Goal: Task Accomplishment & Management: Manage account settings

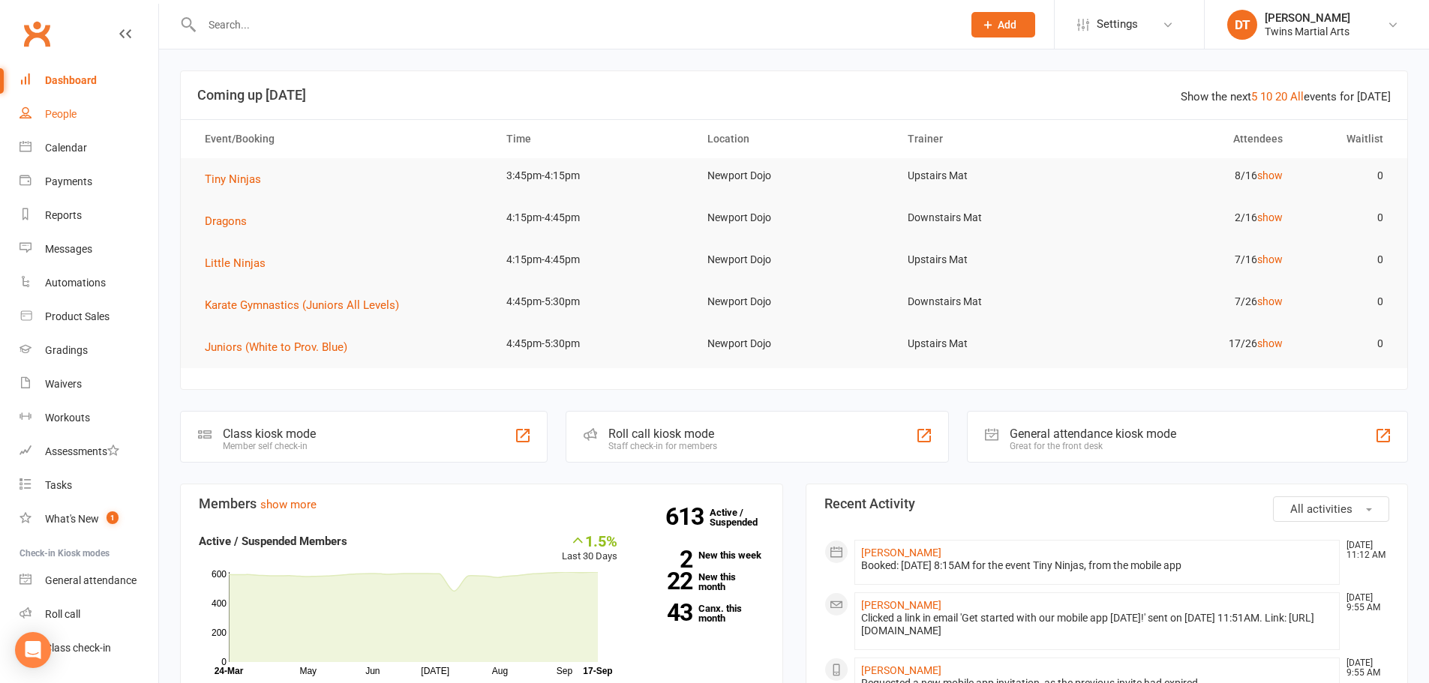
click at [62, 111] on div "People" at bounding box center [61, 114] width 32 height 12
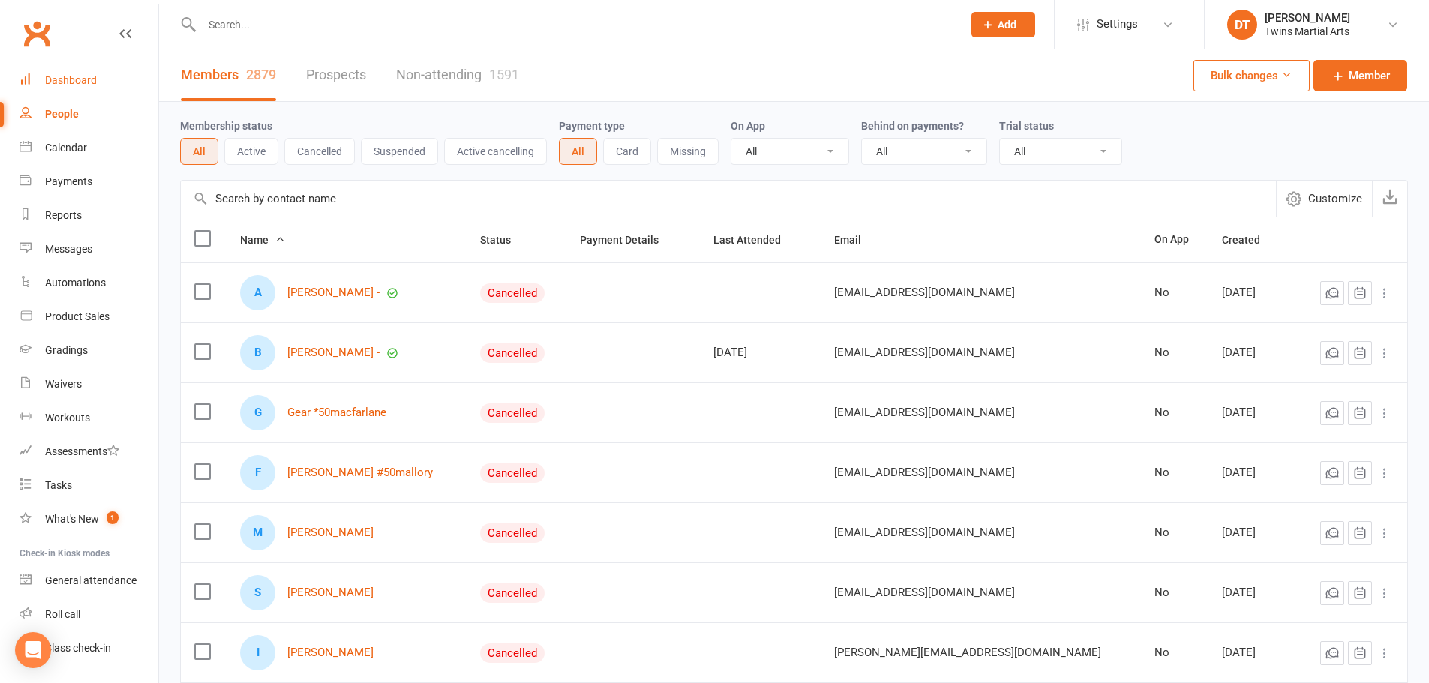
click at [80, 68] on link "Dashboard" at bounding box center [89, 81] width 139 height 34
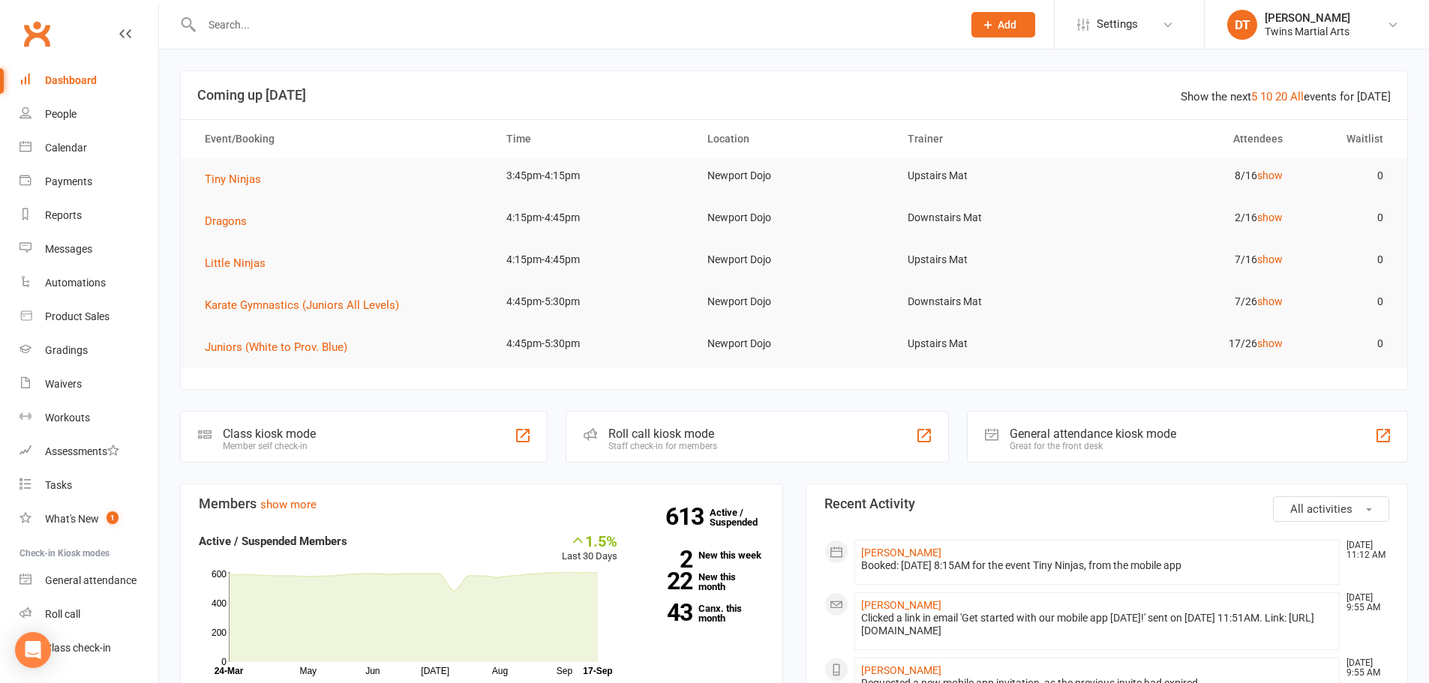
click at [374, 29] on input "text" at bounding box center [574, 24] width 755 height 21
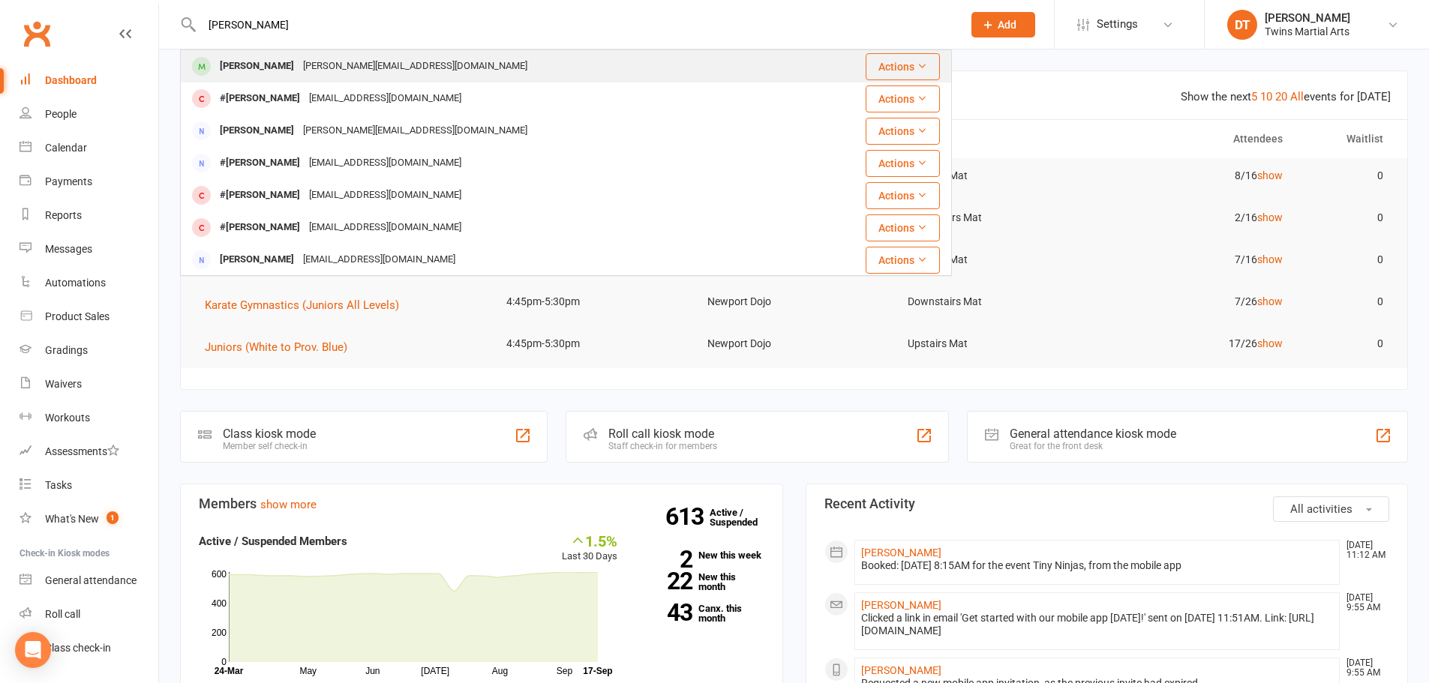
type input "[PERSON_NAME]"
click at [486, 75] on div "[PERSON_NAME] [PERSON_NAME][EMAIL_ADDRESS][DOMAIN_NAME]" at bounding box center [502, 66] width 640 height 31
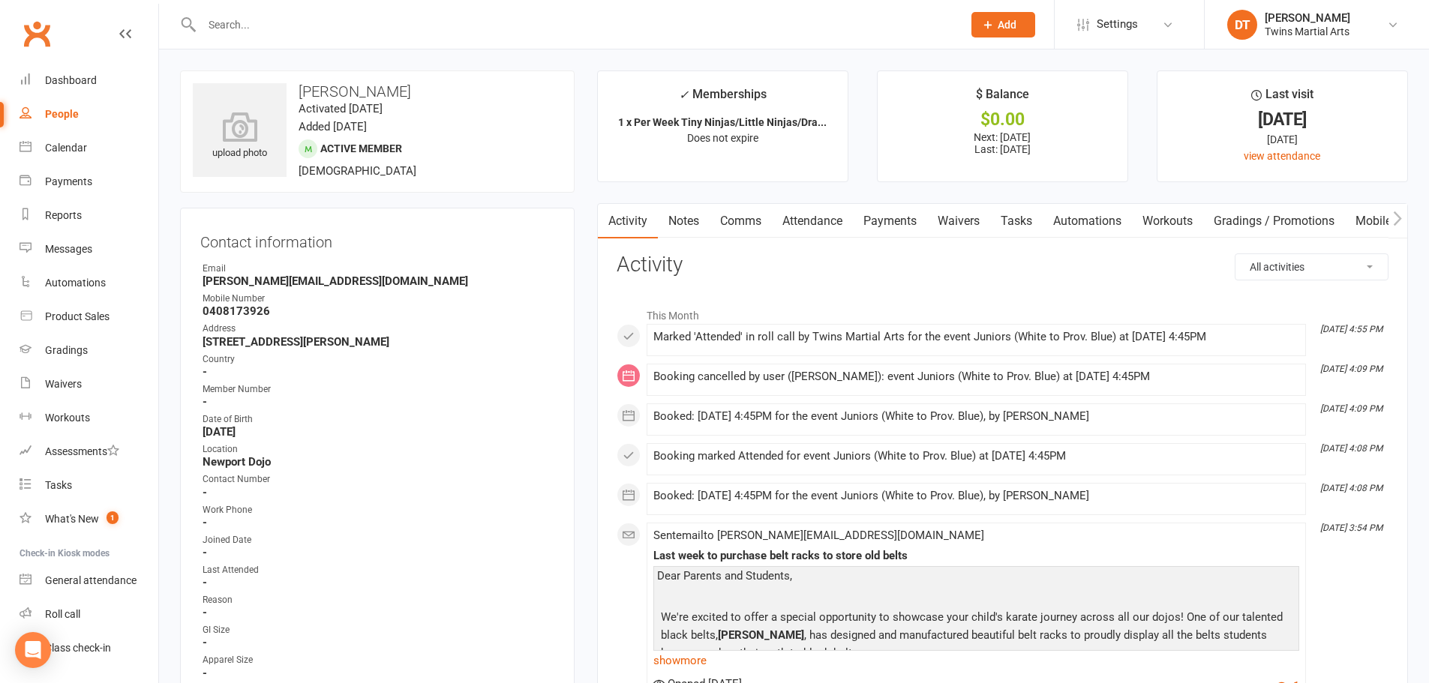
scroll to position [0, 1]
click at [911, 220] on link "Payments" at bounding box center [889, 221] width 74 height 35
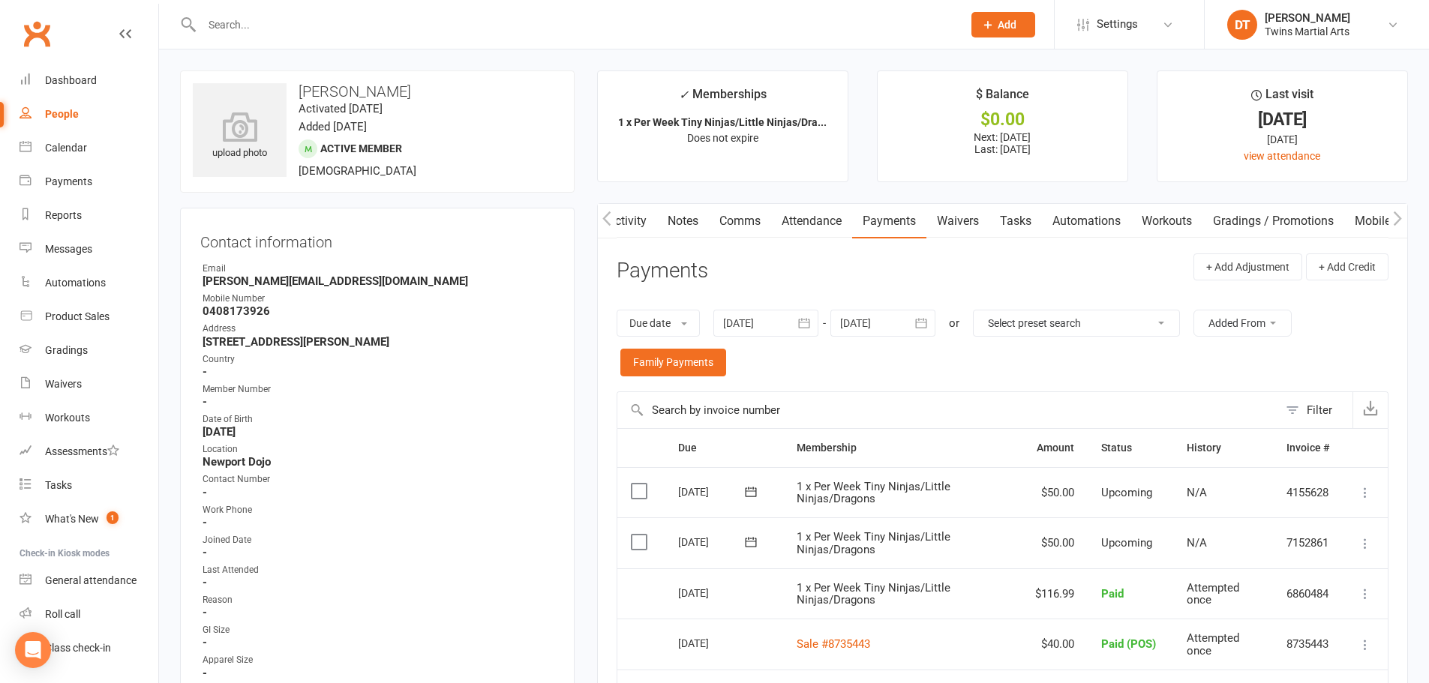
drag, startPoint x: 339, startPoint y: 28, endPoint x: 337, endPoint y: 20, distance: 7.8
click at [338, 23] on input "text" at bounding box center [574, 24] width 755 height 21
paste input "[EMAIL_ADDRESS][DOMAIN_NAME]"
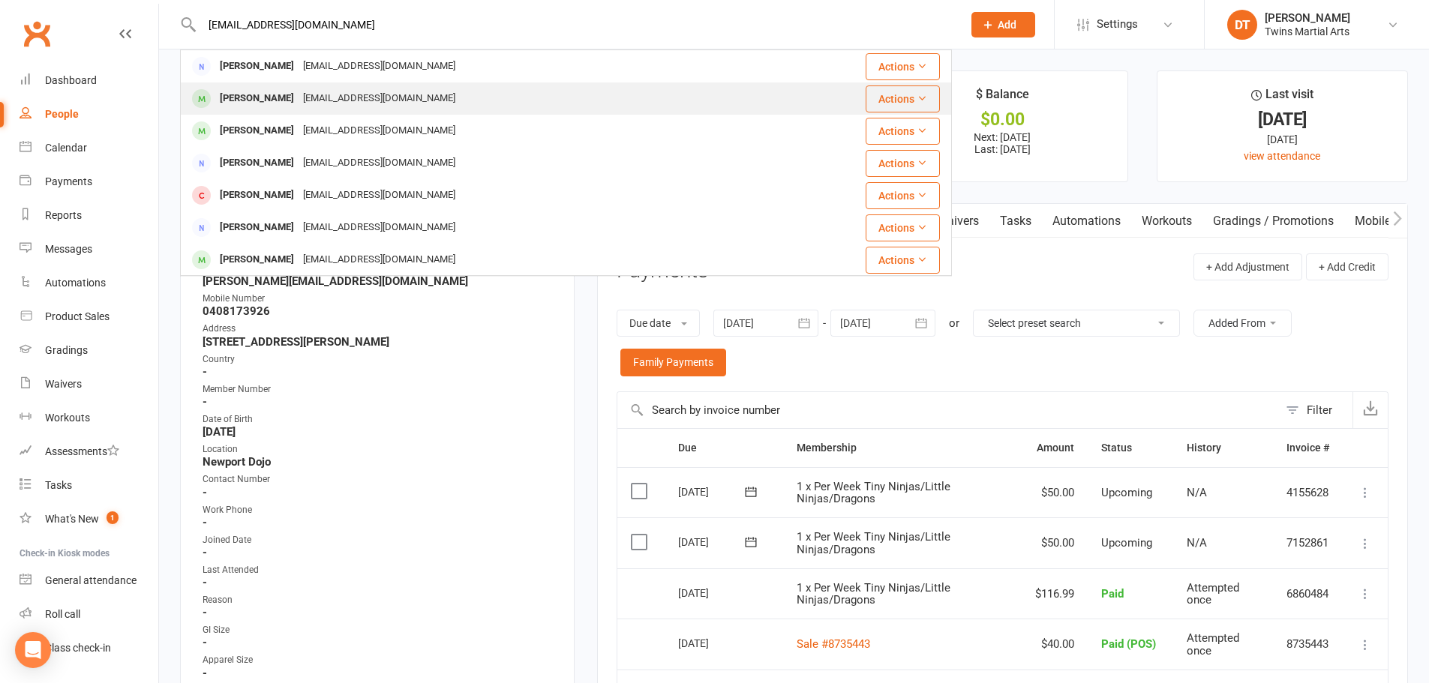
type input "[EMAIL_ADDRESS][DOMAIN_NAME]"
click at [352, 104] on div "[EMAIL_ADDRESS][DOMAIN_NAME]" at bounding box center [379, 99] width 161 height 22
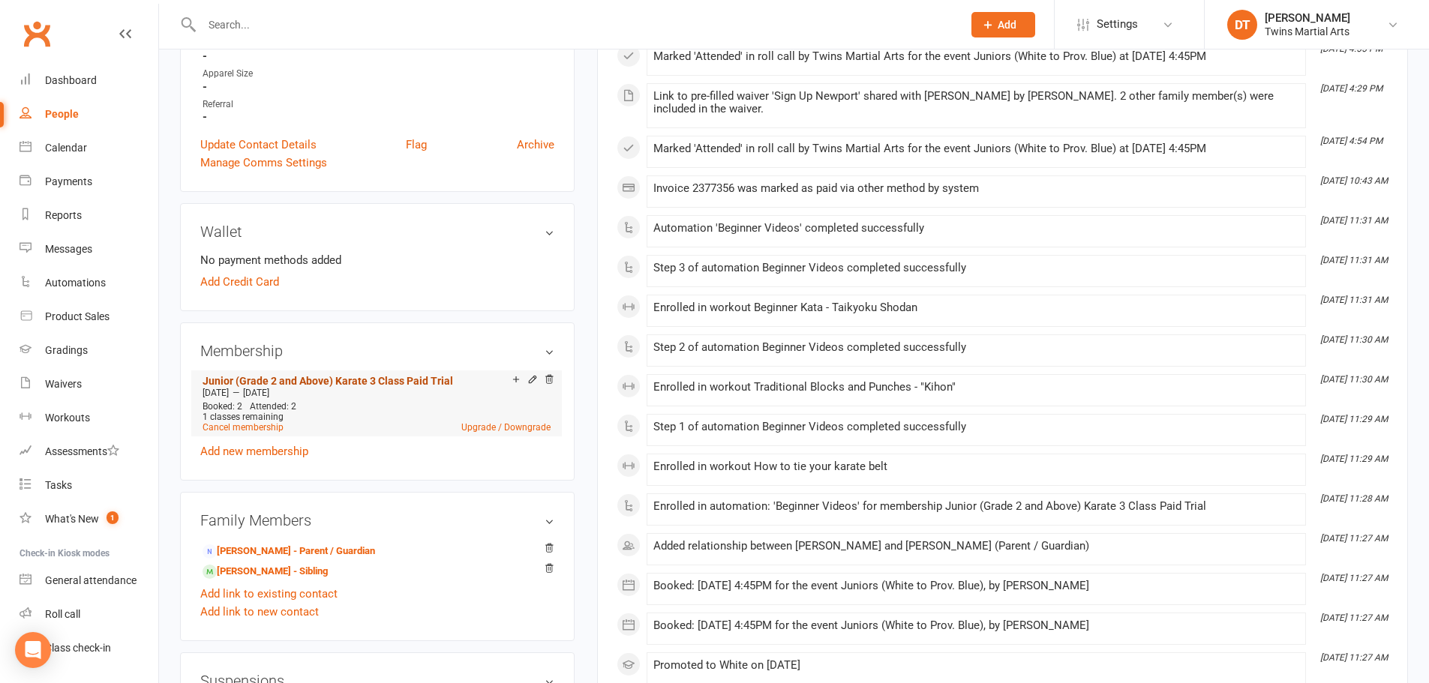
scroll to position [600, 0]
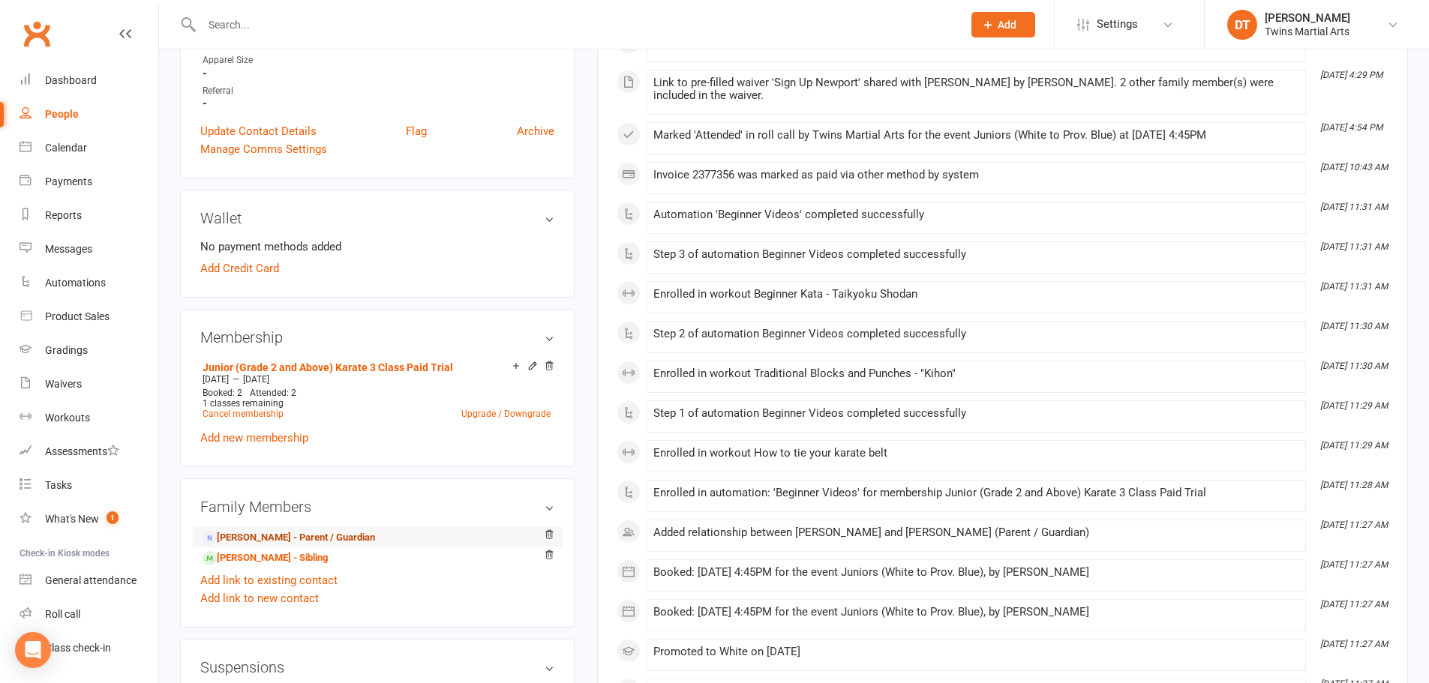
click at [281, 540] on link "[PERSON_NAME] - Parent / Guardian" at bounding box center [289, 538] width 173 height 16
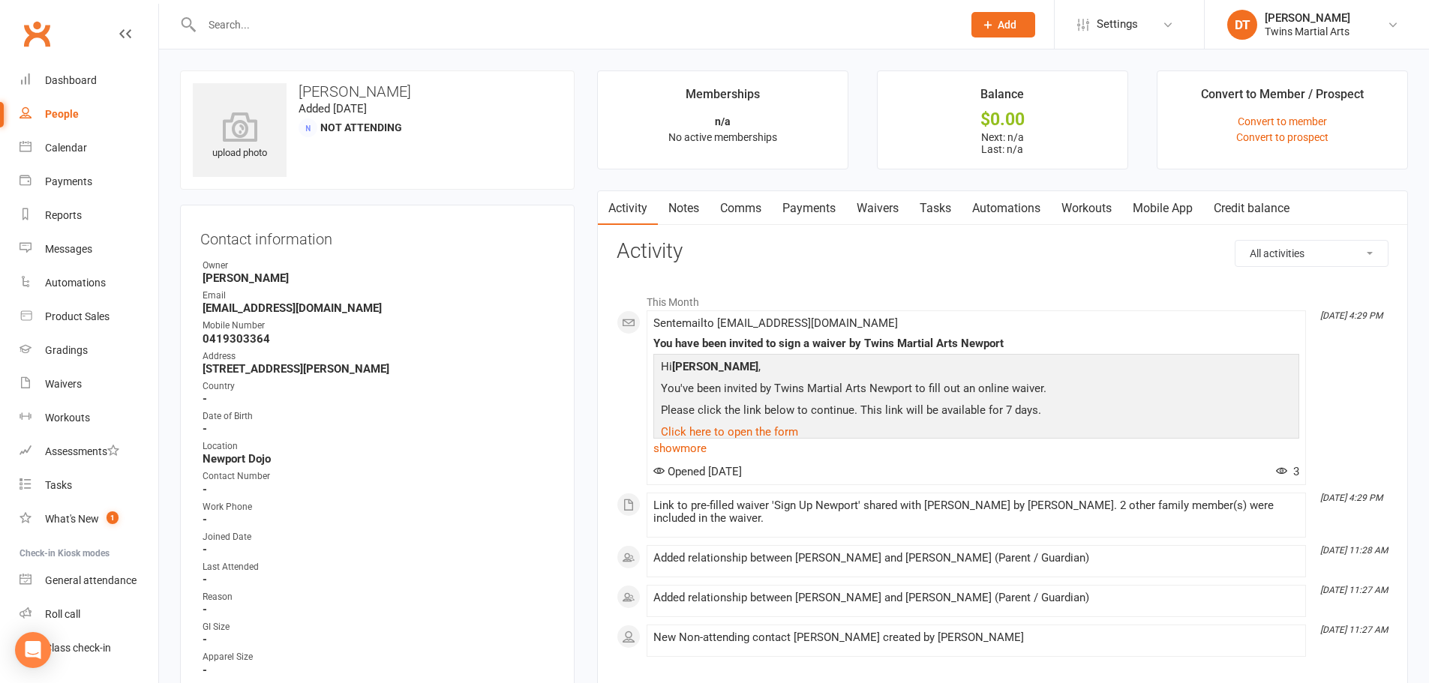
click at [873, 201] on link "Waivers" at bounding box center [877, 208] width 63 height 35
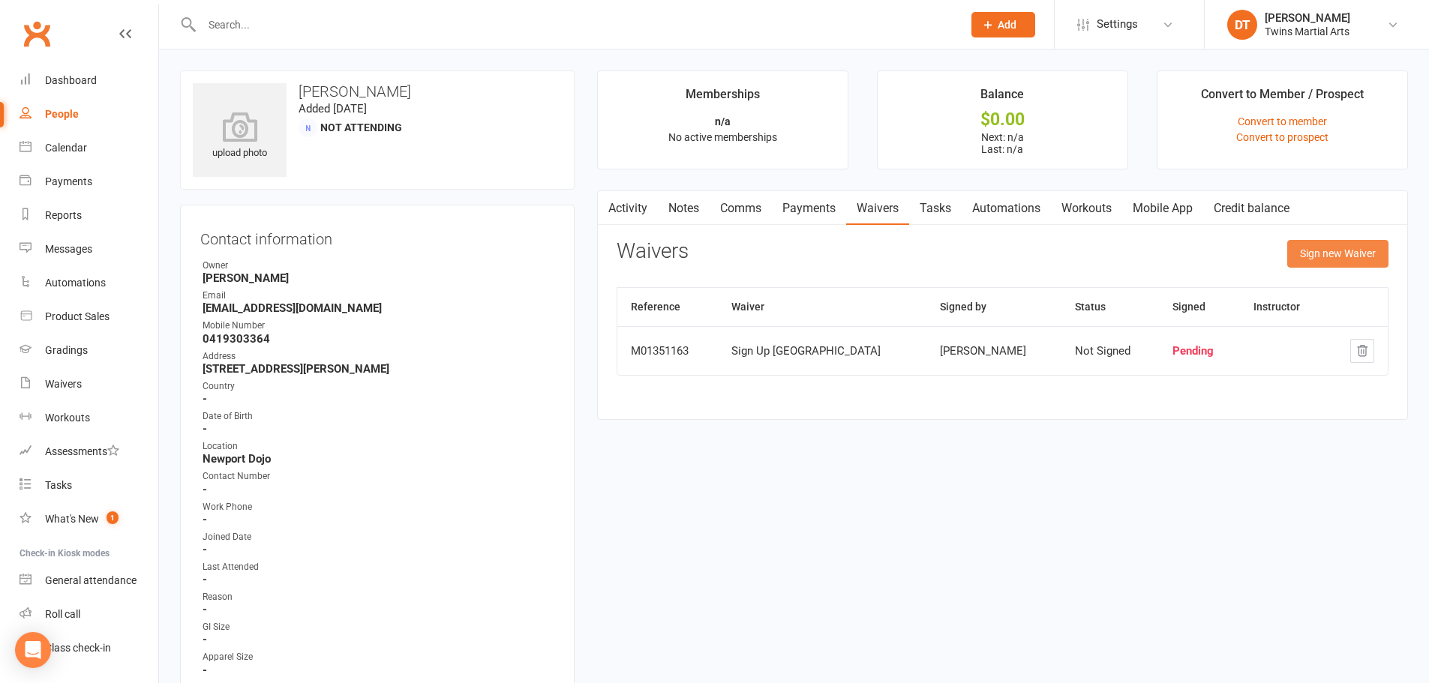
drag, startPoint x: 1336, startPoint y: 260, endPoint x: 1290, endPoint y: 420, distance: 166.9
click at [1286, 423] on main "Memberships n/a No active memberships Balance $0.00 Next: n/a Last: n/a Convert…" at bounding box center [1002, 253] width 833 height 365
click at [1359, 349] on icon "button" at bounding box center [1363, 351] width 10 height 11
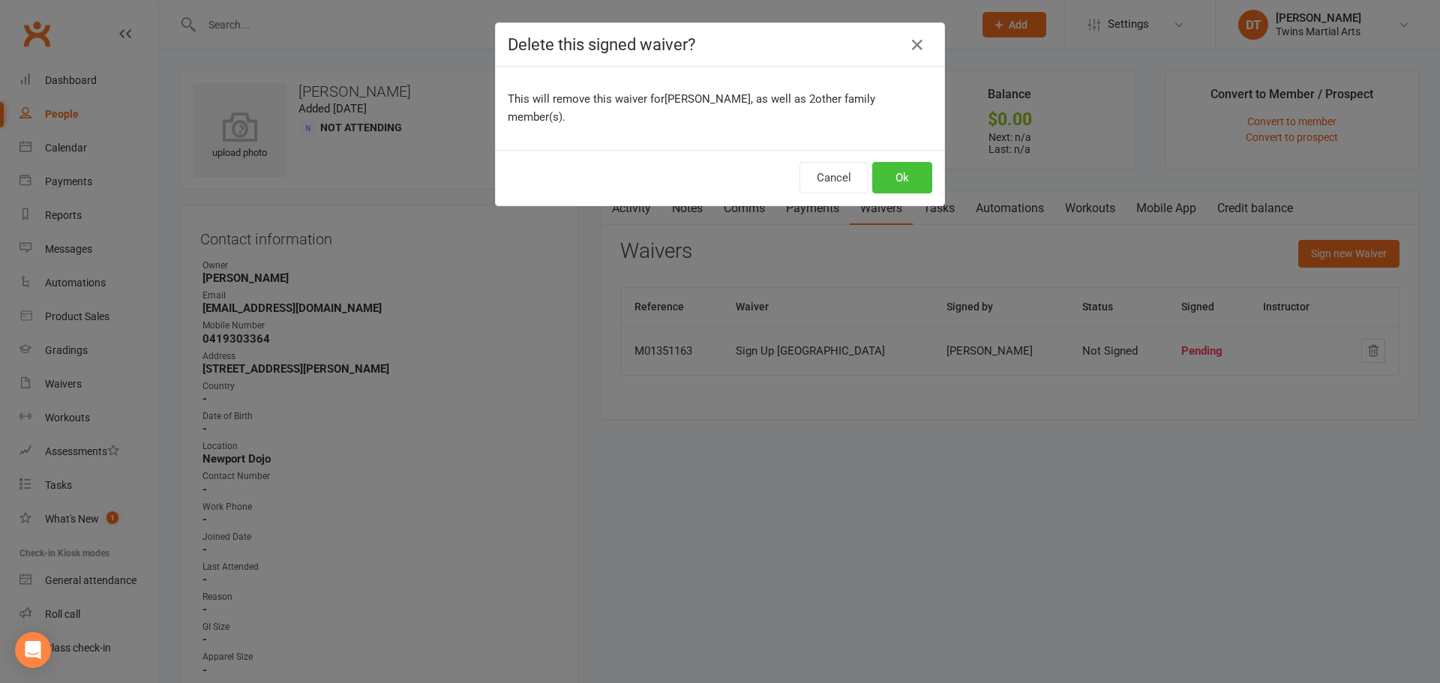
click at [878, 162] on button "Ok" at bounding box center [902, 178] width 60 height 32
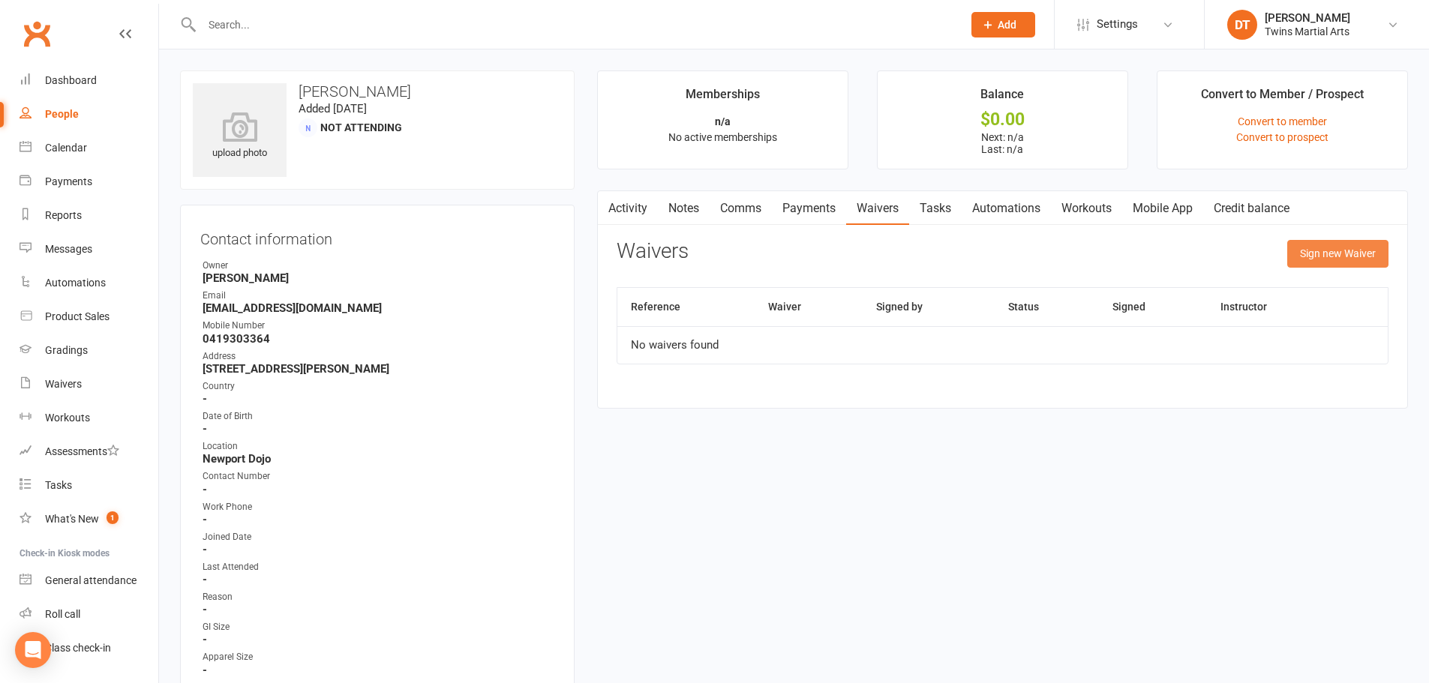
click at [1354, 257] on button "Sign new Waiver" at bounding box center [1337, 253] width 101 height 27
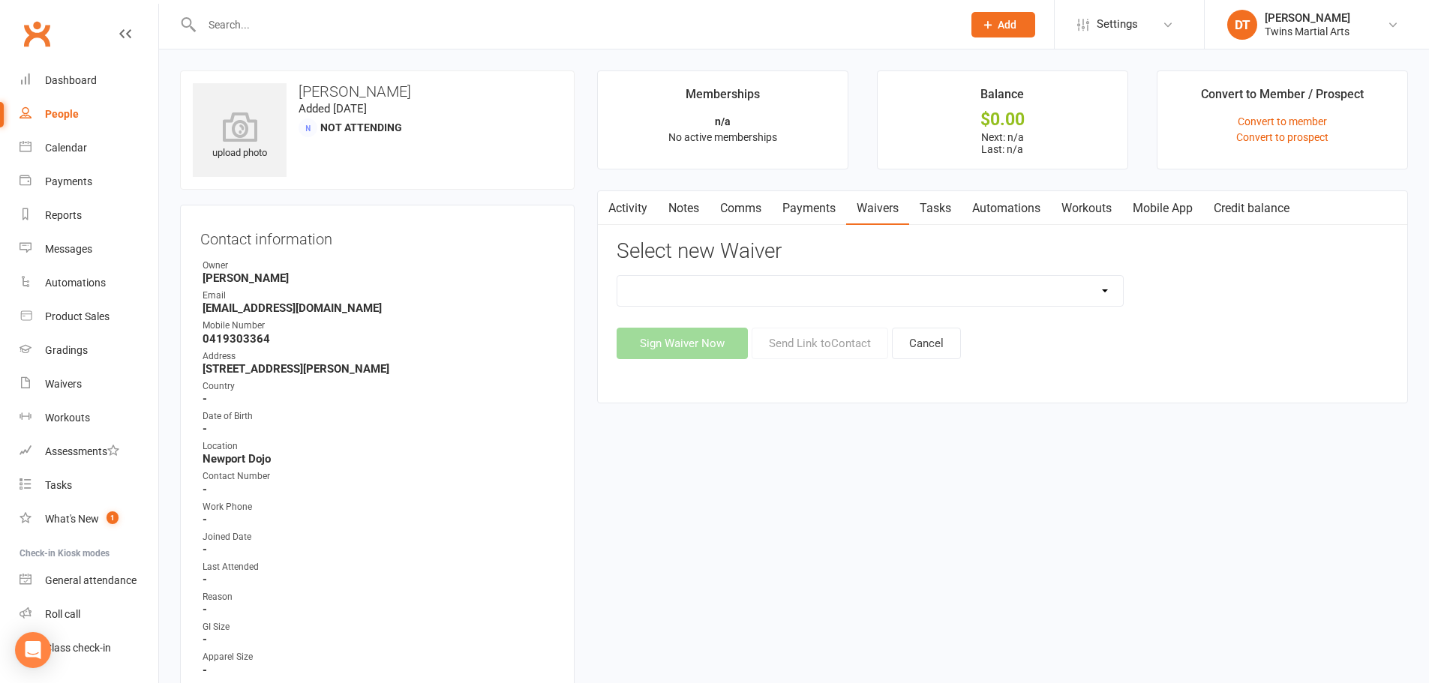
click at [809, 294] on select "Newport Paid Trial (waiver only) Paid Trial Newport Paid Trial Parkville Paid T…" at bounding box center [870, 291] width 506 height 30
select select "5584"
click at [617, 276] on select "Newport Paid Trial (waiver only) Paid Trial Newport Paid Trial Parkville Paid T…" at bounding box center [870, 291] width 506 height 30
click at [841, 344] on button "Send Link to Contact" at bounding box center [820, 344] width 137 height 32
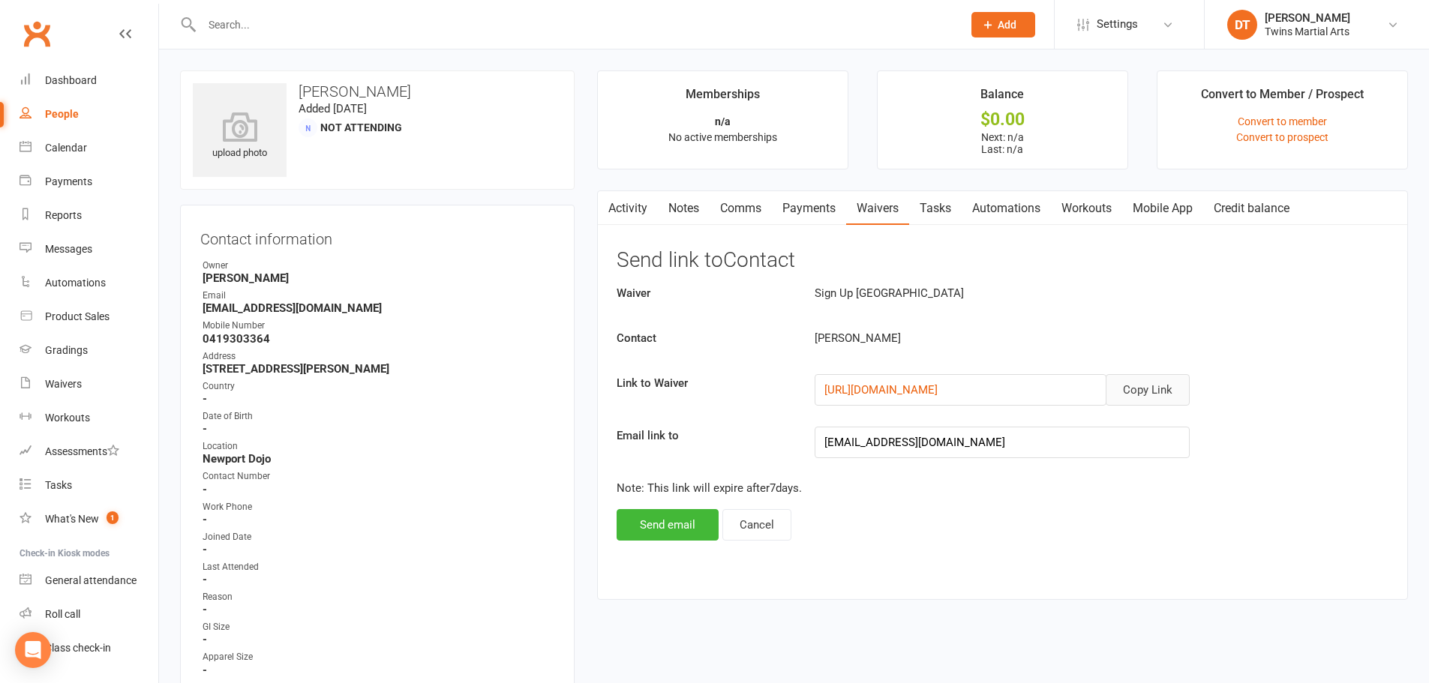
click at [1157, 386] on button "Copy Link" at bounding box center [1148, 390] width 84 height 32
drag, startPoint x: 375, startPoint y: 35, endPoint x: 377, endPoint y: 15, distance: 19.6
click at [373, 32] on input "text" at bounding box center [574, 24] width 755 height 21
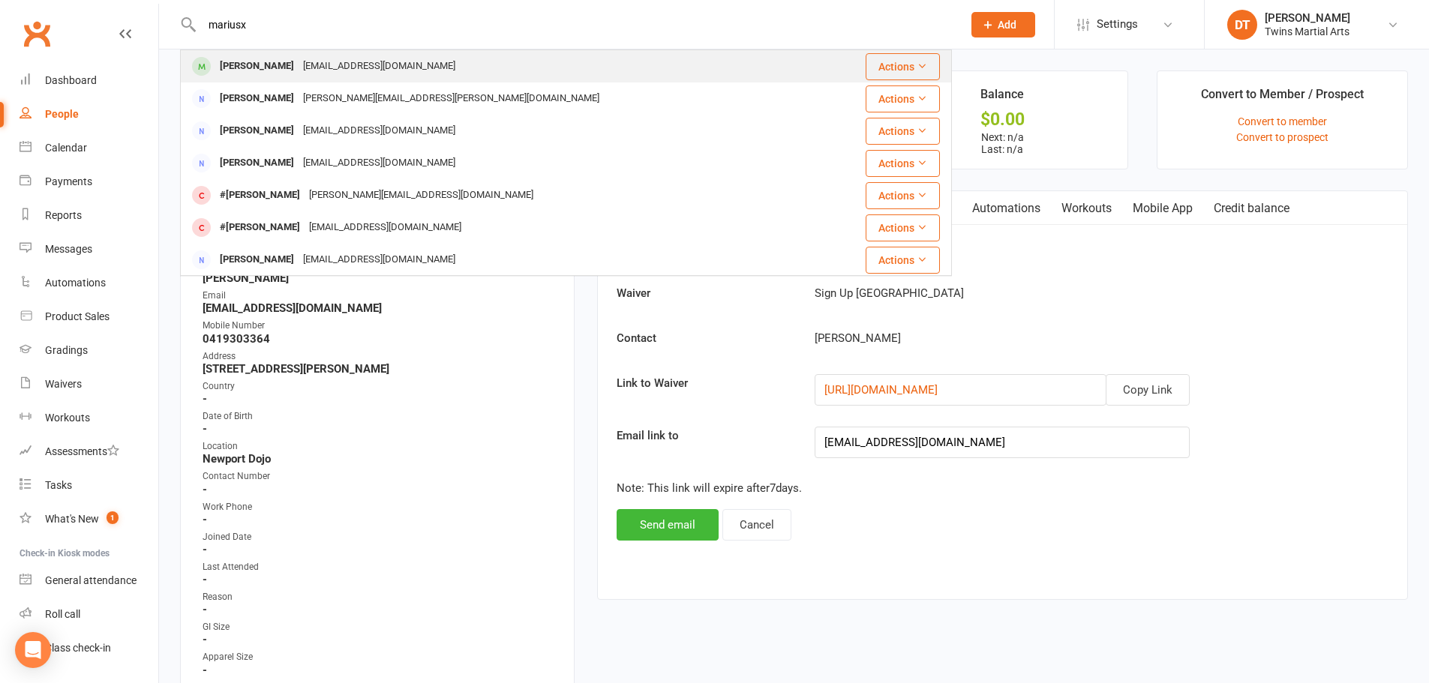
type input "mariusx"
click at [360, 66] on div "[EMAIL_ADDRESS][DOMAIN_NAME]" at bounding box center [379, 67] width 161 height 22
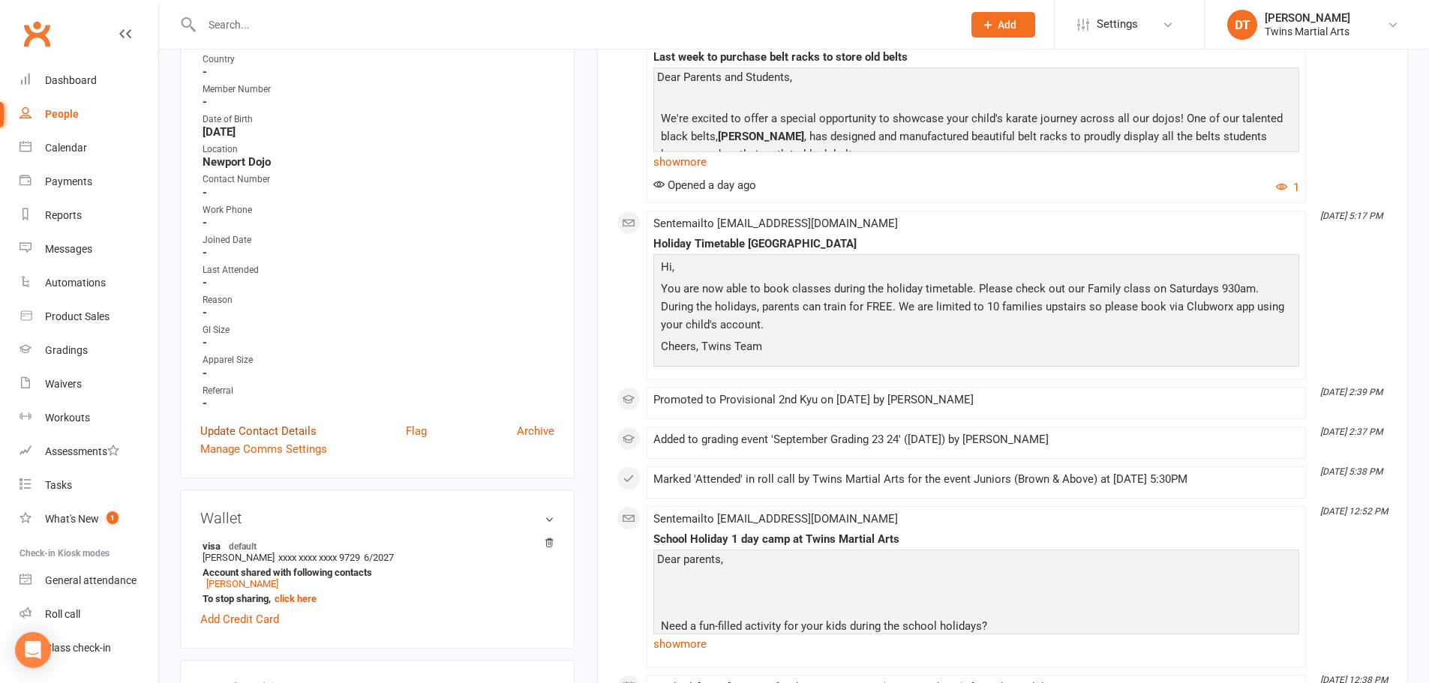
click at [282, 432] on link "Update Contact Details" at bounding box center [258, 431] width 116 height 18
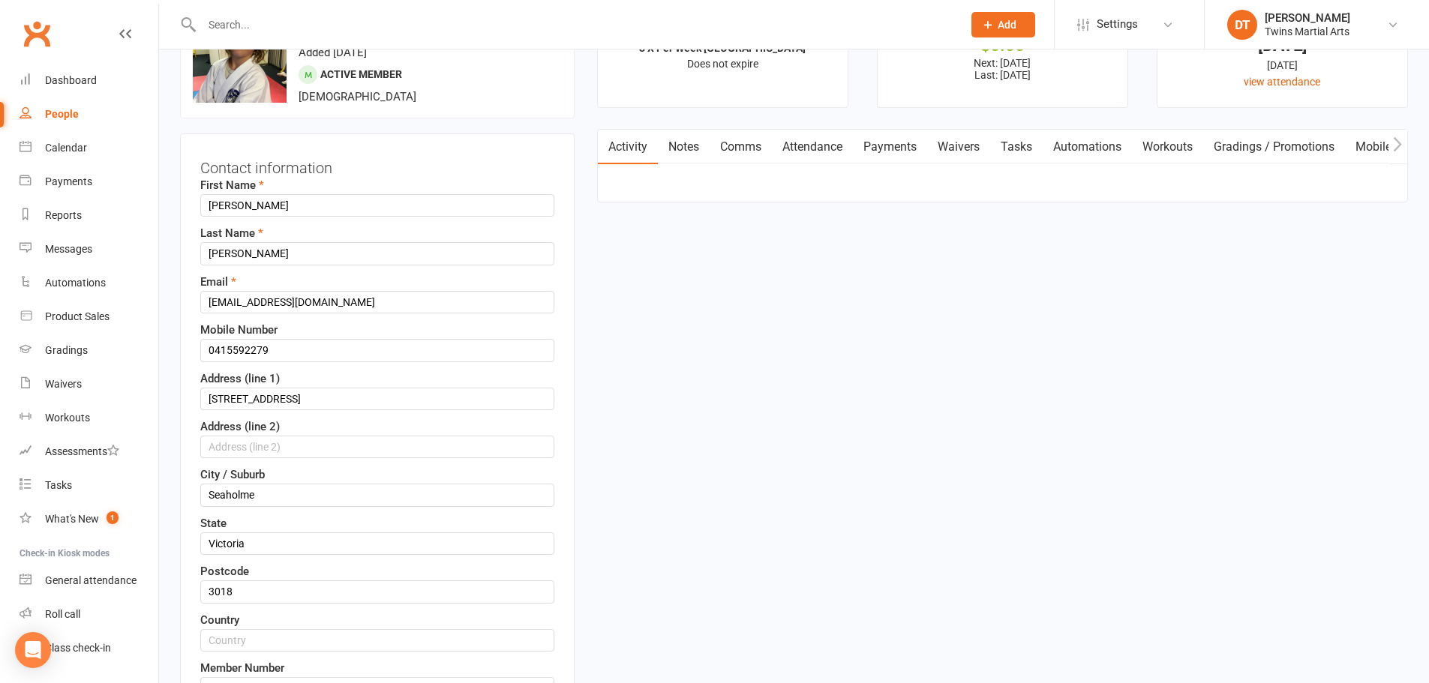
scroll to position [71, 0]
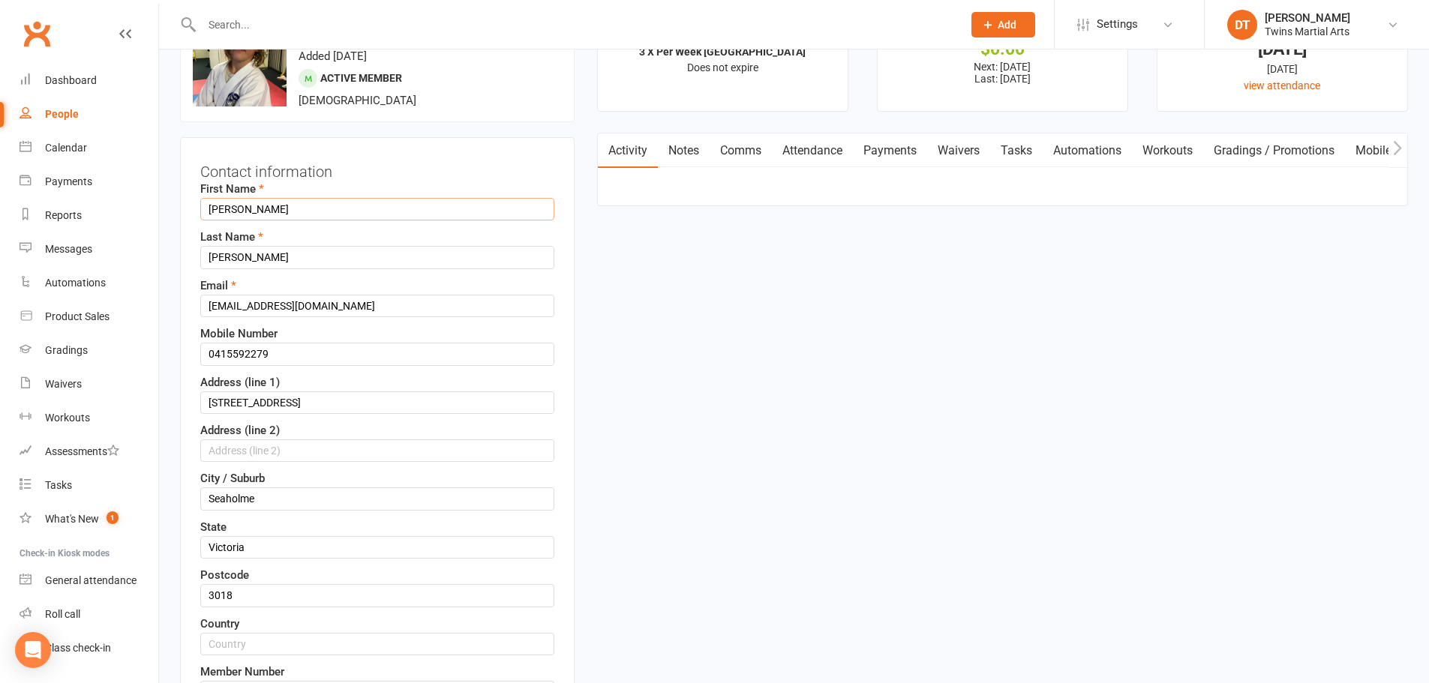
click at [203, 210] on input "[PERSON_NAME]" at bounding box center [377, 209] width 354 height 23
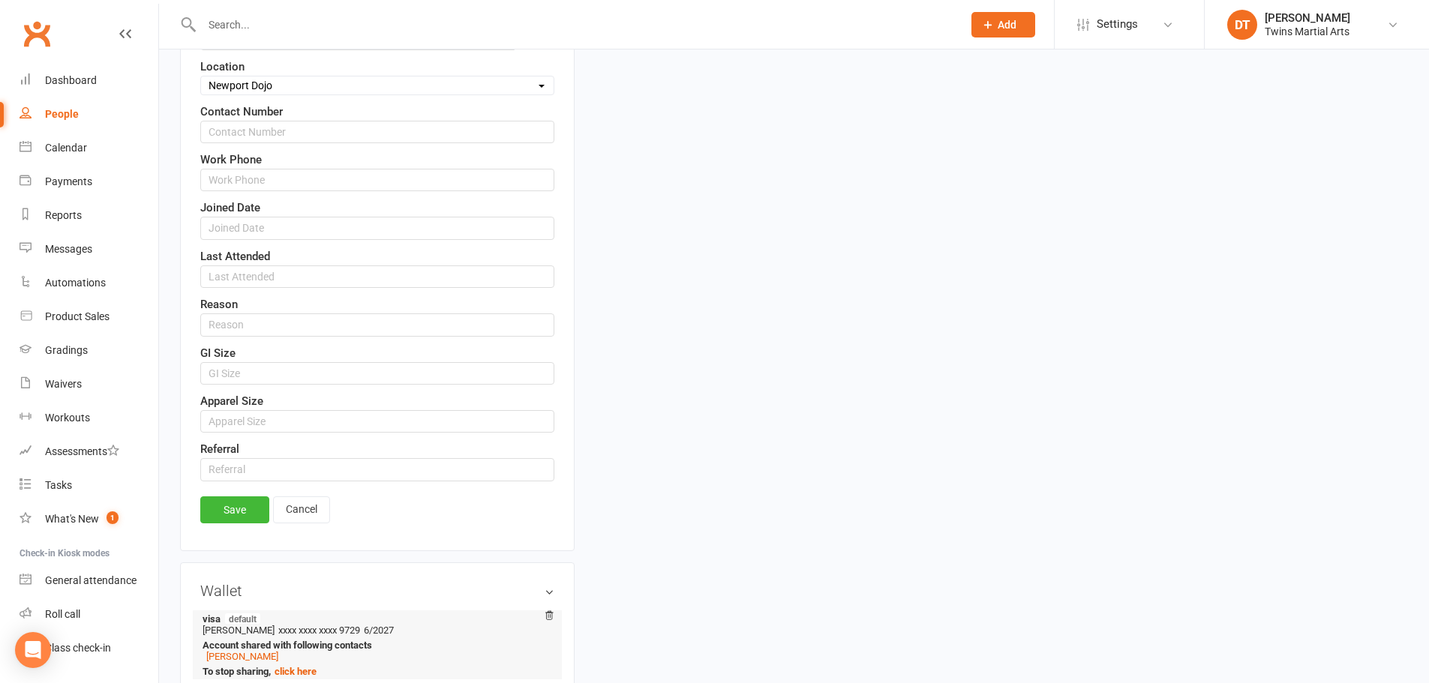
scroll to position [971, 0]
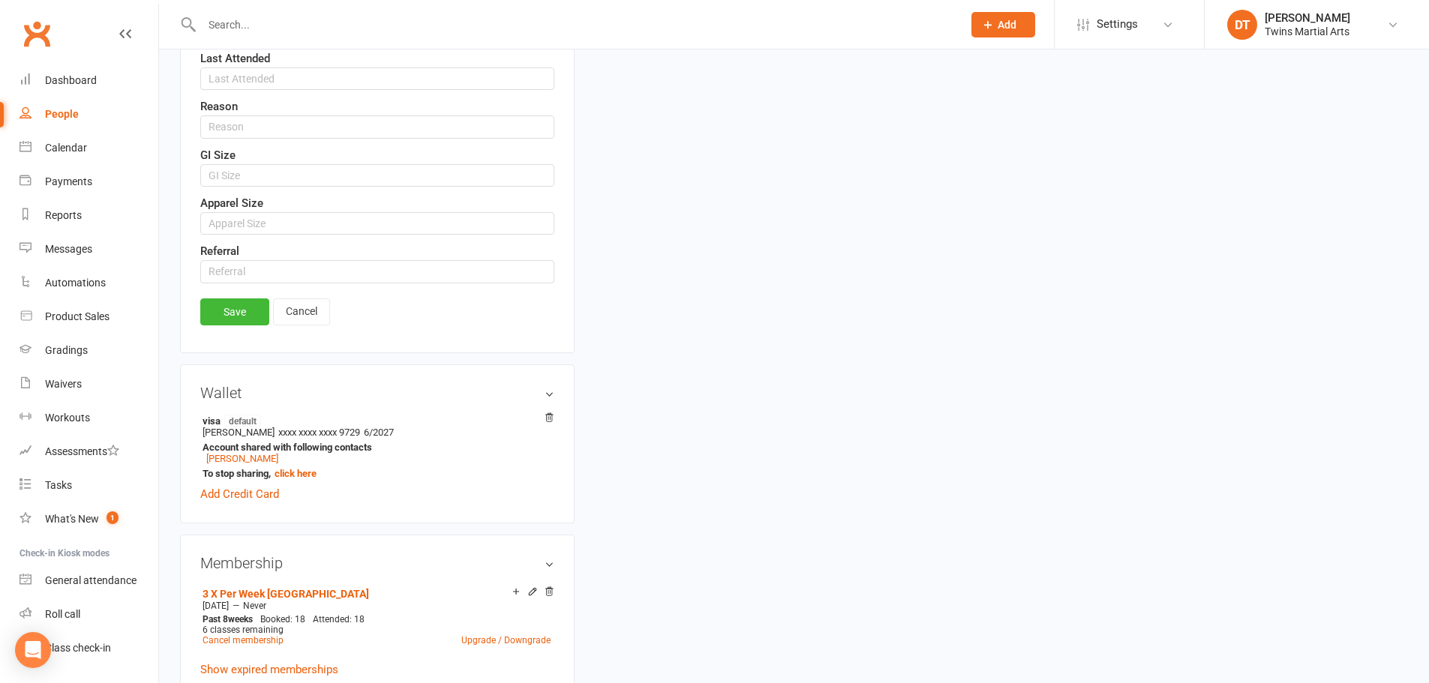
type input "#[PERSON_NAME]"
click at [240, 309] on link "Save" at bounding box center [234, 312] width 69 height 27
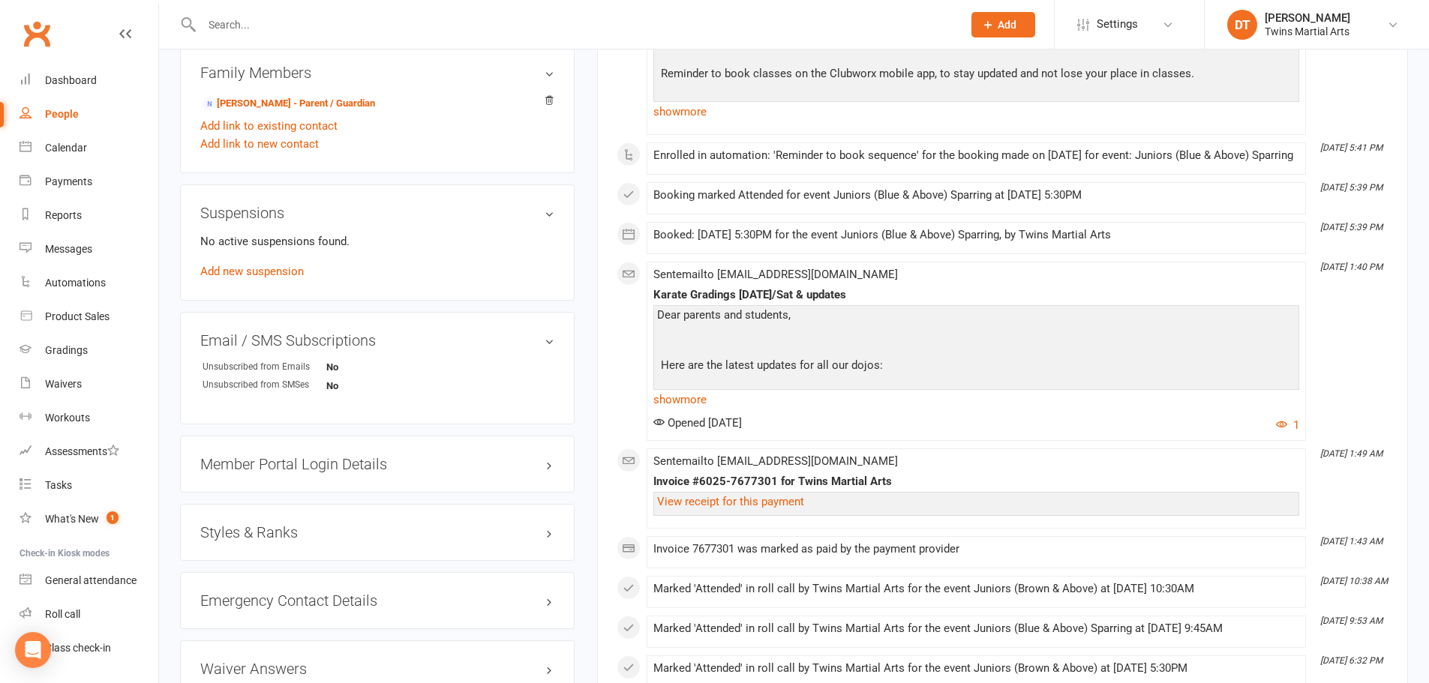
scroll to position [821, 0]
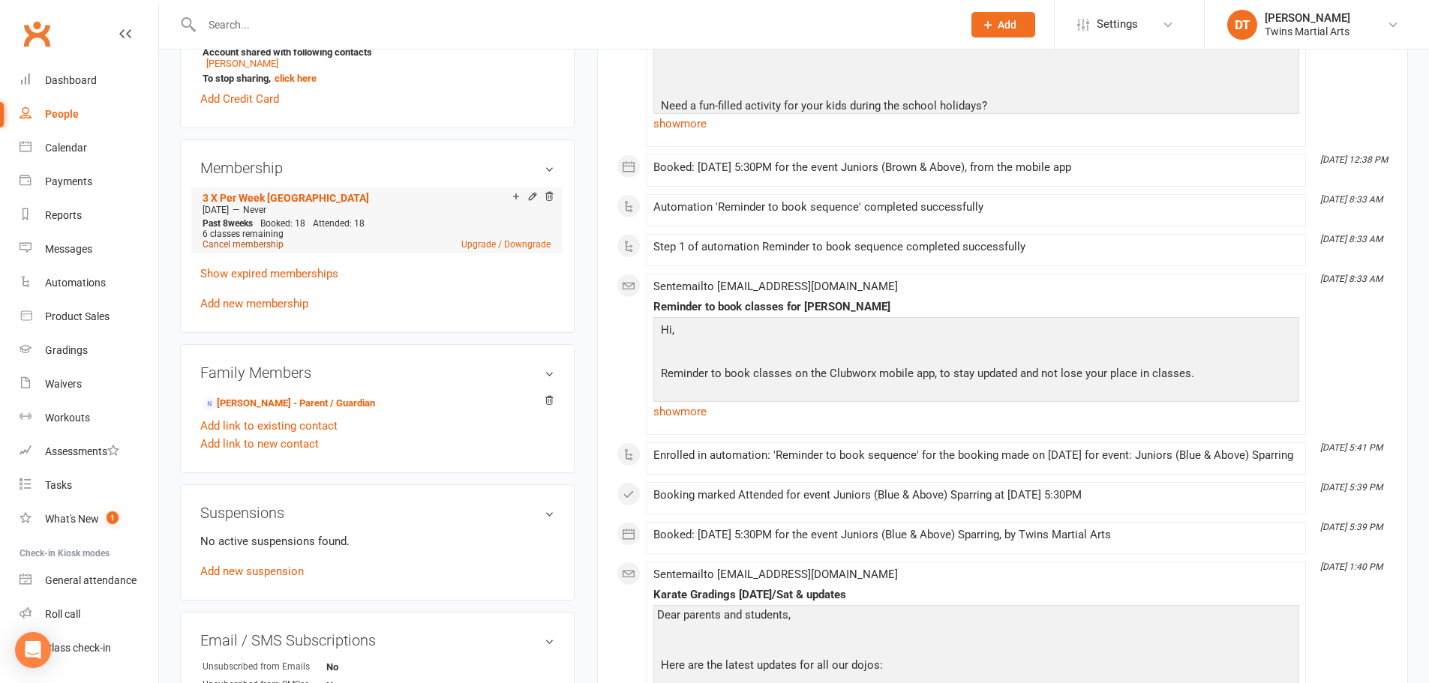
click at [256, 245] on link "Cancel membership" at bounding box center [243, 244] width 81 height 11
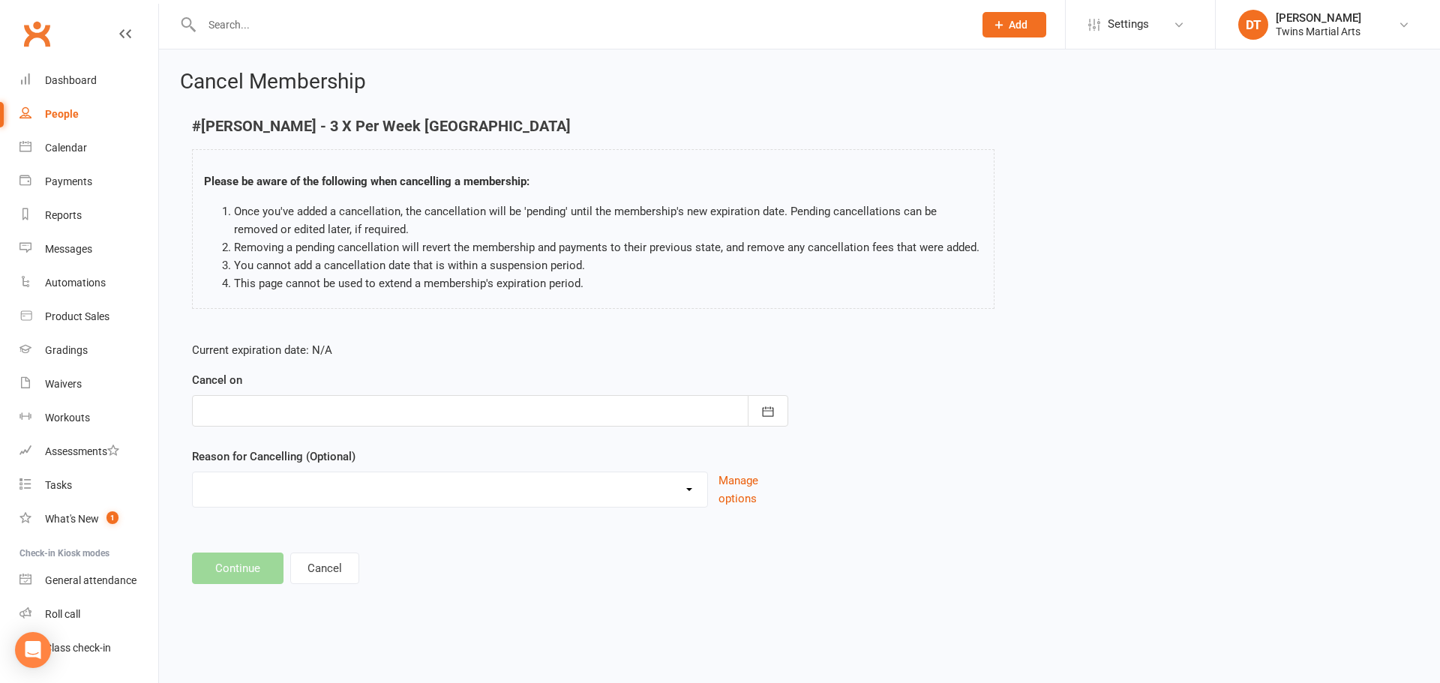
click at [328, 423] on div at bounding box center [490, 411] width 596 height 32
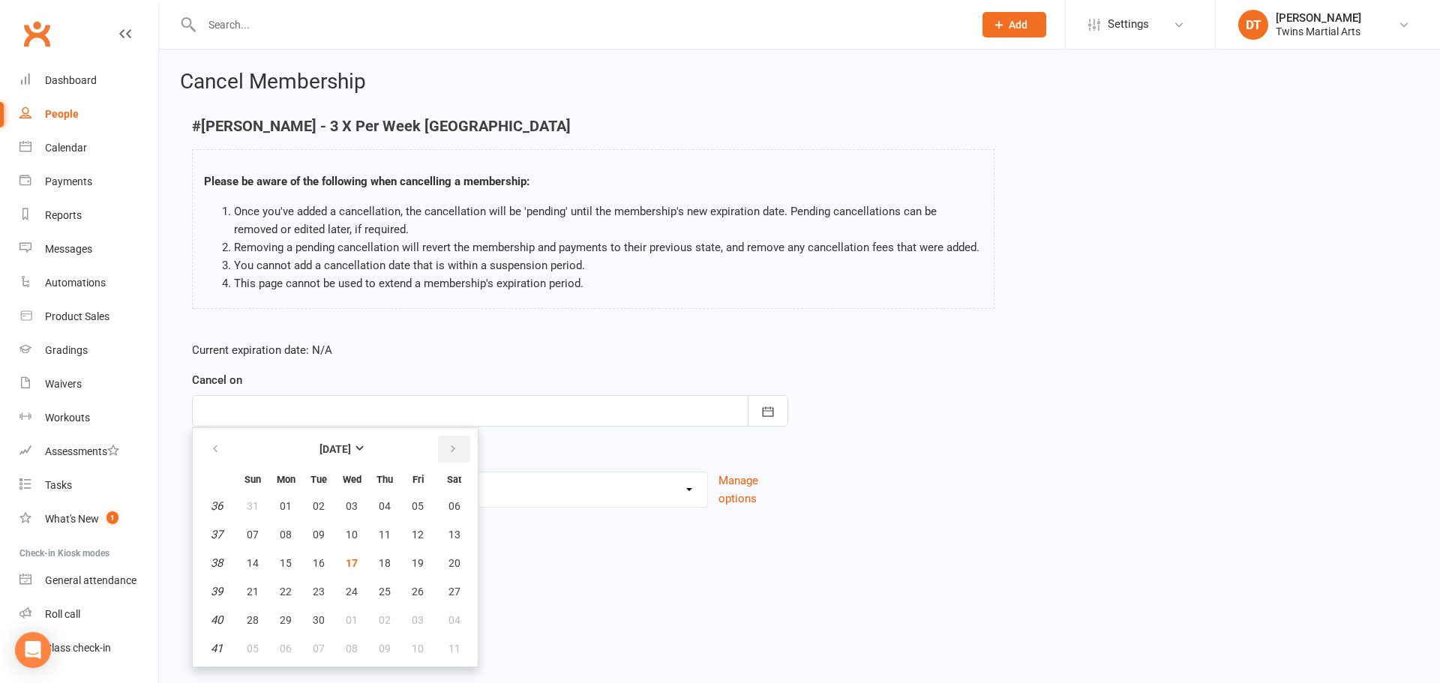
click at [449, 451] on icon "button" at bounding box center [453, 449] width 11 height 12
click at [390, 563] on button "16" at bounding box center [385, 563] width 32 height 27
type input "[DATE]"
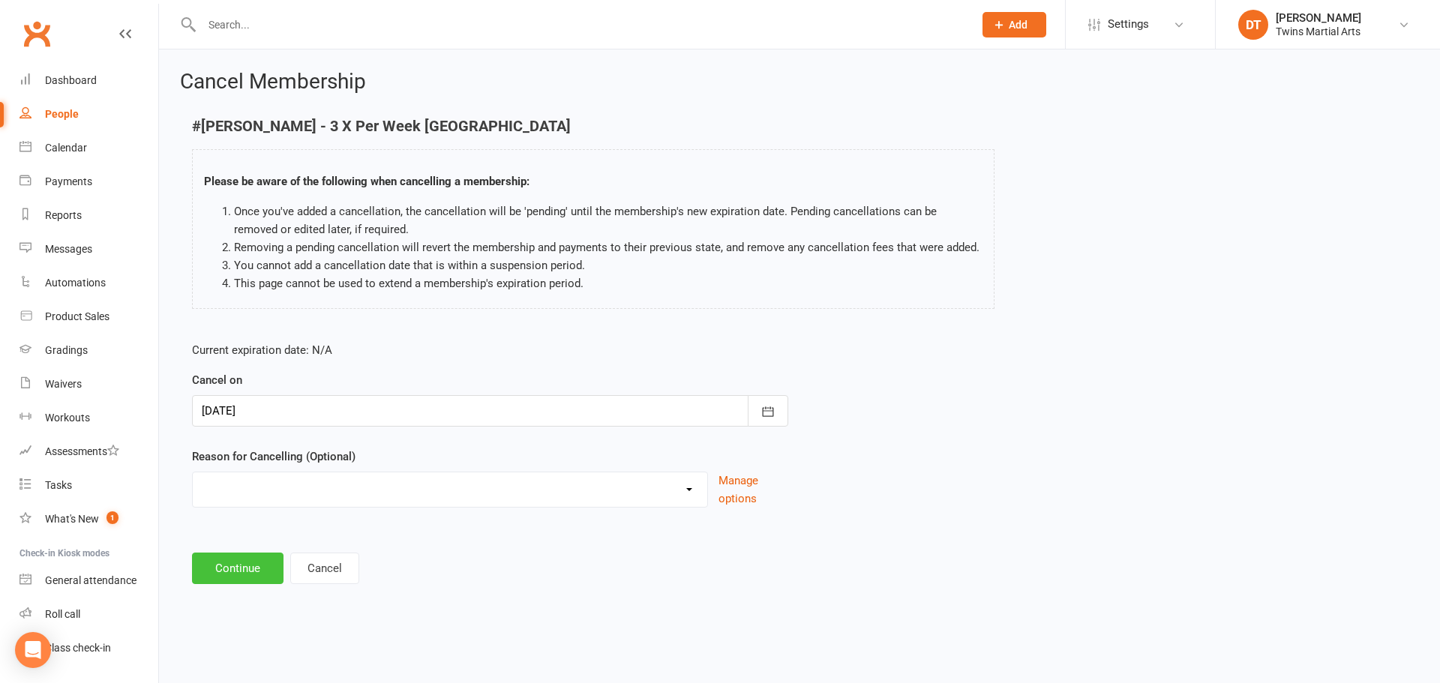
click at [232, 565] on button "Continue" at bounding box center [238, 569] width 92 height 32
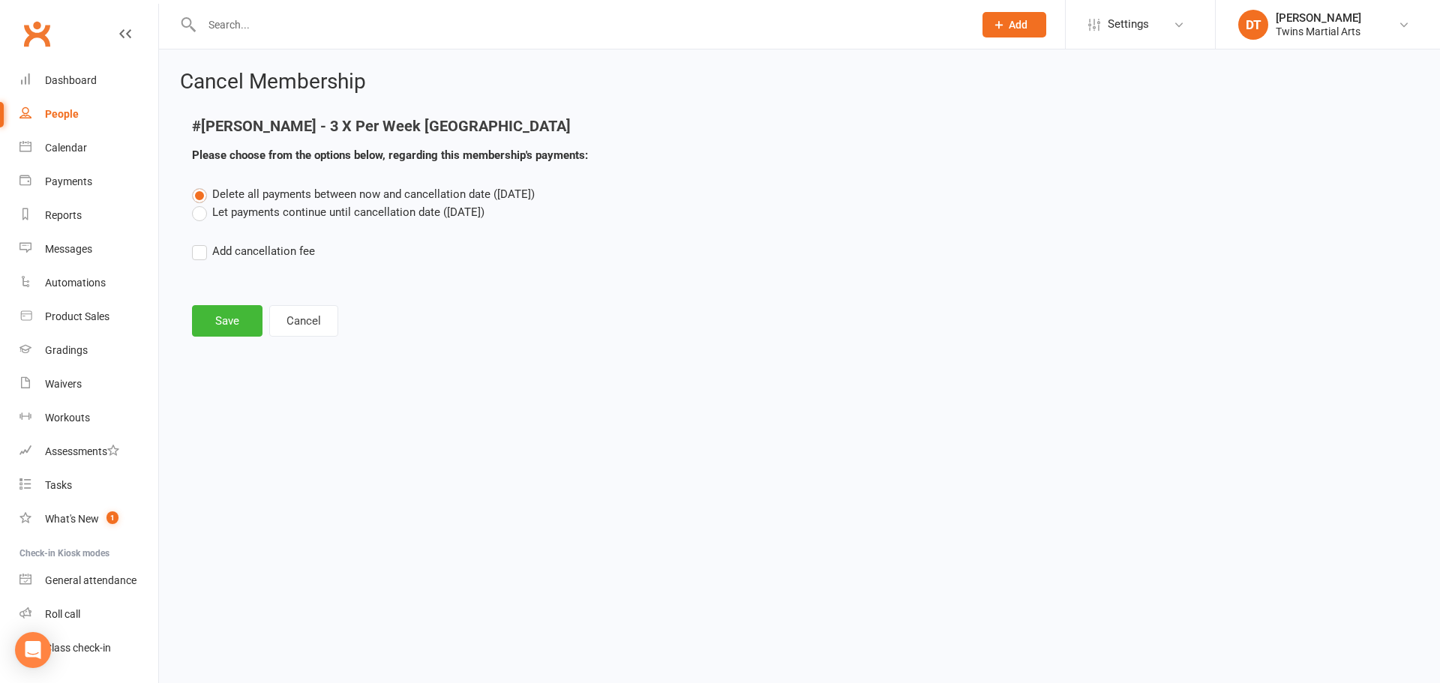
click at [292, 215] on label "Let payments continue until cancellation date ([DATE])" at bounding box center [338, 212] width 293 height 18
click at [202, 203] on input "Let payments continue until cancellation date ([DATE])" at bounding box center [197, 203] width 10 height 0
click at [224, 312] on button "Save" at bounding box center [227, 321] width 71 height 32
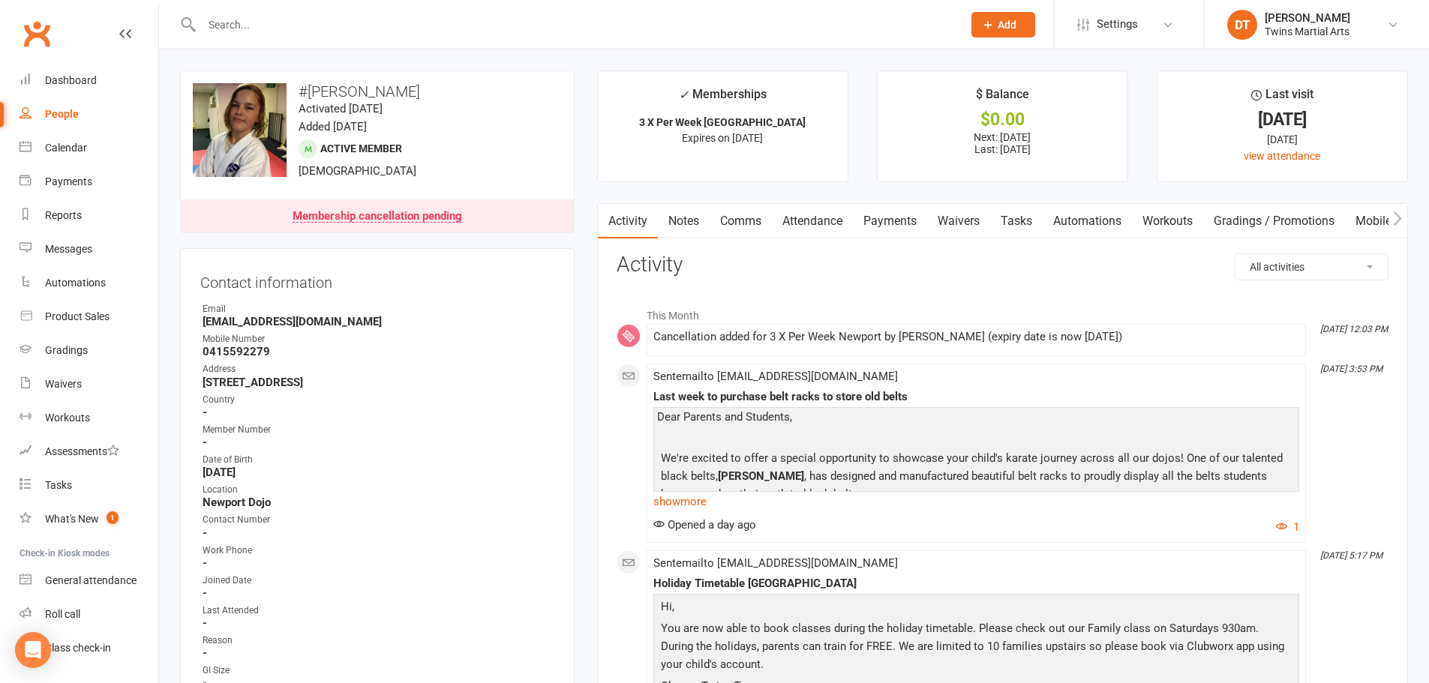
click at [918, 209] on link "Payments" at bounding box center [890, 221] width 74 height 35
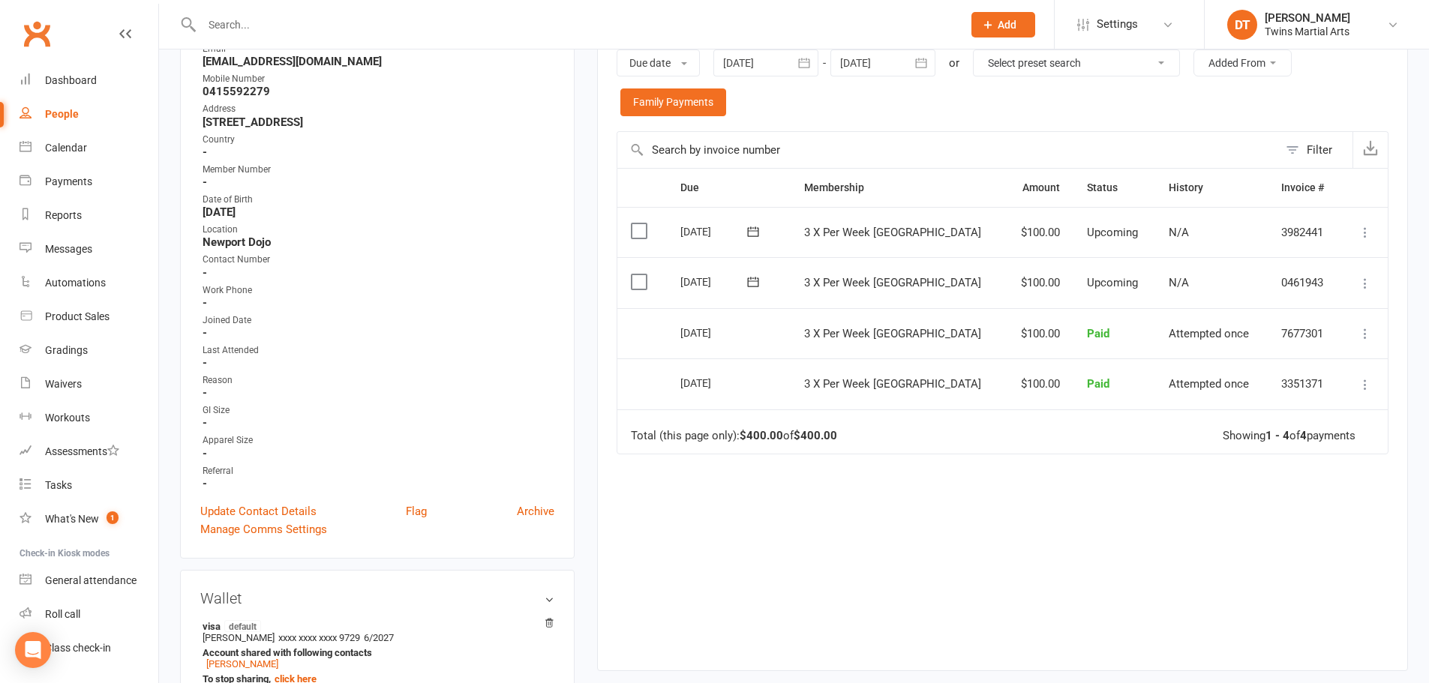
scroll to position [225, 0]
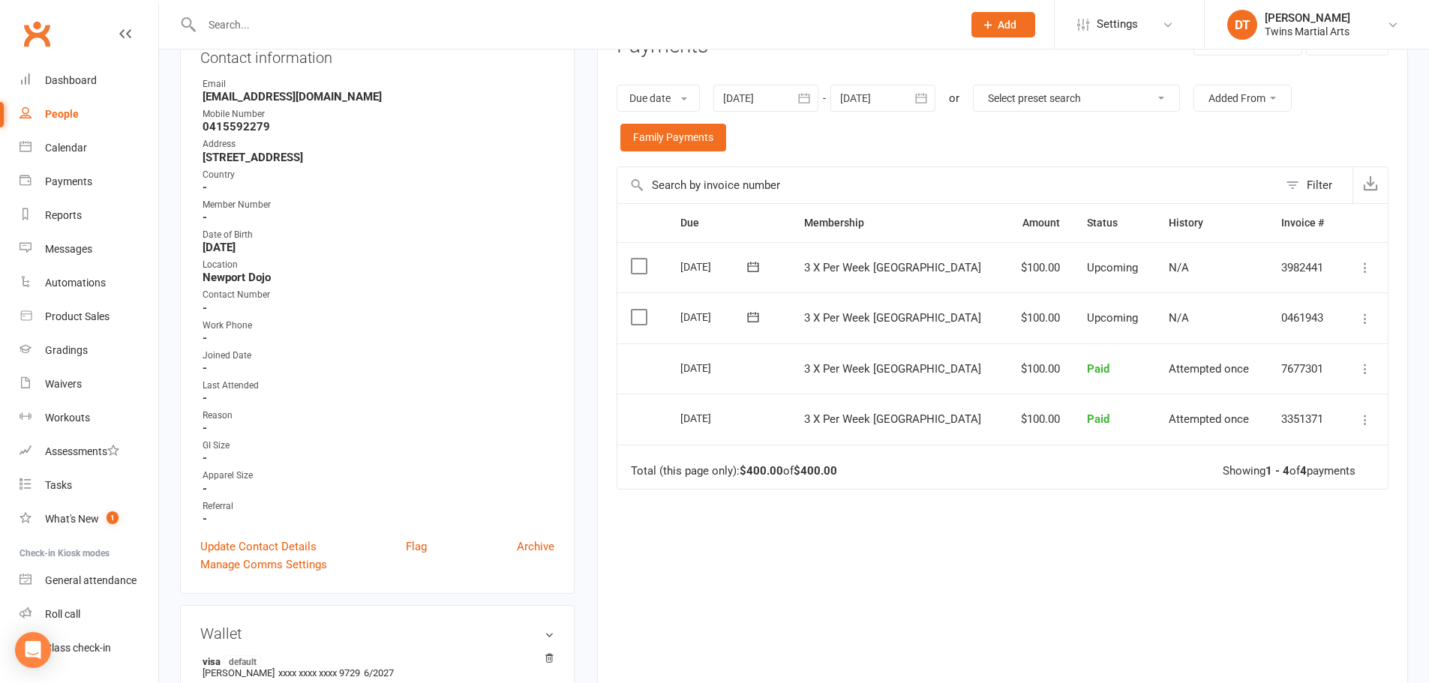
drag, startPoint x: 919, startPoint y: 512, endPoint x: 875, endPoint y: 487, distance: 50.7
click at [919, 511] on div "Due Contact Membership Amount Status History Invoice # Select this [DATE] #[PER…" at bounding box center [1003, 443] width 772 height 481
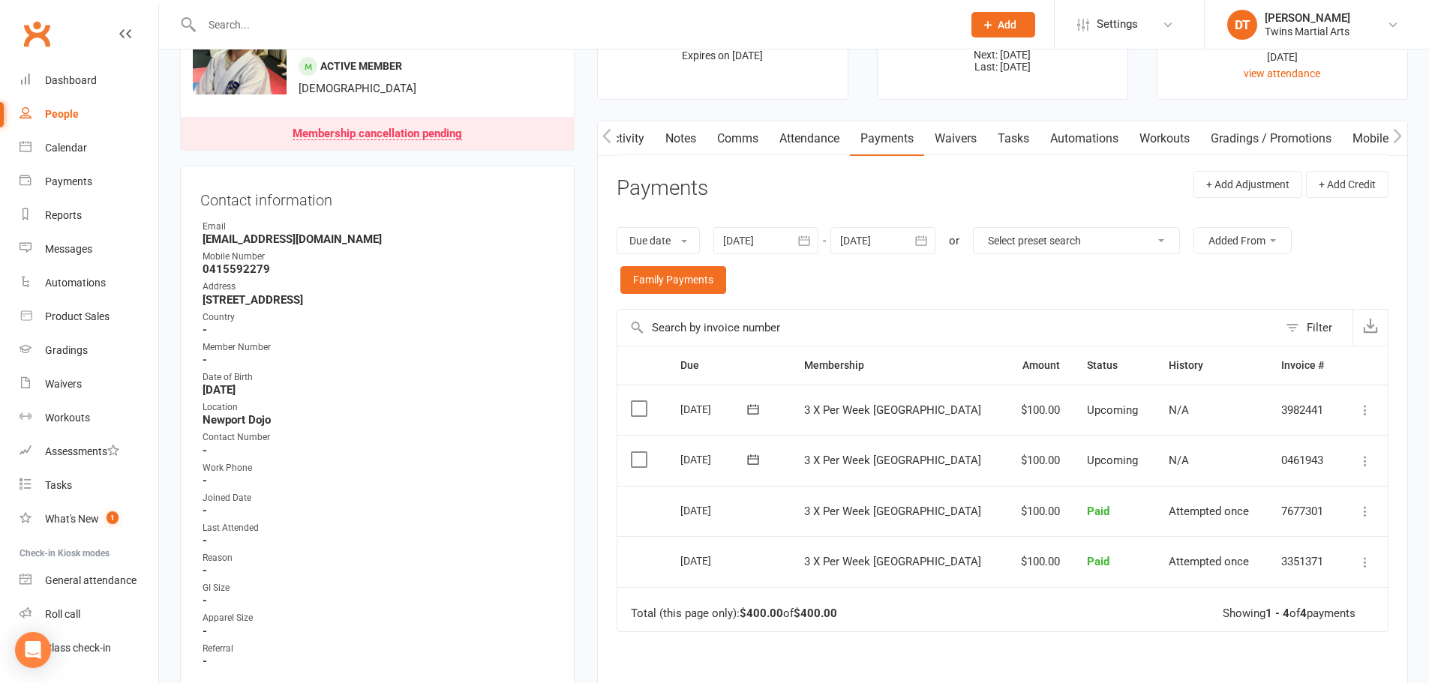
scroll to position [0, 0]
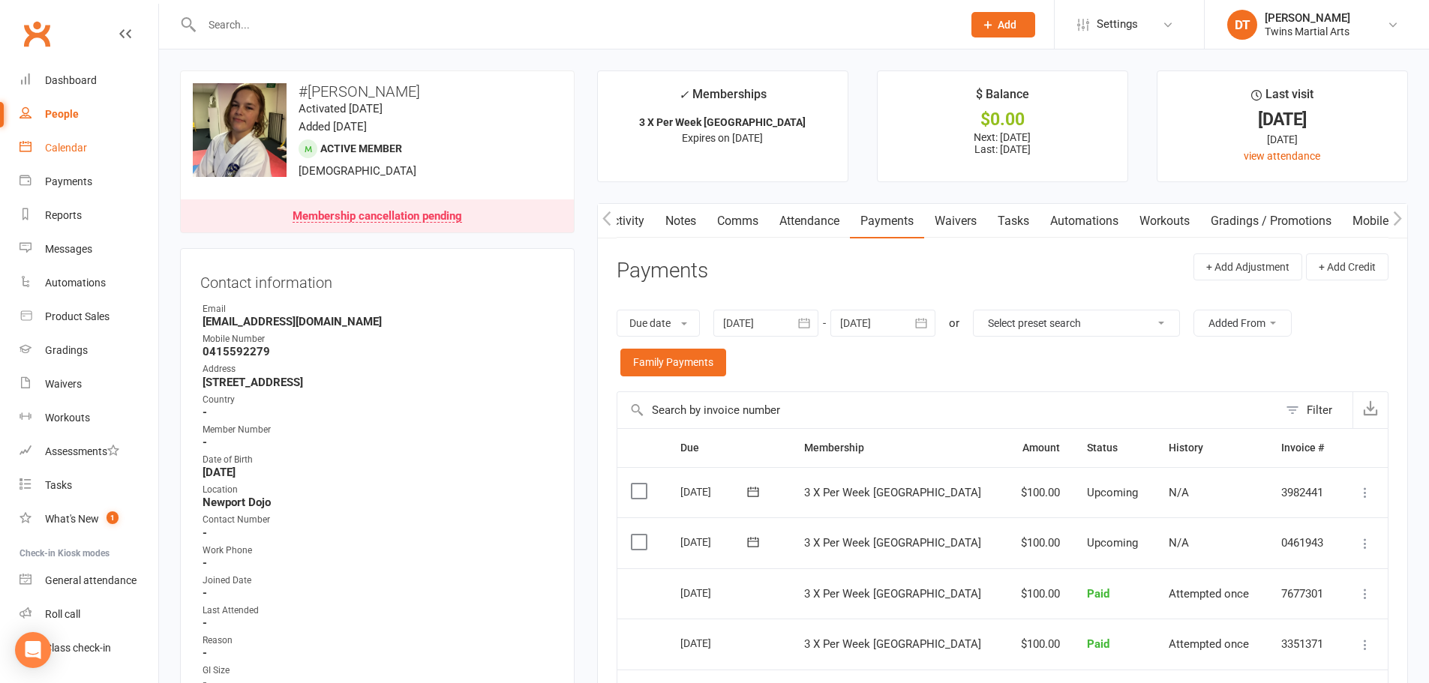
click at [70, 152] on div "Calendar" at bounding box center [66, 148] width 42 height 12
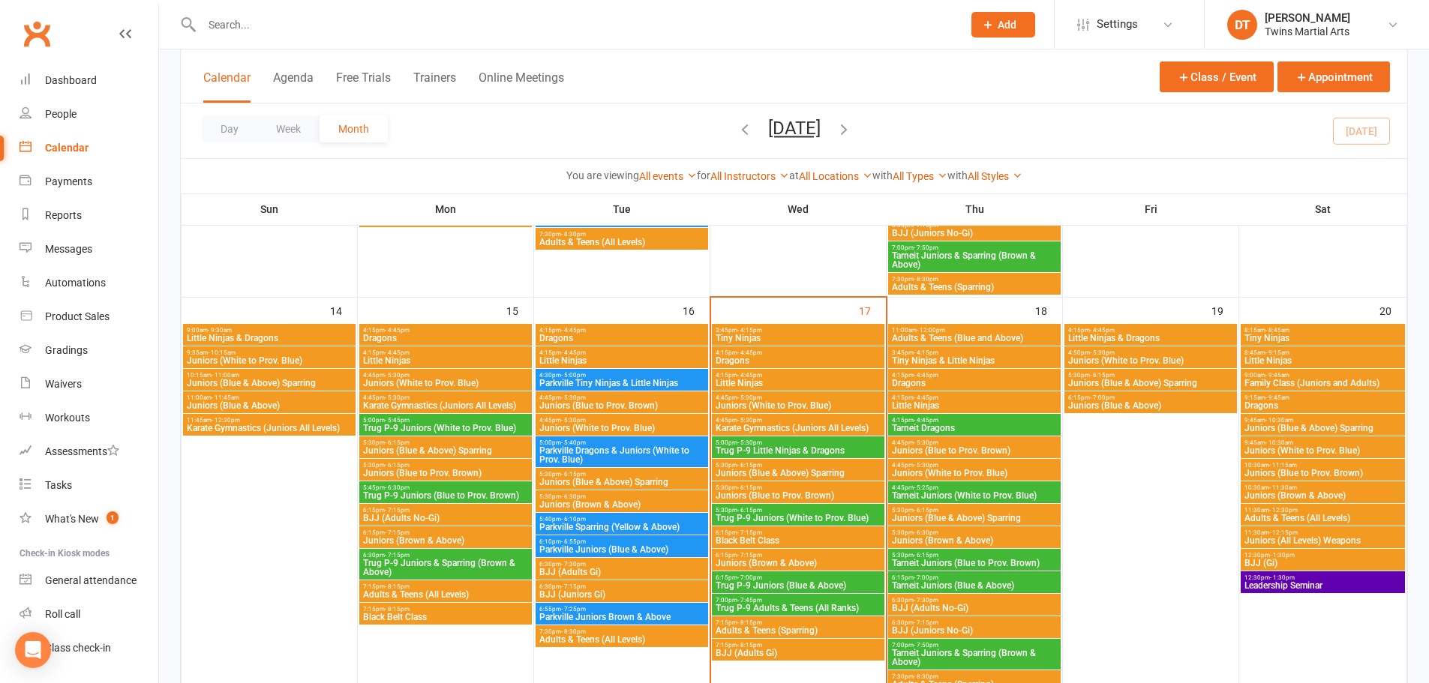
scroll to position [825, 0]
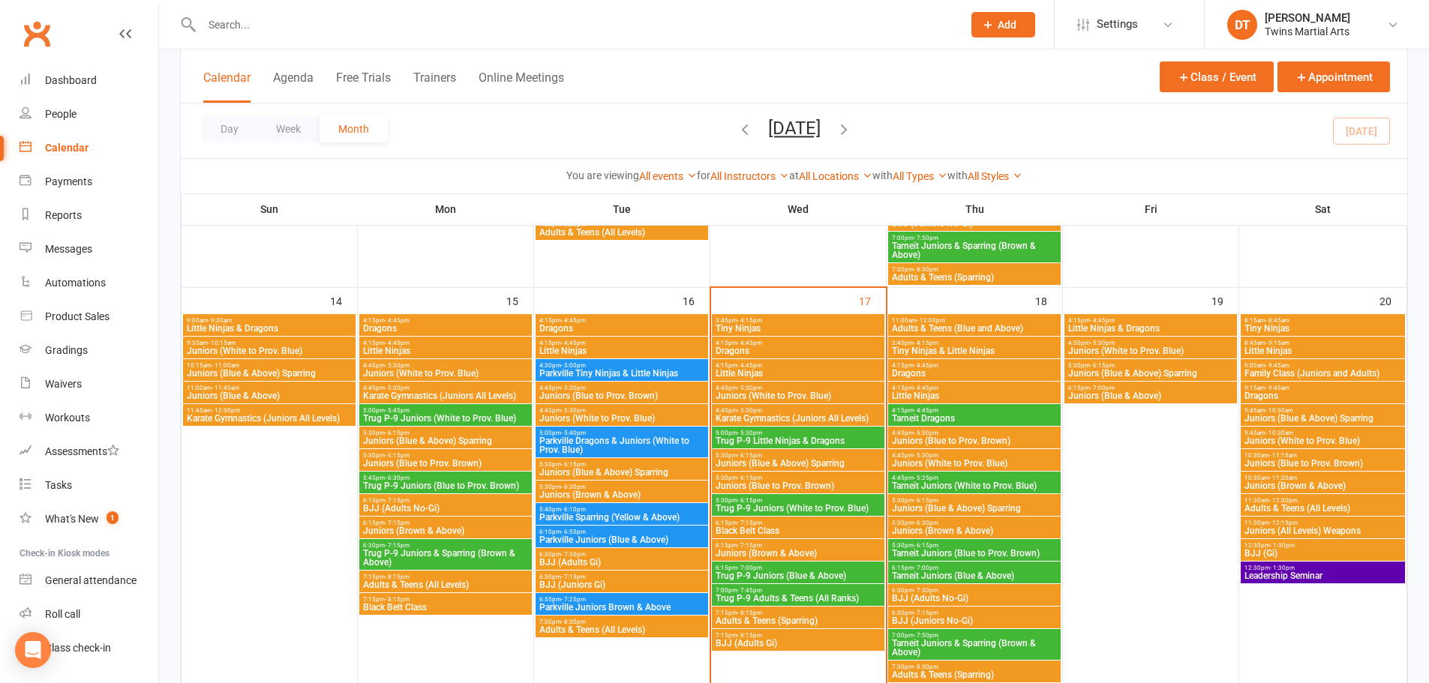
click at [494, 479] on span "5:45pm - 6:30pm" at bounding box center [445, 478] width 167 height 7
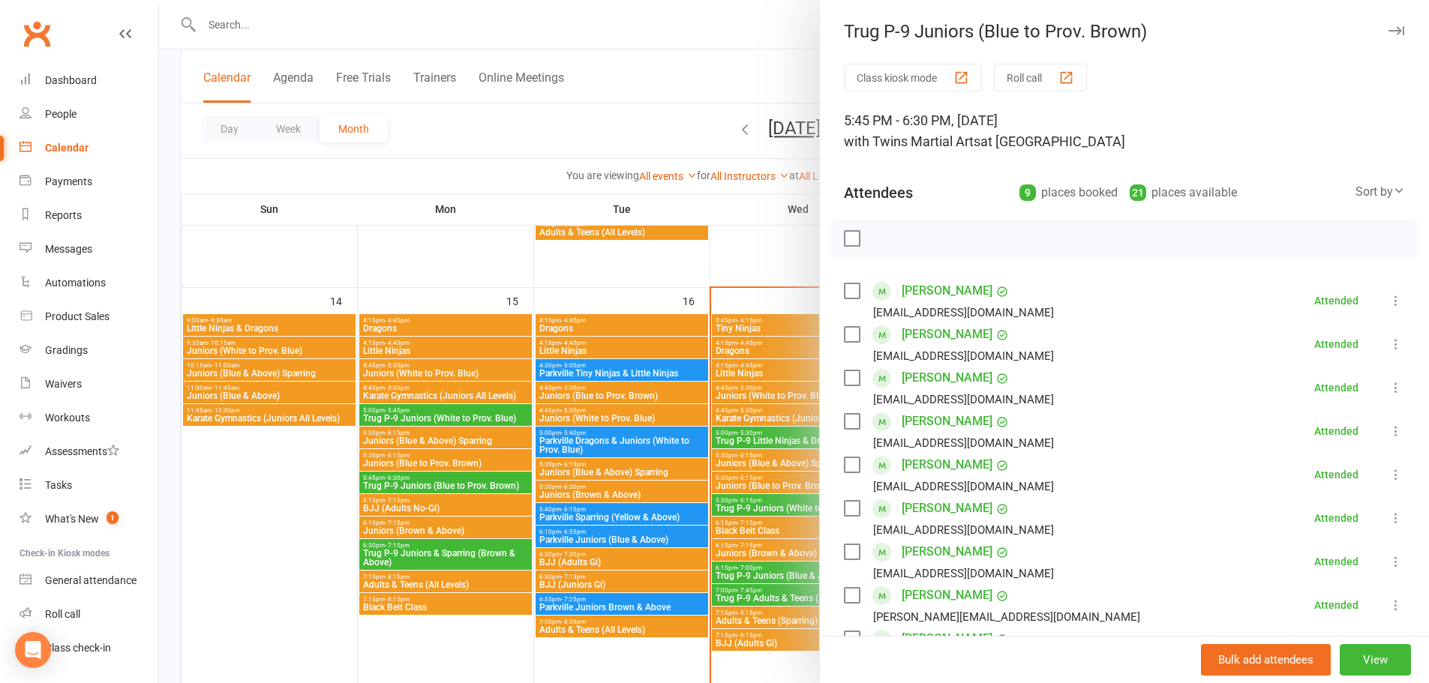
click at [782, 509] on div at bounding box center [794, 341] width 1270 height 683
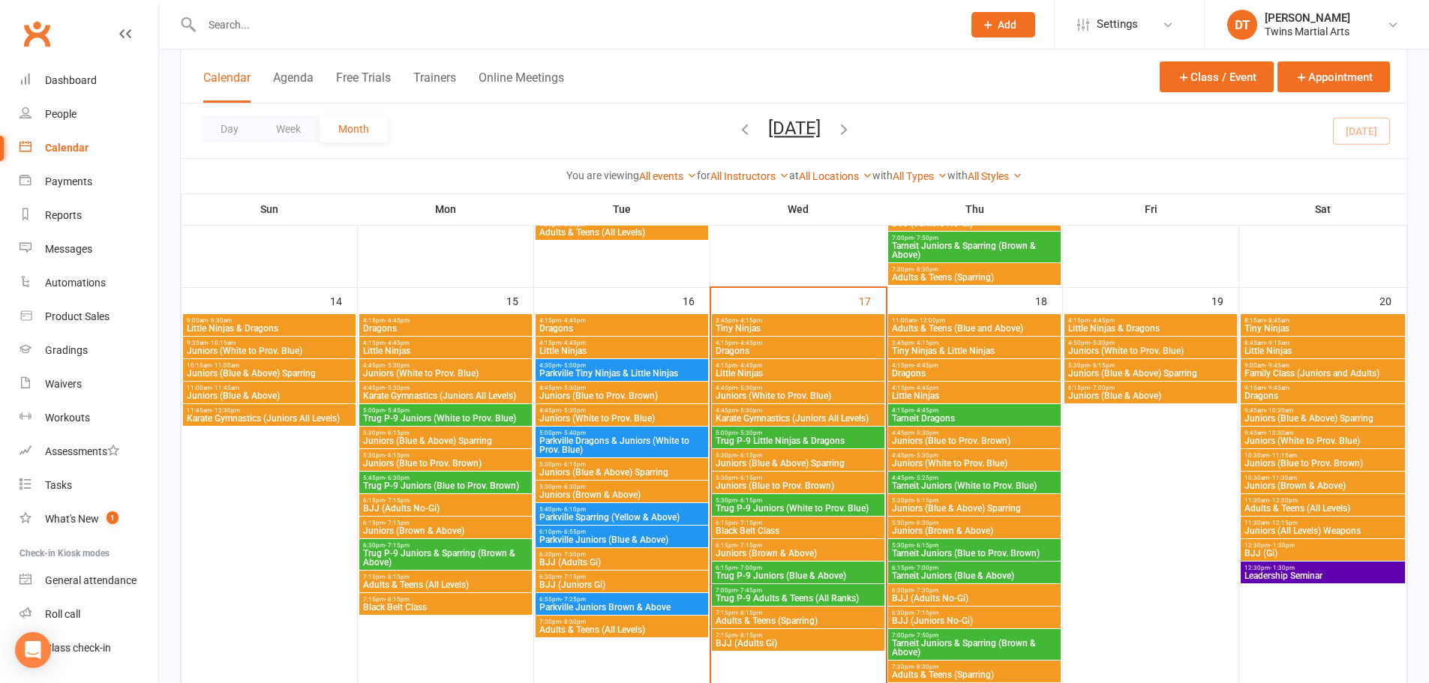
click at [839, 575] on span "Trug P-9 Juniors (Blue & Above)" at bounding box center [798, 576] width 167 height 9
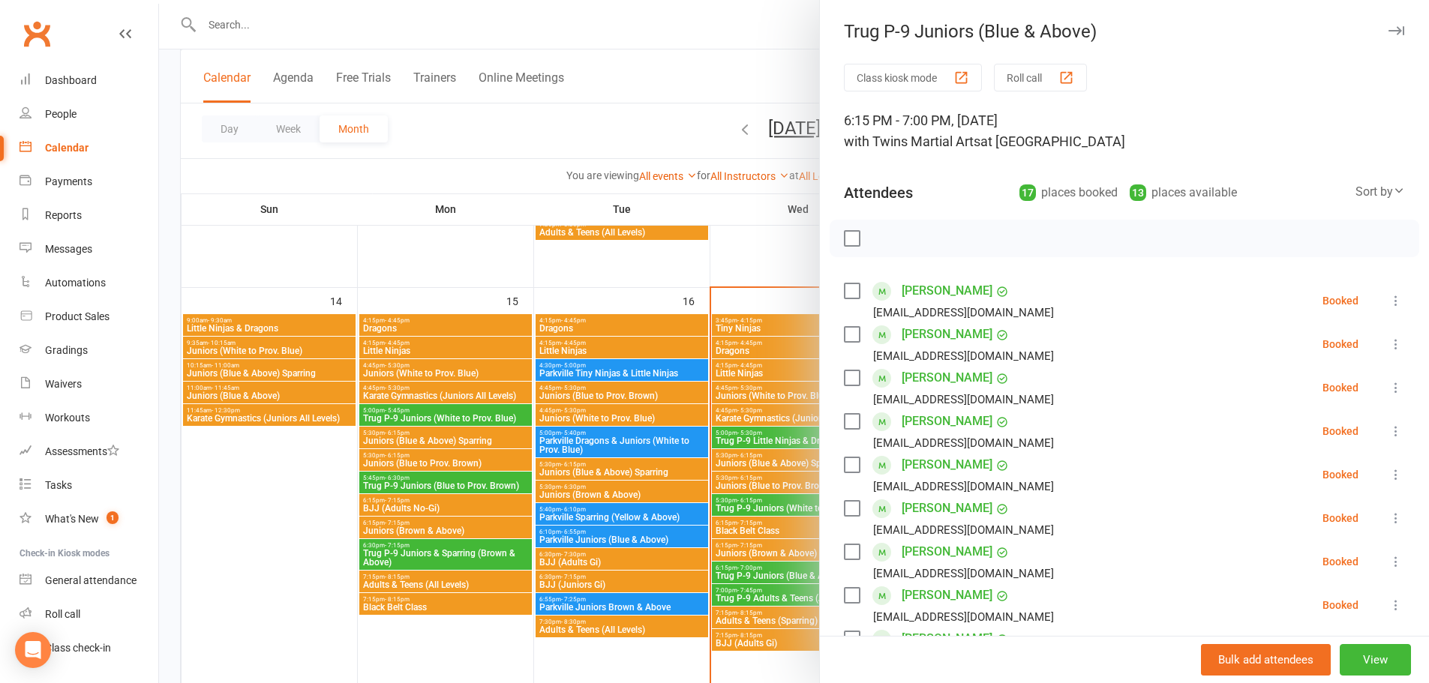
drag, startPoint x: 1374, startPoint y: 20, endPoint x: 1369, endPoint y: 26, distance: 8.1
click at [1371, 21] on div "Trug P-9 Juniors (Blue & Above) Class kiosk mode Roll call 6:15 PM - 7:00 PM, […" at bounding box center [1124, 341] width 610 height 683
click at [1389, 29] on icon "button" at bounding box center [1397, 30] width 16 height 9
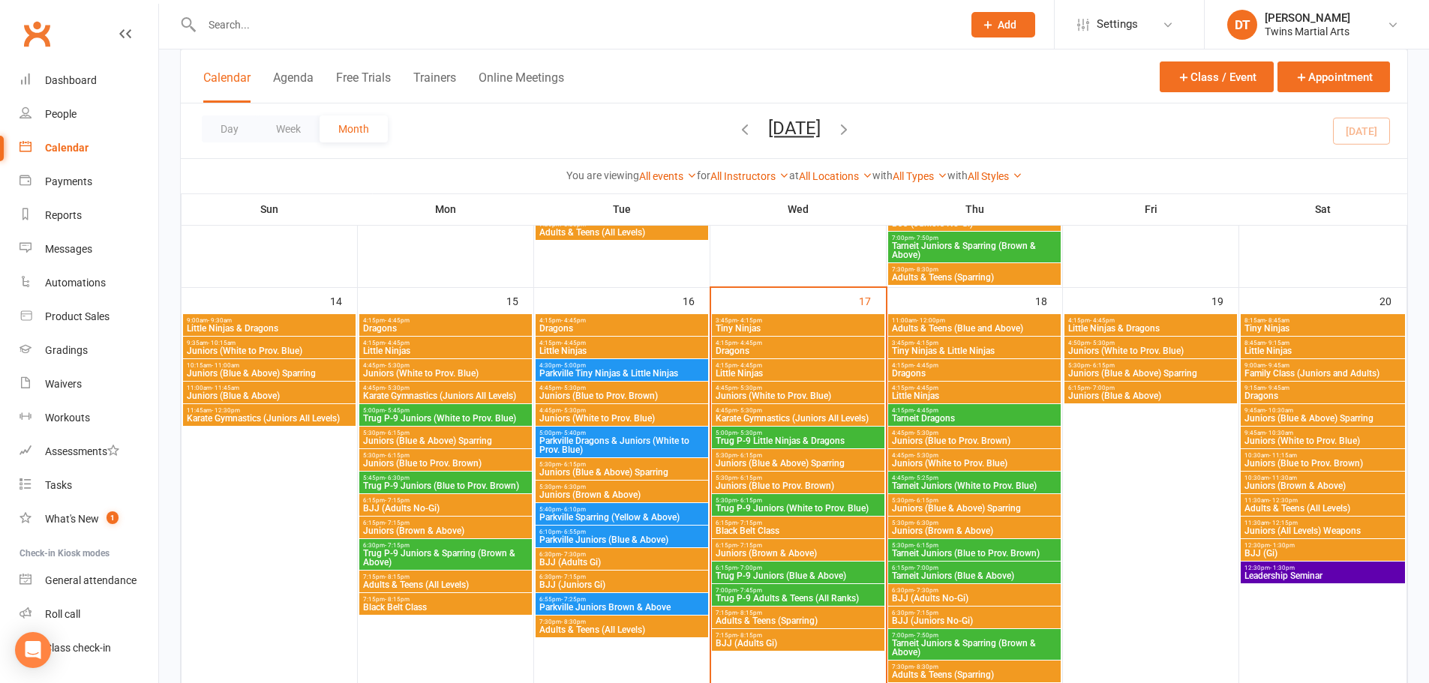
click at [991, 549] on span "Tarneit Juniors (Blue to Prov. Brown)" at bounding box center [974, 553] width 167 height 9
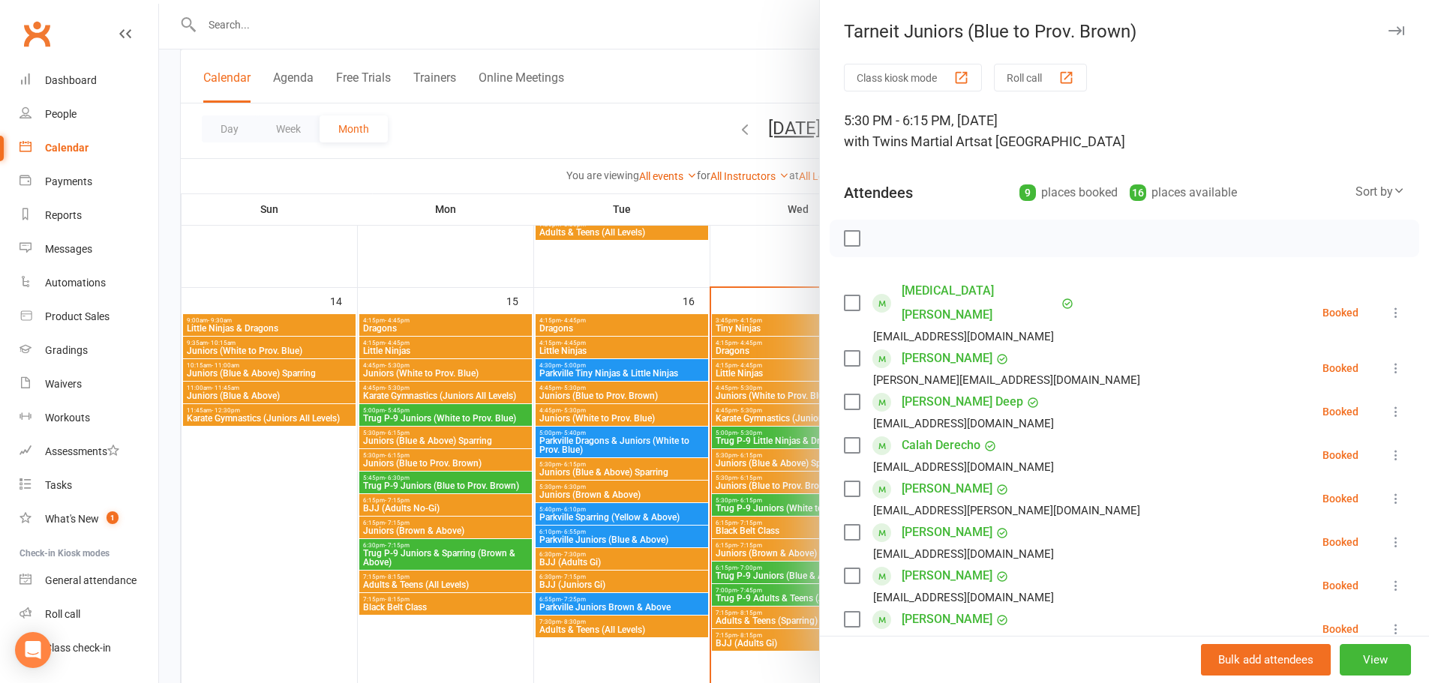
drag, startPoint x: 1376, startPoint y: 38, endPoint x: 1437, endPoint y: 87, distance: 78.5
click at [1387, 38] on button "button" at bounding box center [1396, 31] width 18 height 18
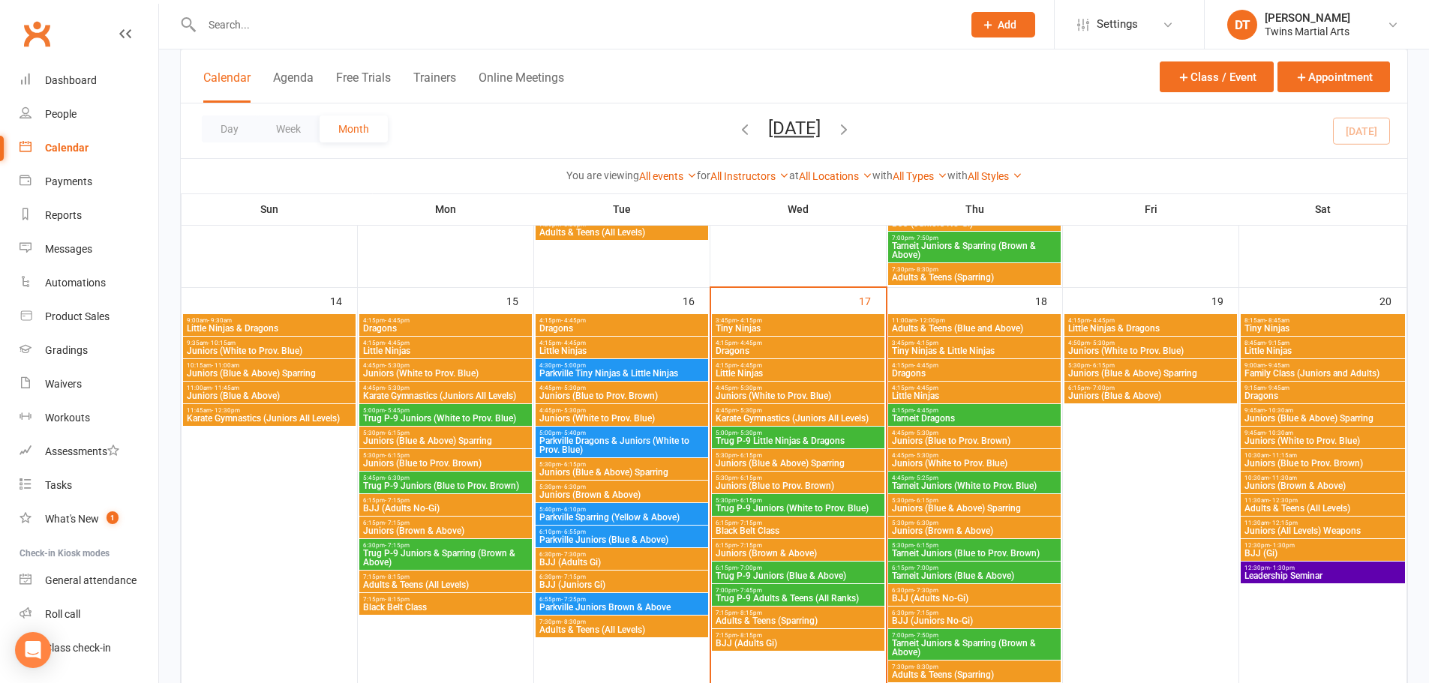
click at [424, 19] on input "text" at bounding box center [574, 24] width 755 height 21
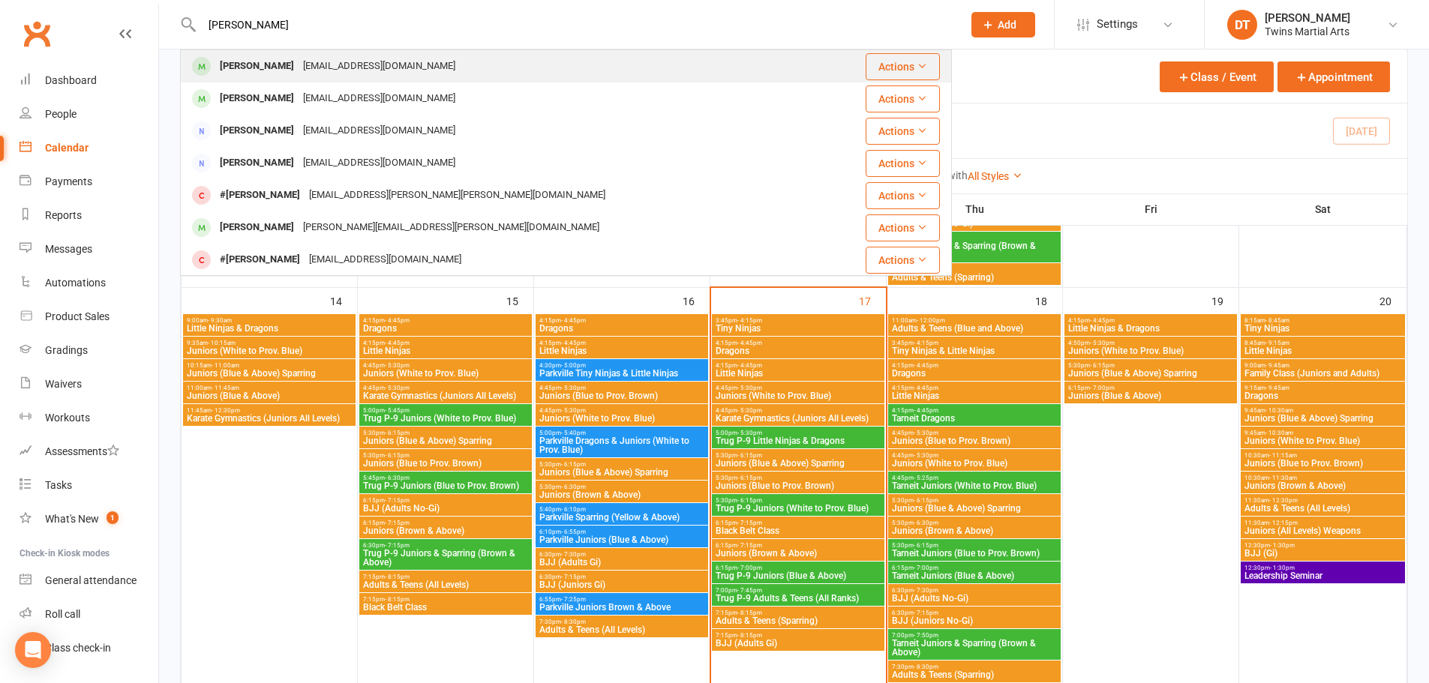
type input "[PERSON_NAME]"
click at [397, 60] on div "[EMAIL_ADDRESS][DOMAIN_NAME]" at bounding box center [379, 67] width 161 height 22
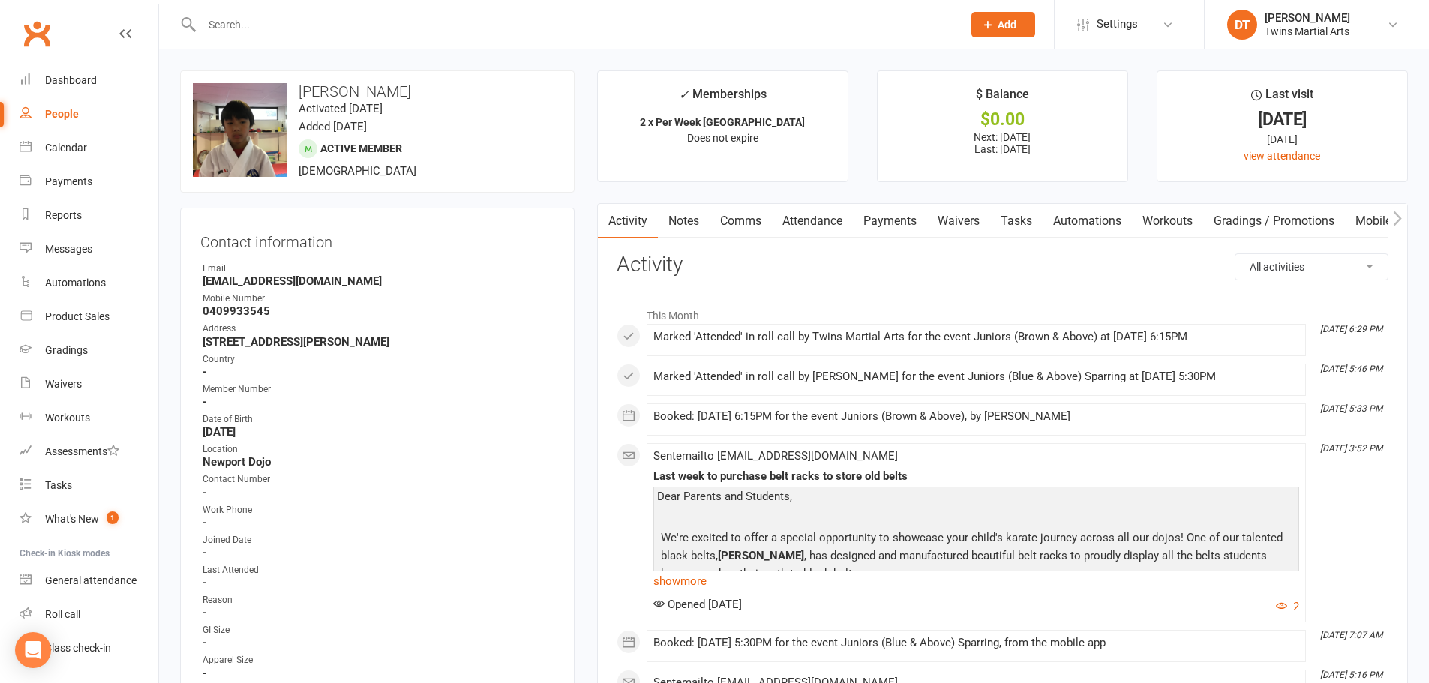
click at [826, 302] on li "This Month" at bounding box center [1003, 312] width 772 height 24
click at [827, 300] on li "This Month" at bounding box center [1003, 312] width 772 height 24
click at [826, 300] on li "This Month" at bounding box center [1003, 312] width 772 height 24
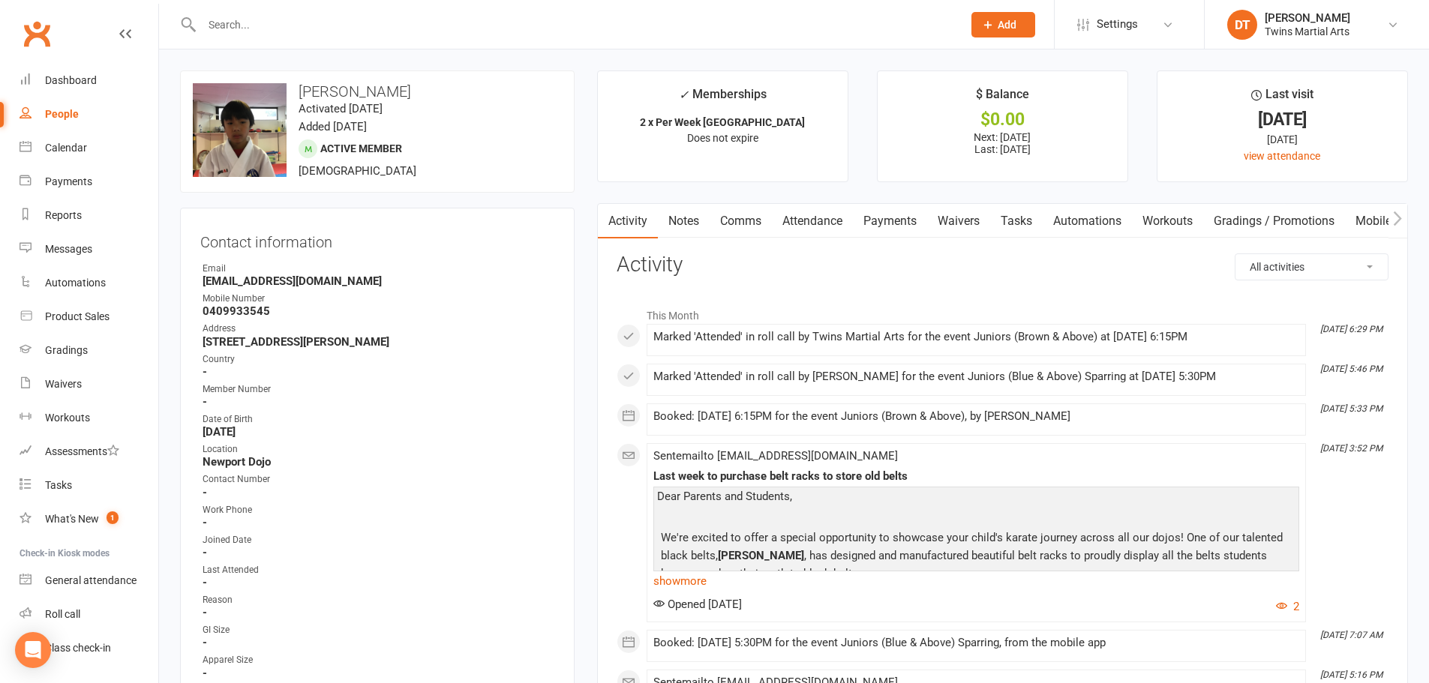
click at [826, 300] on li "This Month" at bounding box center [1003, 312] width 772 height 24
click at [798, 336] on div "Marked 'Attended' in roll call by Twins Martial Arts for the event Juniors (Bro…" at bounding box center [976, 337] width 646 height 13
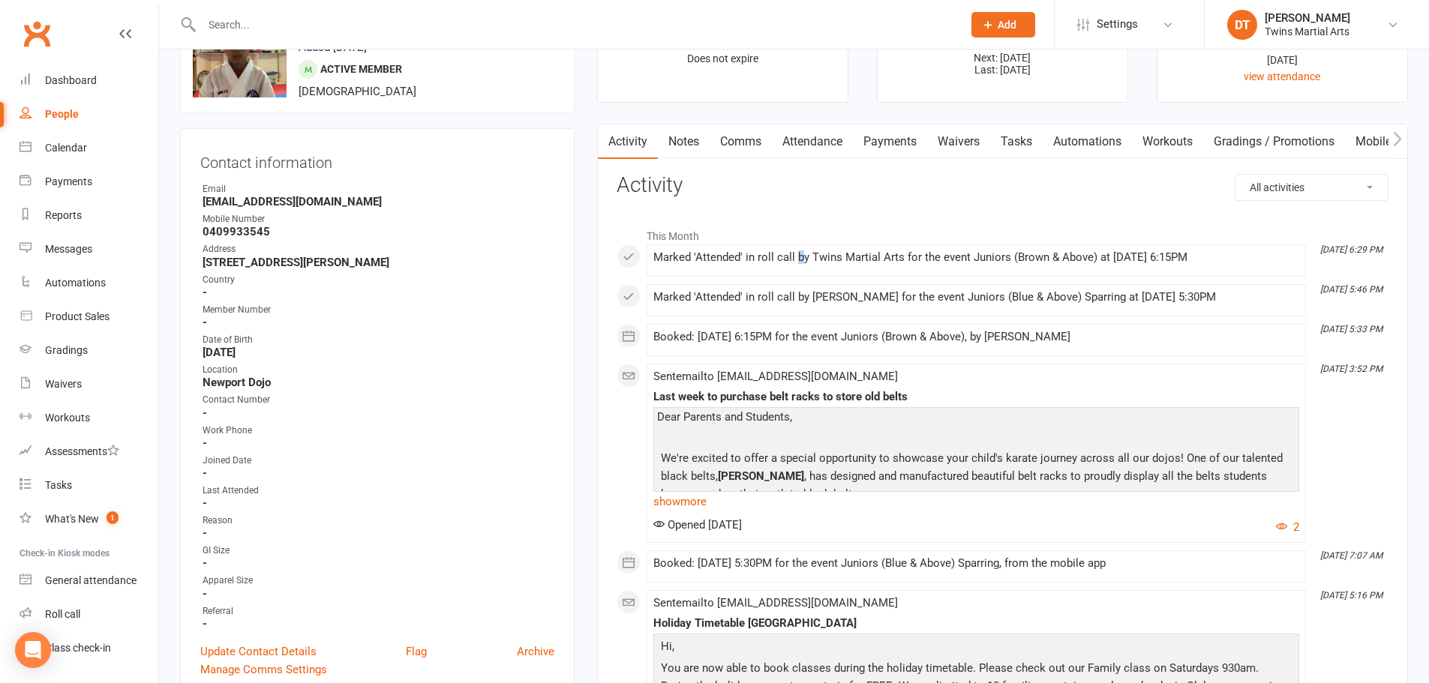
scroll to position [75, 0]
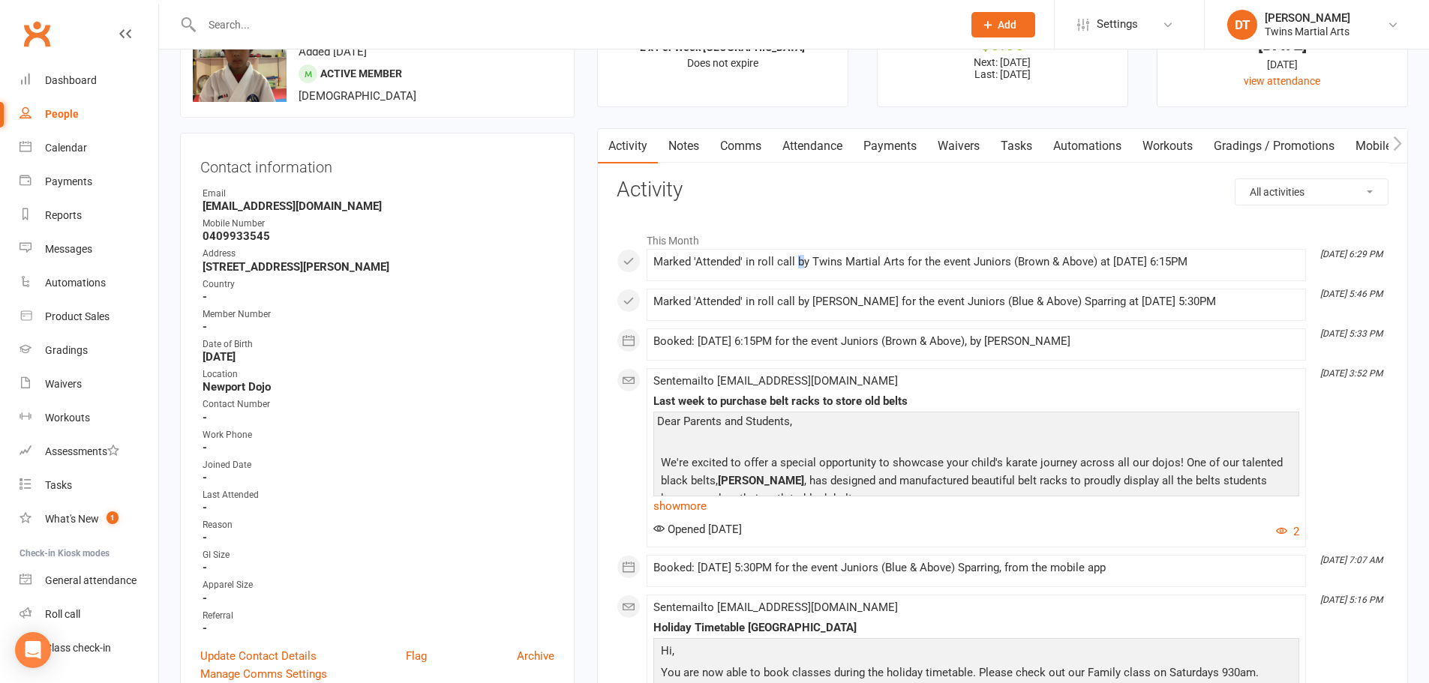
click at [899, 146] on link "Payments" at bounding box center [890, 146] width 74 height 35
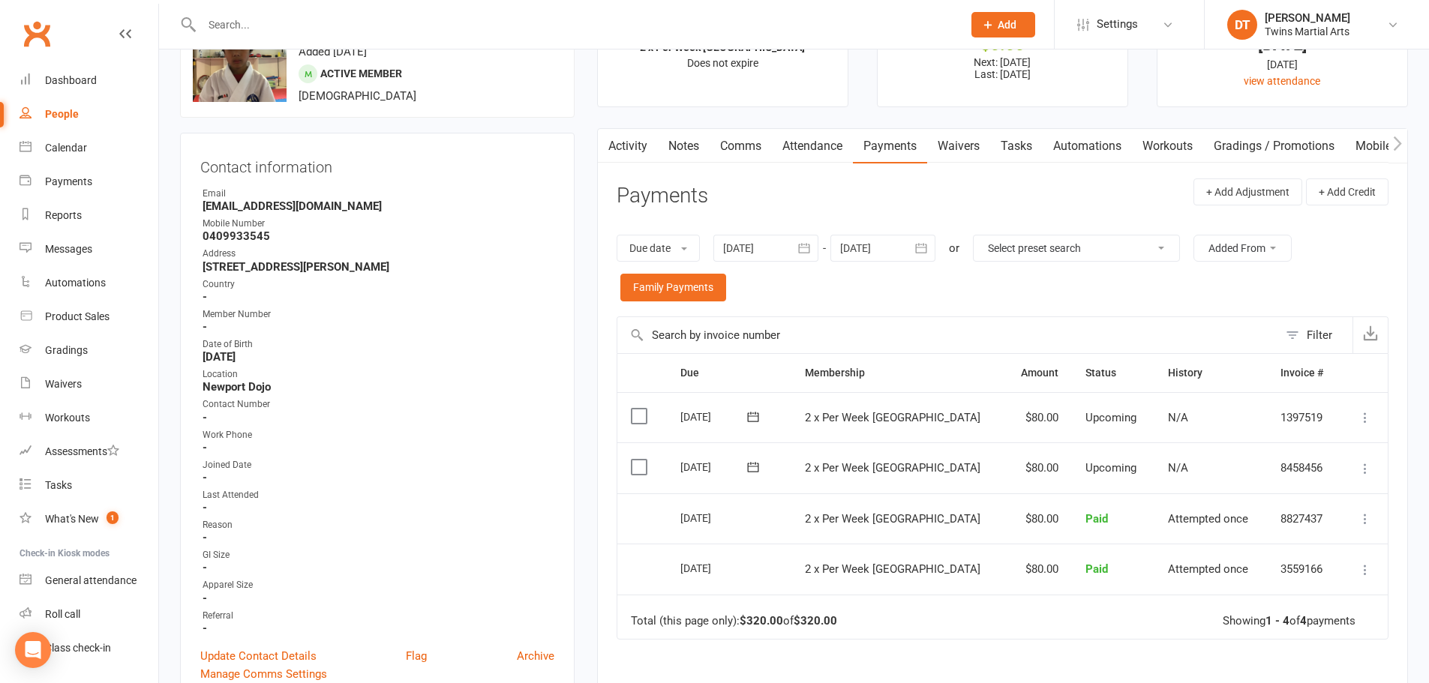
click at [649, 141] on link "Activity" at bounding box center [628, 146] width 60 height 35
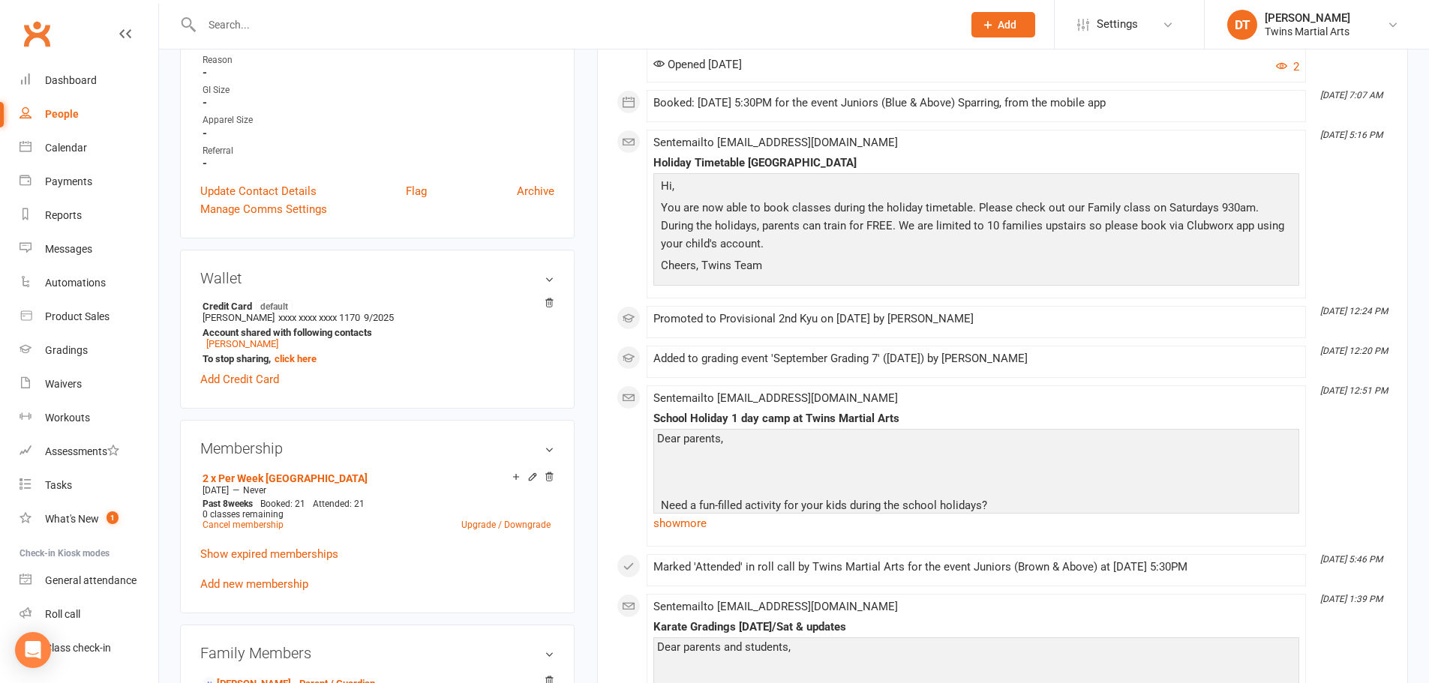
scroll to position [675, 0]
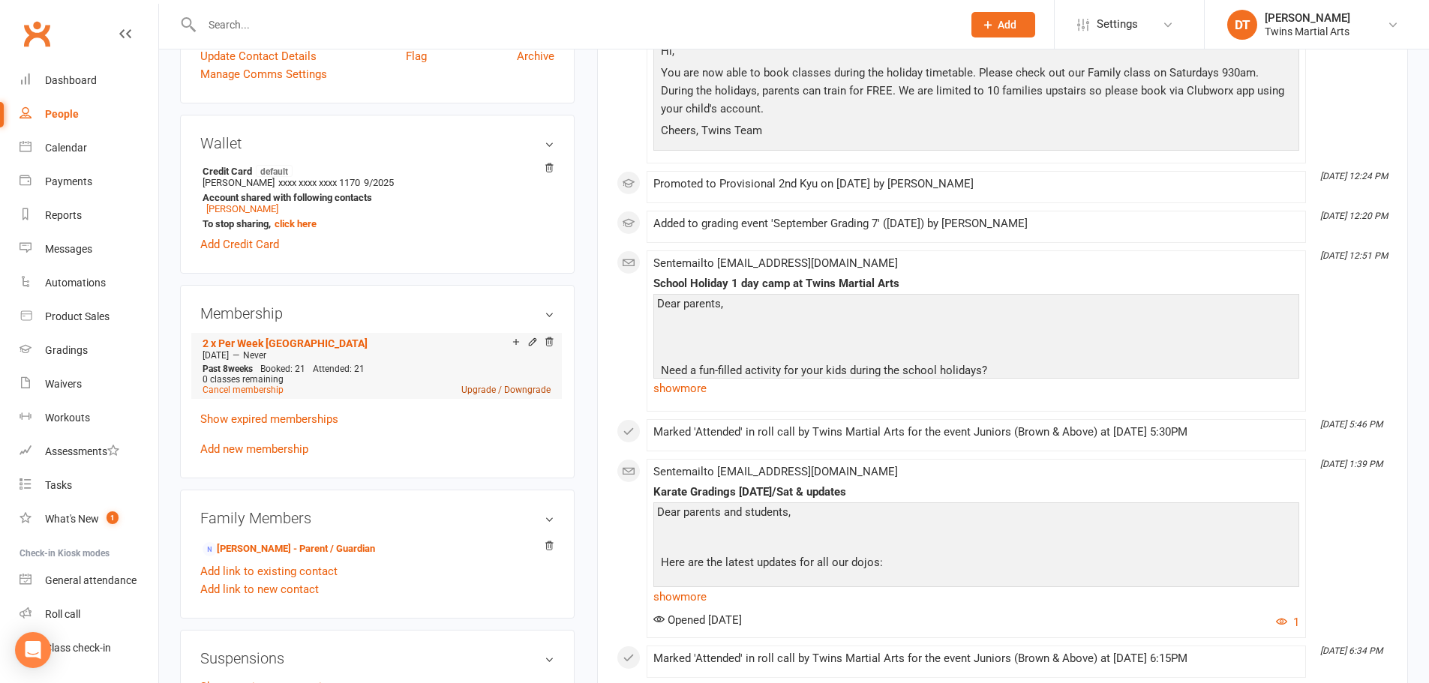
click at [531, 392] on link "Upgrade / Downgrade" at bounding box center [505, 390] width 89 height 11
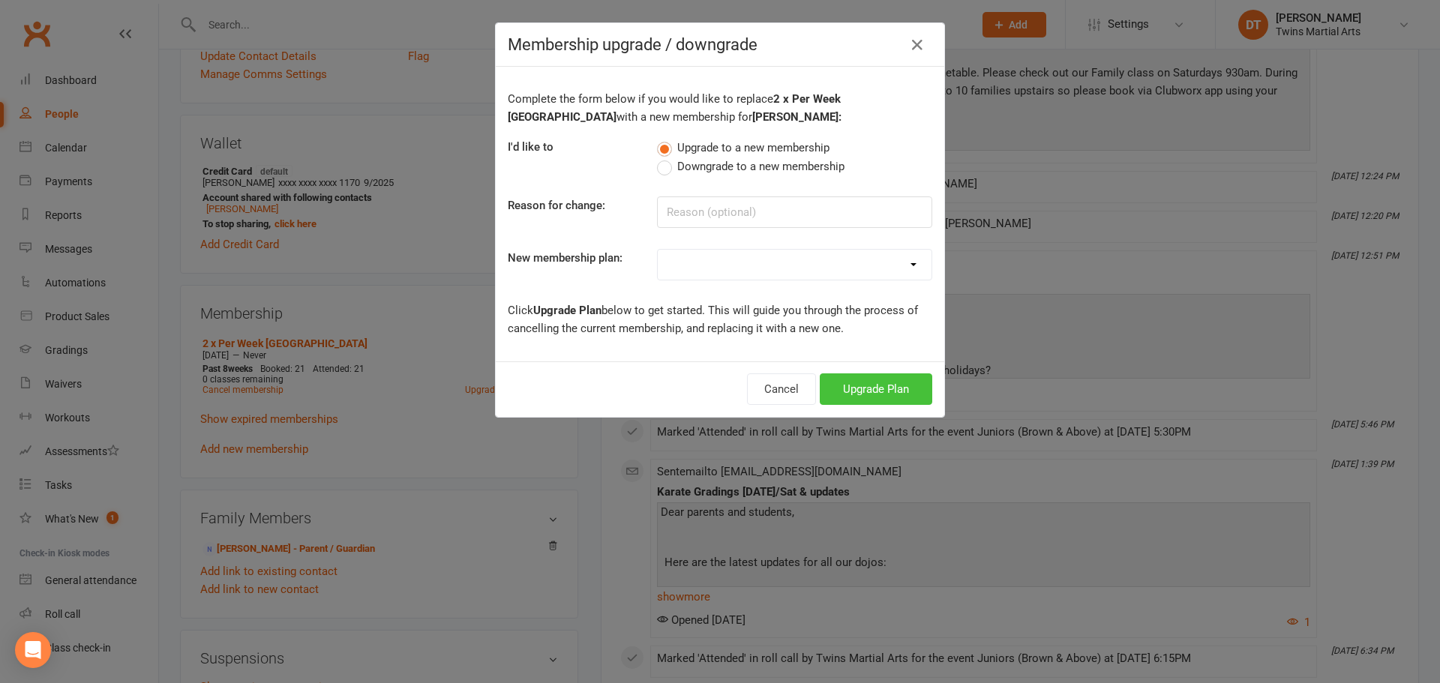
click at [876, 391] on button "Upgrade Plan" at bounding box center [876, 390] width 113 height 32
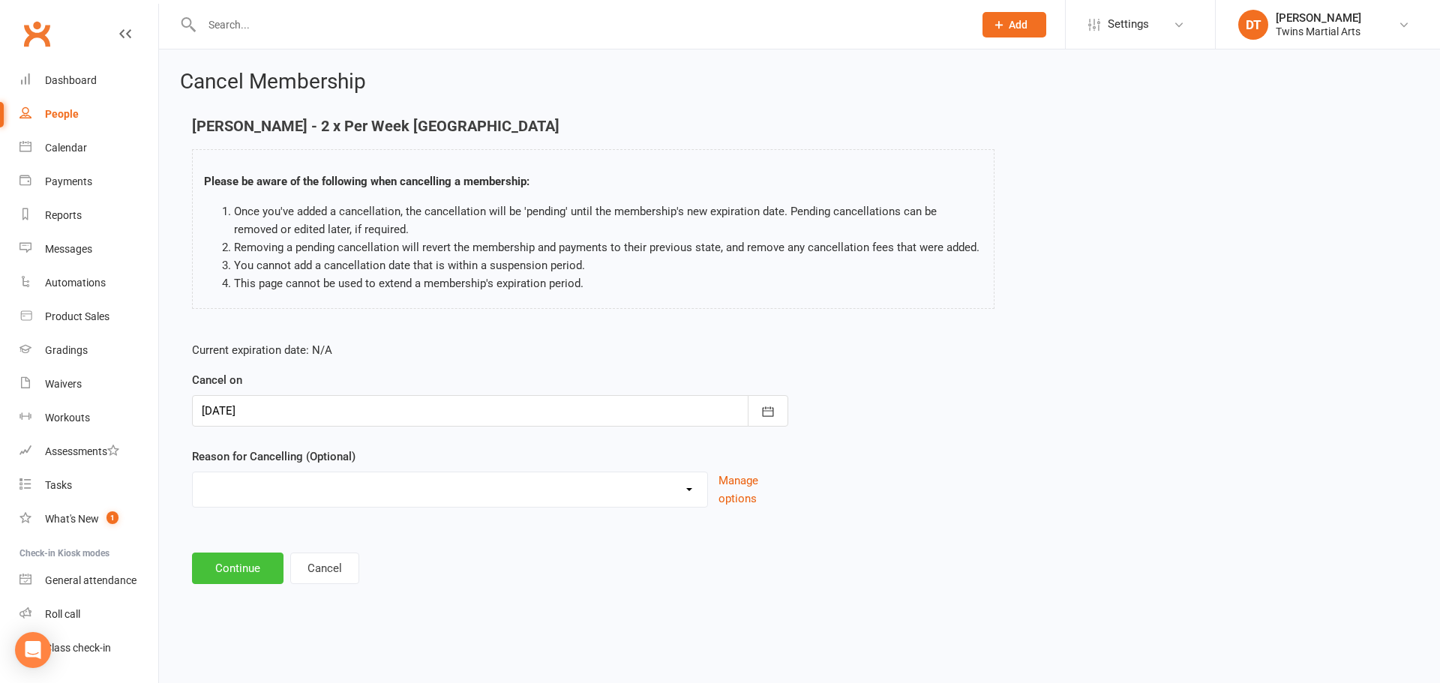
drag, startPoint x: 252, startPoint y: 559, endPoint x: 257, endPoint y: 551, distance: 9.2
click at [251, 559] on button "Continue" at bounding box center [238, 569] width 92 height 32
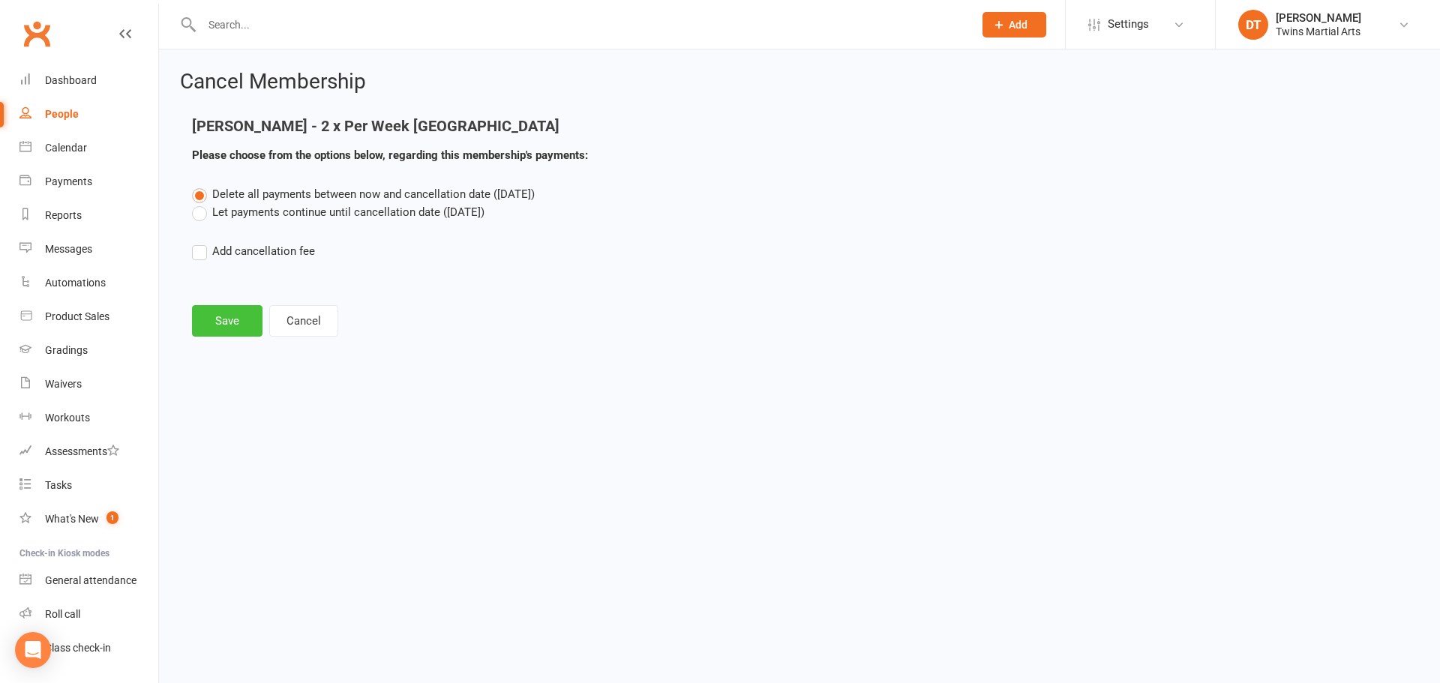
click at [224, 316] on button "Save" at bounding box center [227, 321] width 71 height 32
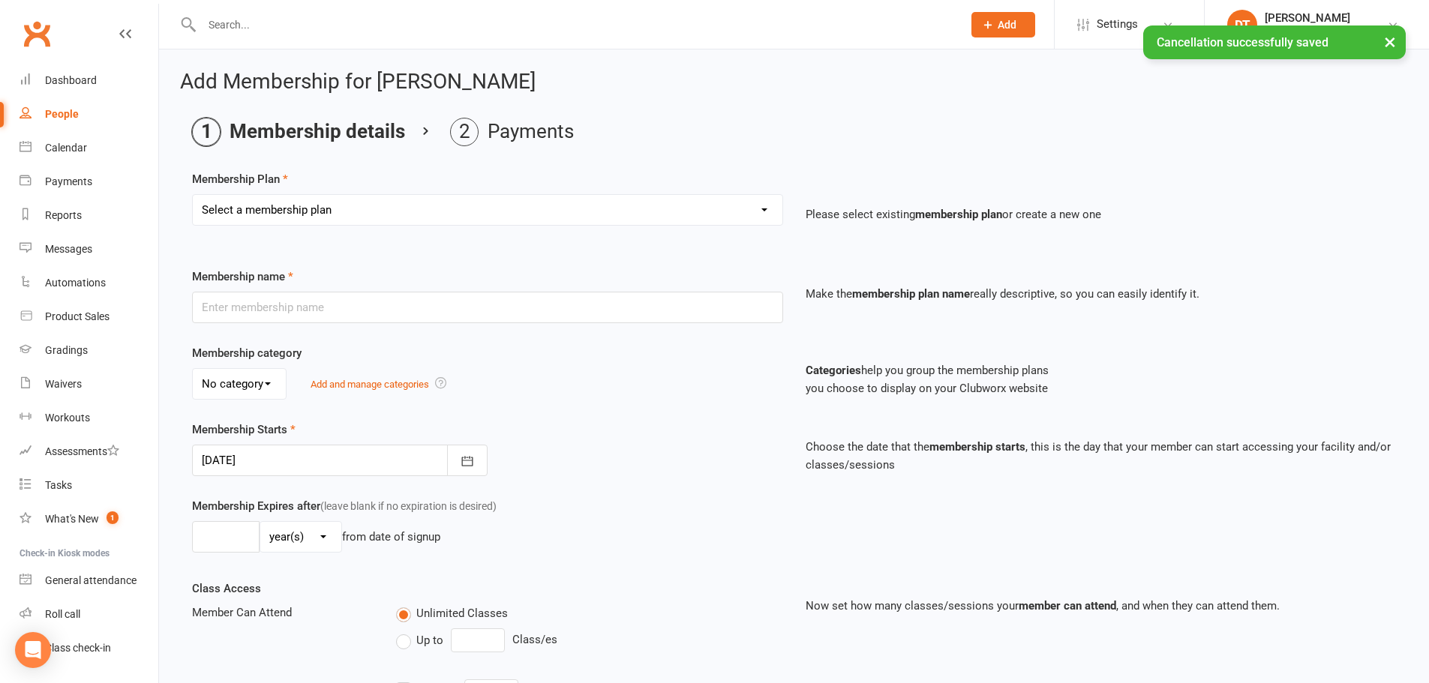
click at [398, 209] on select "Select a membership plan Create new Membership Plan 1 x Per Week Tiny Ninjas/Li…" at bounding box center [488, 210] width 590 height 30
select select "4"
click at [193, 195] on select "Select a membership plan Create new Membership Plan 1 x Per Week Tiny Ninjas/Li…" at bounding box center [488, 210] width 590 height 30
type input "3 X Per Week Newport Juniors/Teens/Adults"
select select "3"
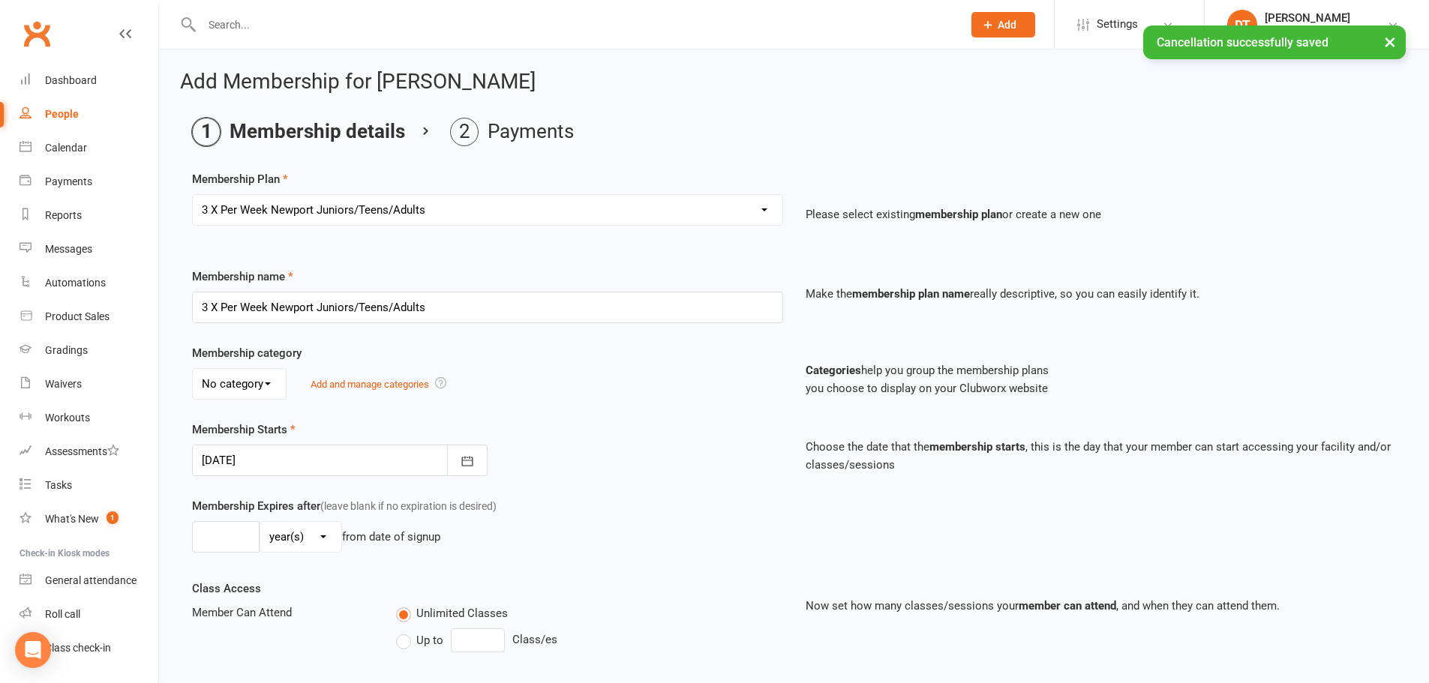
type input "0"
type input "24"
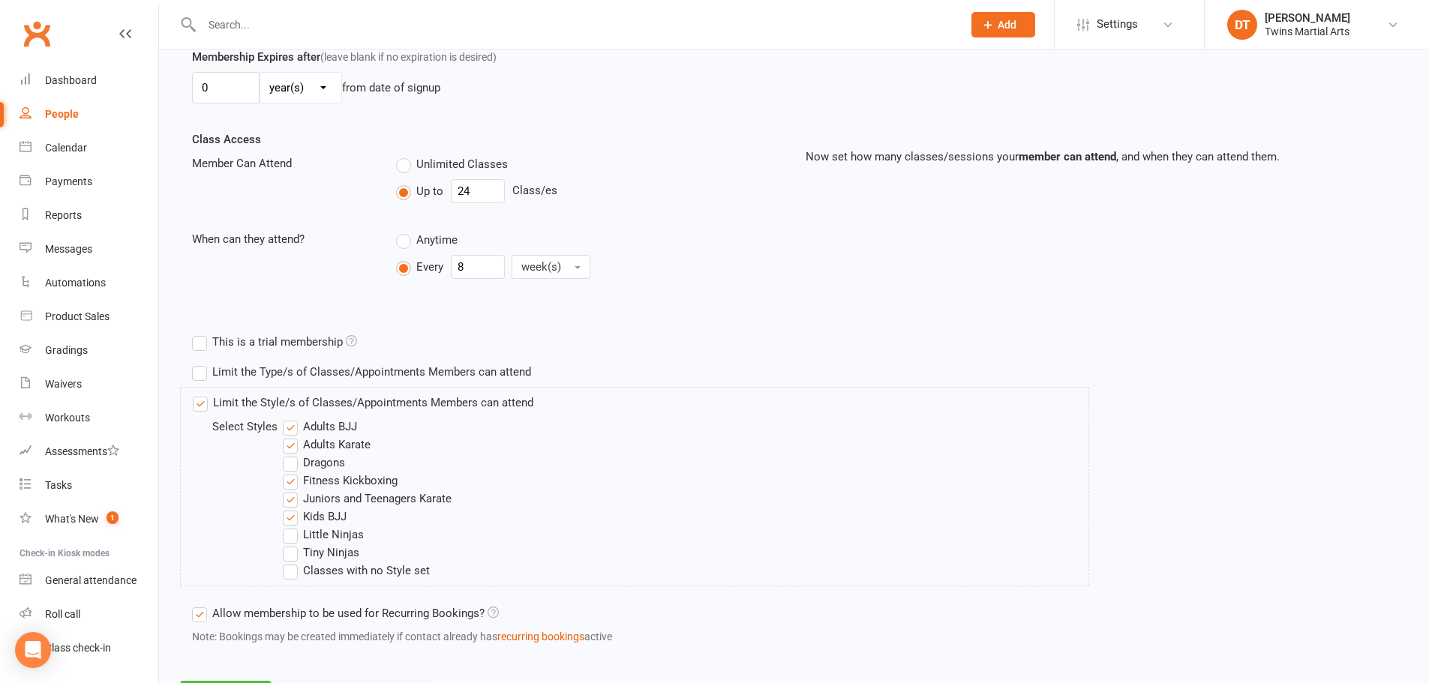
scroll to position [522, 0]
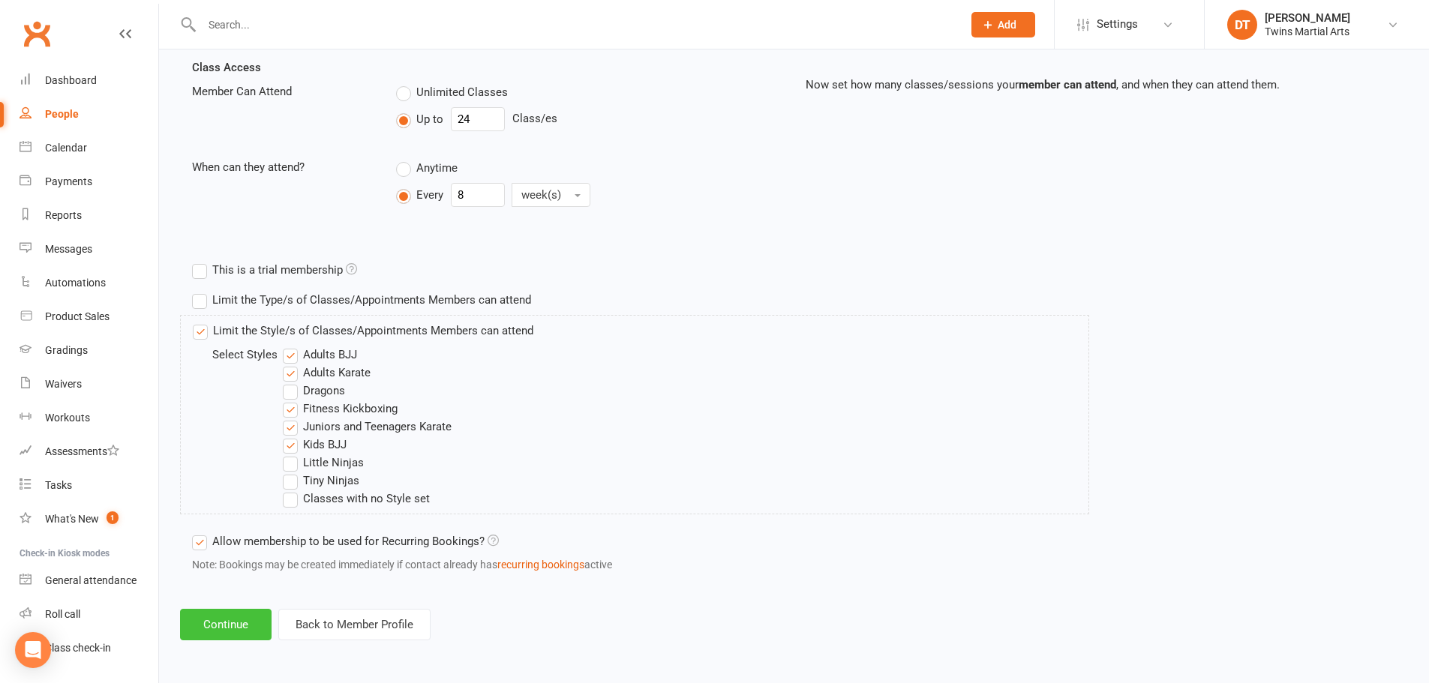
click at [238, 626] on button "Continue" at bounding box center [226, 625] width 92 height 32
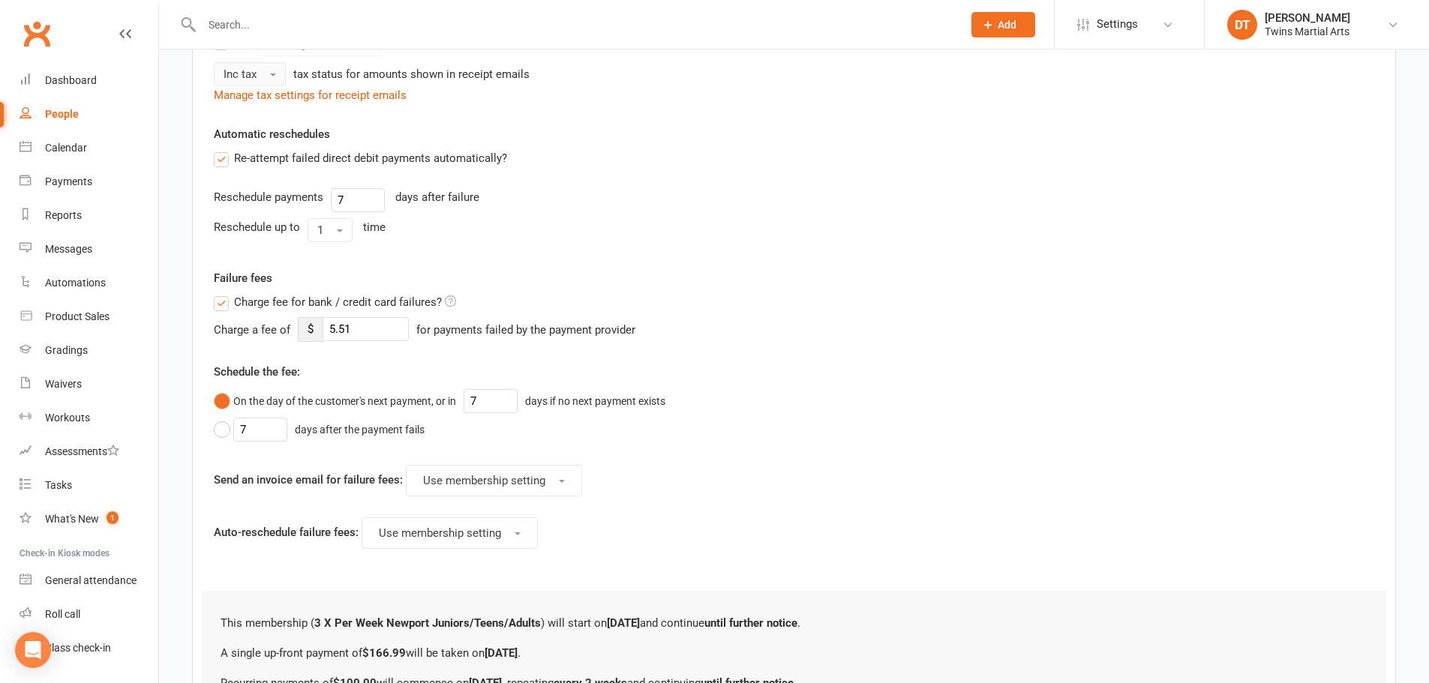
scroll to position [0, 0]
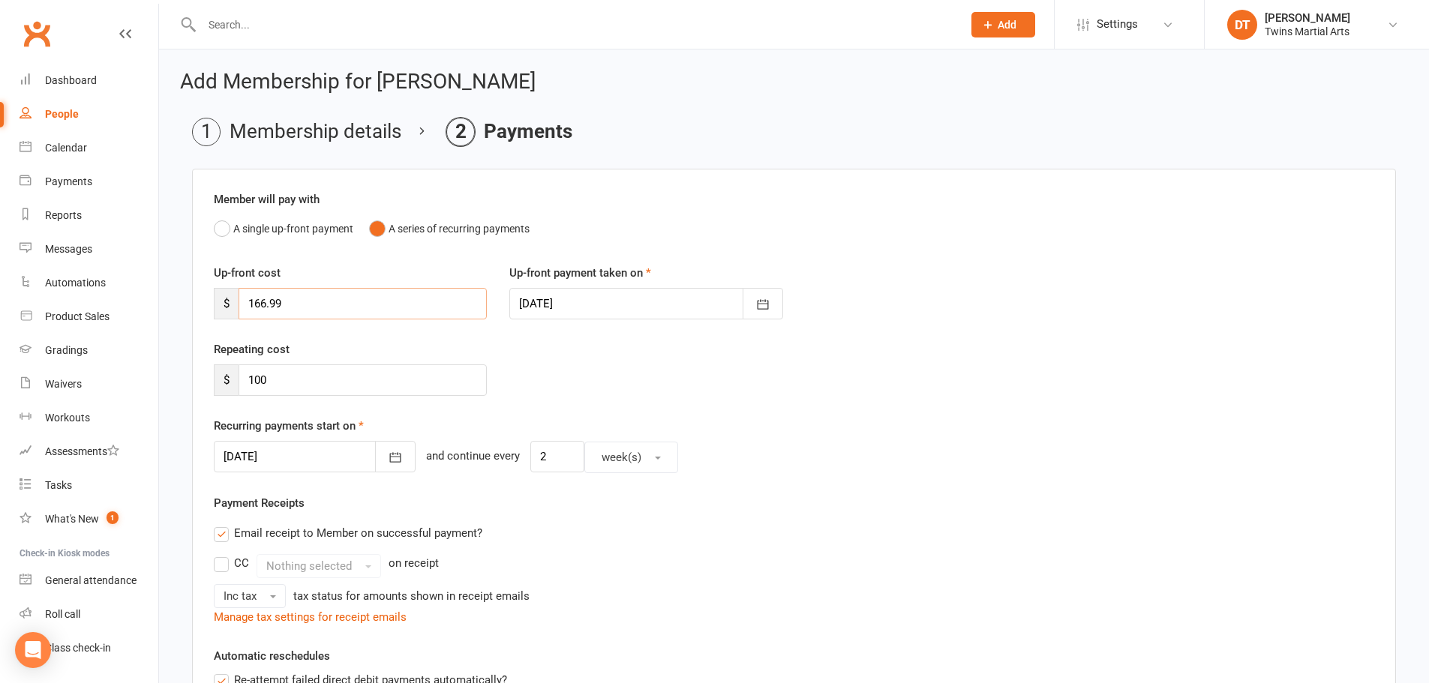
drag, startPoint x: 344, startPoint y: 305, endPoint x: 161, endPoint y: 313, distance: 183.9
click at [583, 357] on div "Repeating cost $ 100" at bounding box center [794, 379] width 1183 height 77
drag, startPoint x: 451, startPoint y: 310, endPoint x: 203, endPoint y: 298, distance: 248.6
click at [212, 298] on div "Up-front cost $ 166.99" at bounding box center [351, 292] width 296 height 56
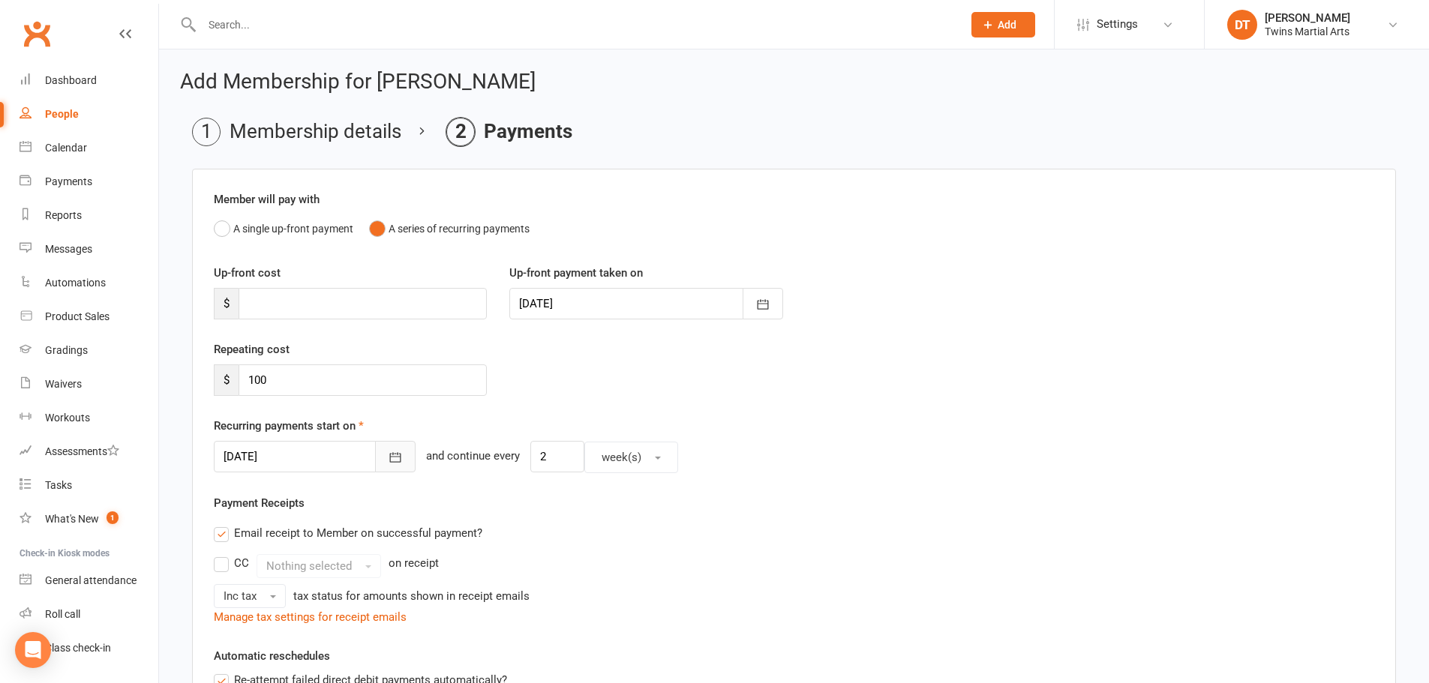
click at [390, 454] on icon "button" at bounding box center [395, 458] width 11 height 10
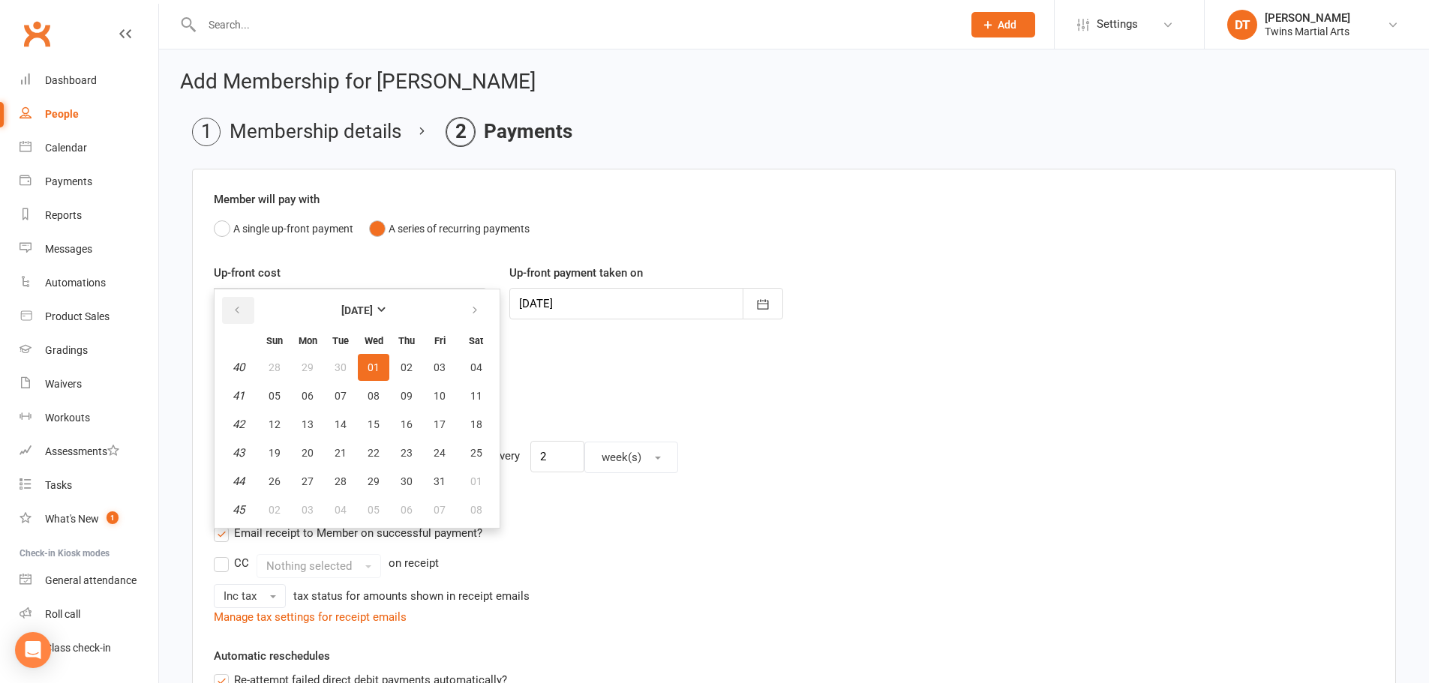
click at [233, 313] on icon "button" at bounding box center [237, 311] width 11 height 12
click at [311, 449] on span "22" at bounding box center [308, 453] width 12 height 12
type input "[DATE]"
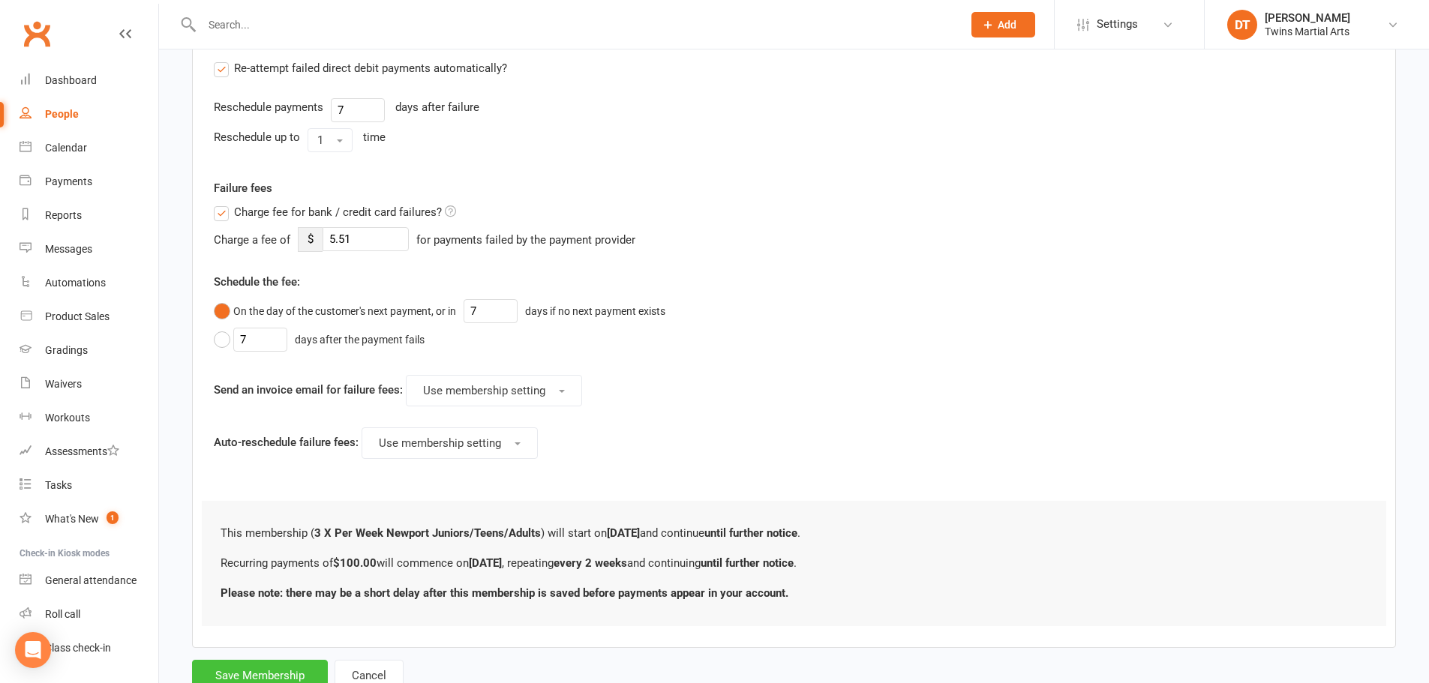
scroll to position [666, 0]
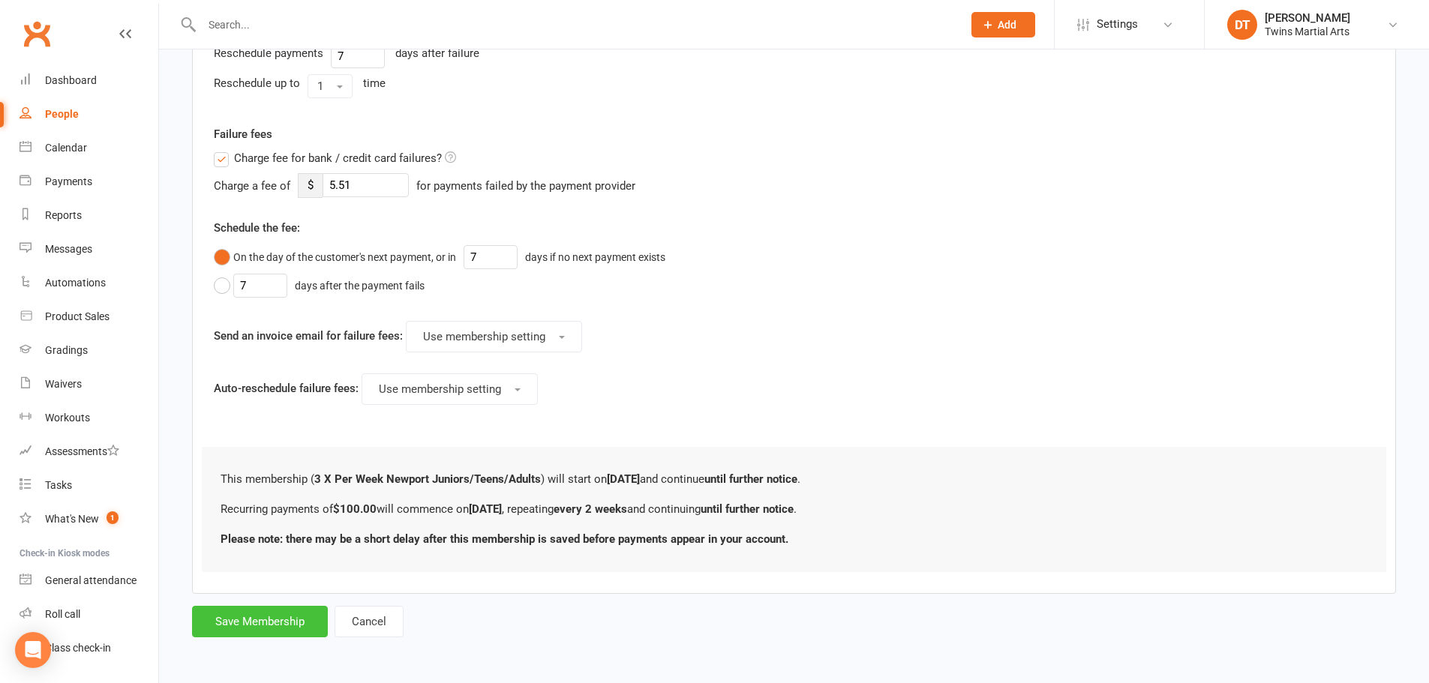
click at [257, 623] on button "Save Membership" at bounding box center [260, 622] width 136 height 32
type input "0"
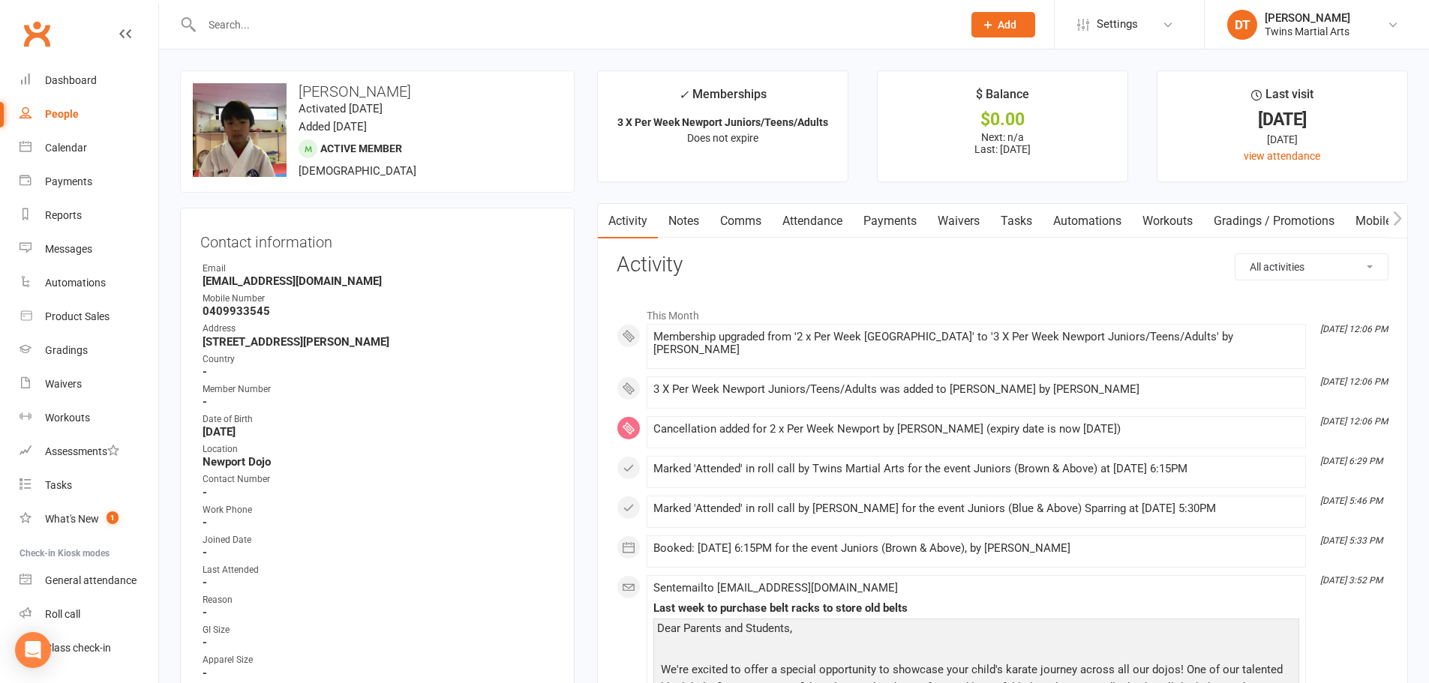
click at [899, 211] on link "Payments" at bounding box center [890, 221] width 74 height 35
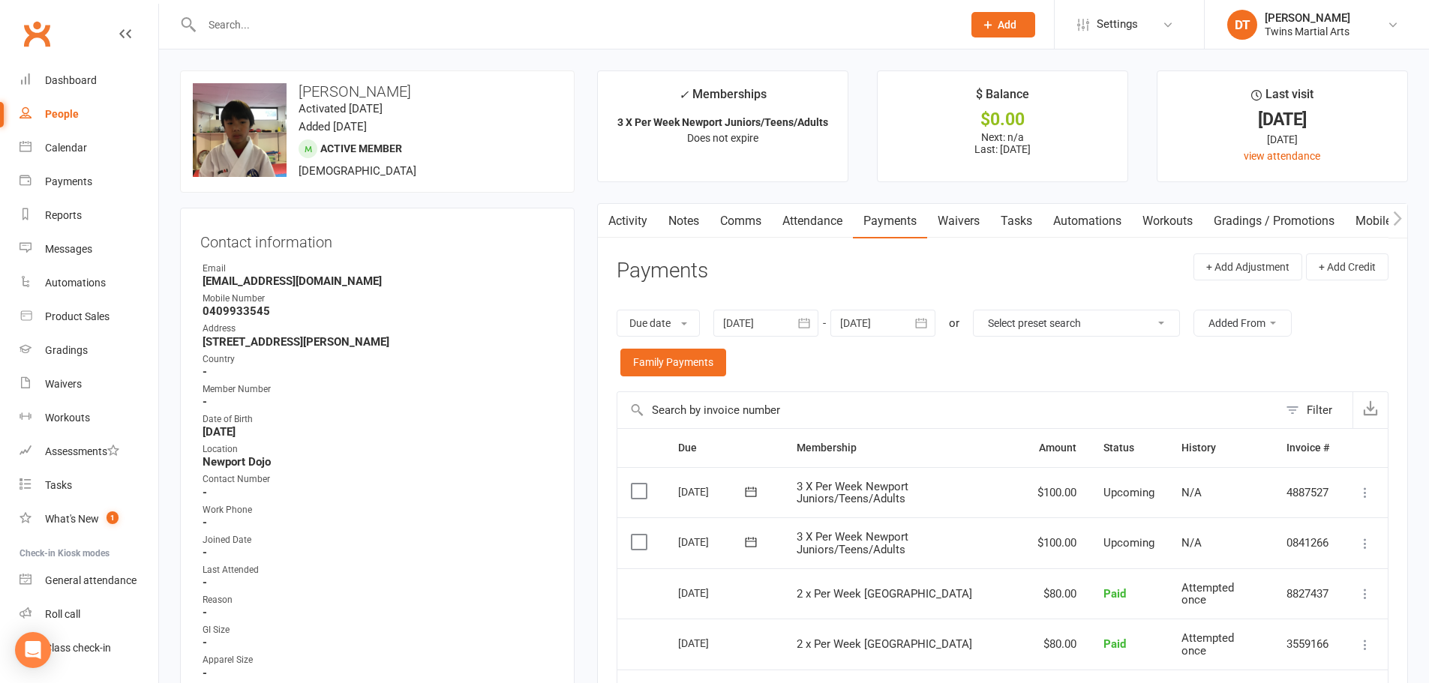
drag, startPoint x: 377, startPoint y: 13, endPoint x: 379, endPoint y: 28, distance: 15.2
click at [376, 14] on div at bounding box center [566, 24] width 772 height 49
drag, startPoint x: 379, startPoint y: 28, endPoint x: 396, endPoint y: 20, distance: 19.1
click at [380, 26] on input "text" at bounding box center [574, 24] width 755 height 21
click at [440, 23] on input "text" at bounding box center [574, 24] width 755 height 21
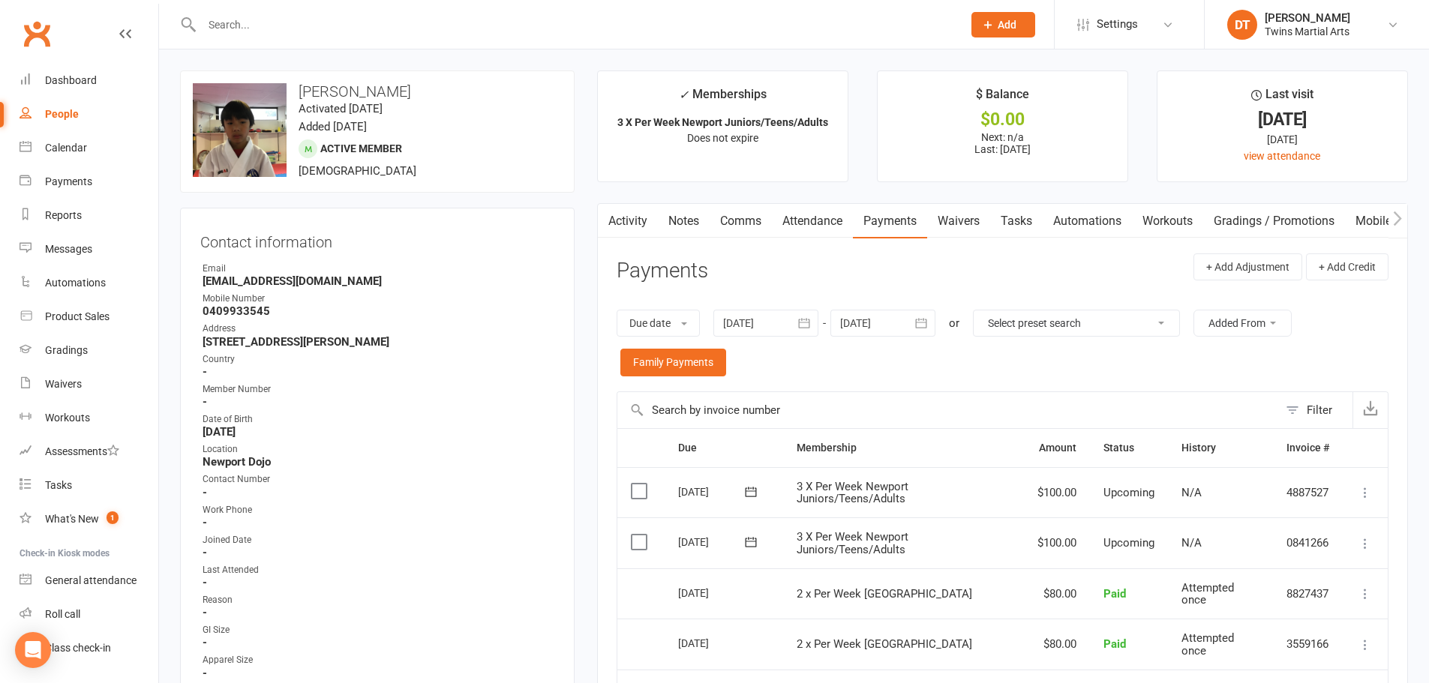
paste input "[EMAIL_ADDRESS][DOMAIN_NAME]"
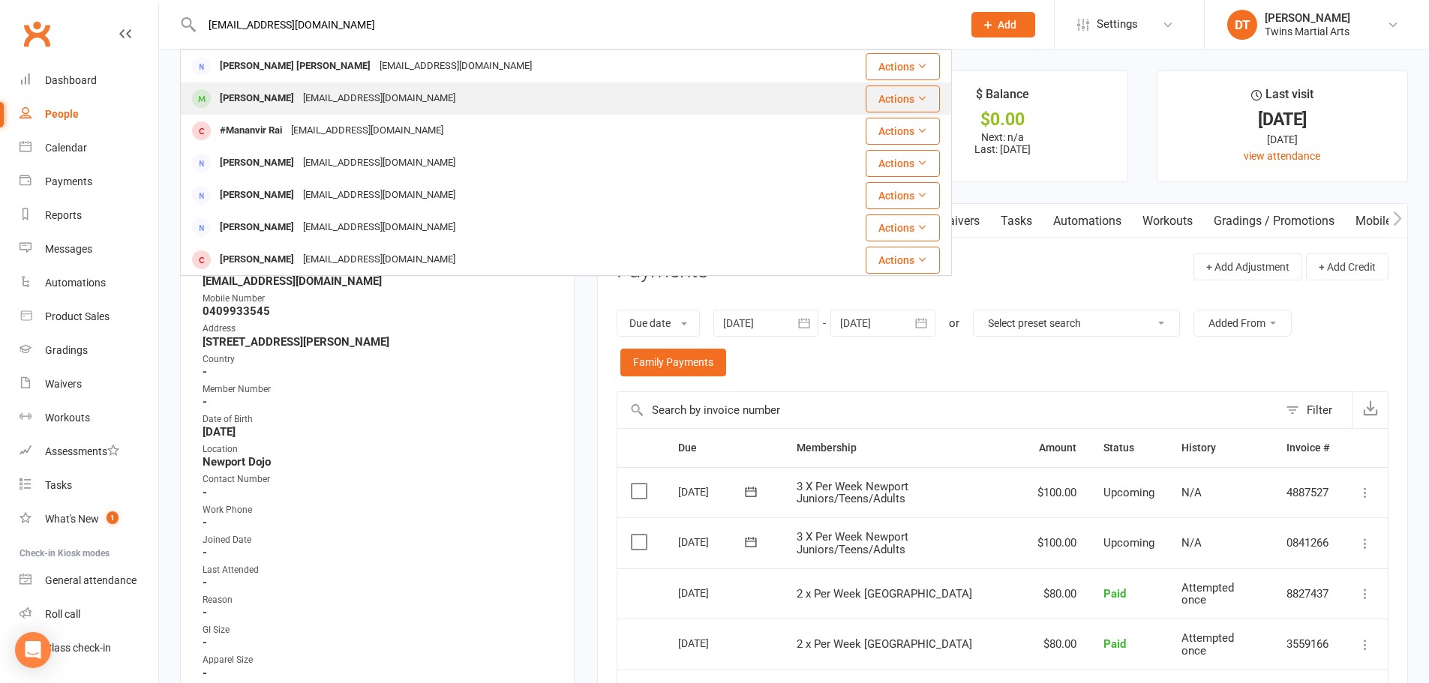
type input "[EMAIL_ADDRESS][DOMAIN_NAME]"
click at [374, 103] on div "[EMAIL_ADDRESS][DOMAIN_NAME]" at bounding box center [379, 99] width 161 height 22
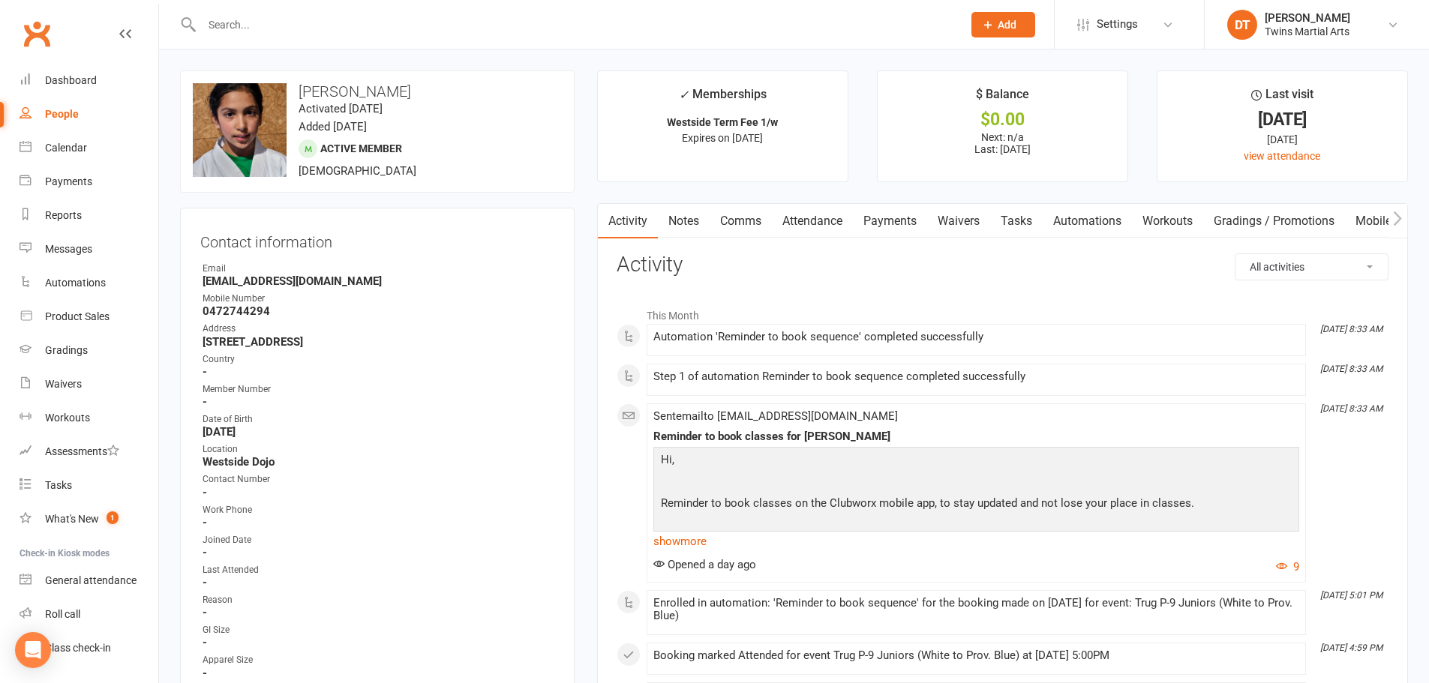
click at [257, 35] on div at bounding box center [566, 24] width 772 height 49
click at [260, 30] on input "text" at bounding box center [574, 24] width 755 height 21
type input "e"
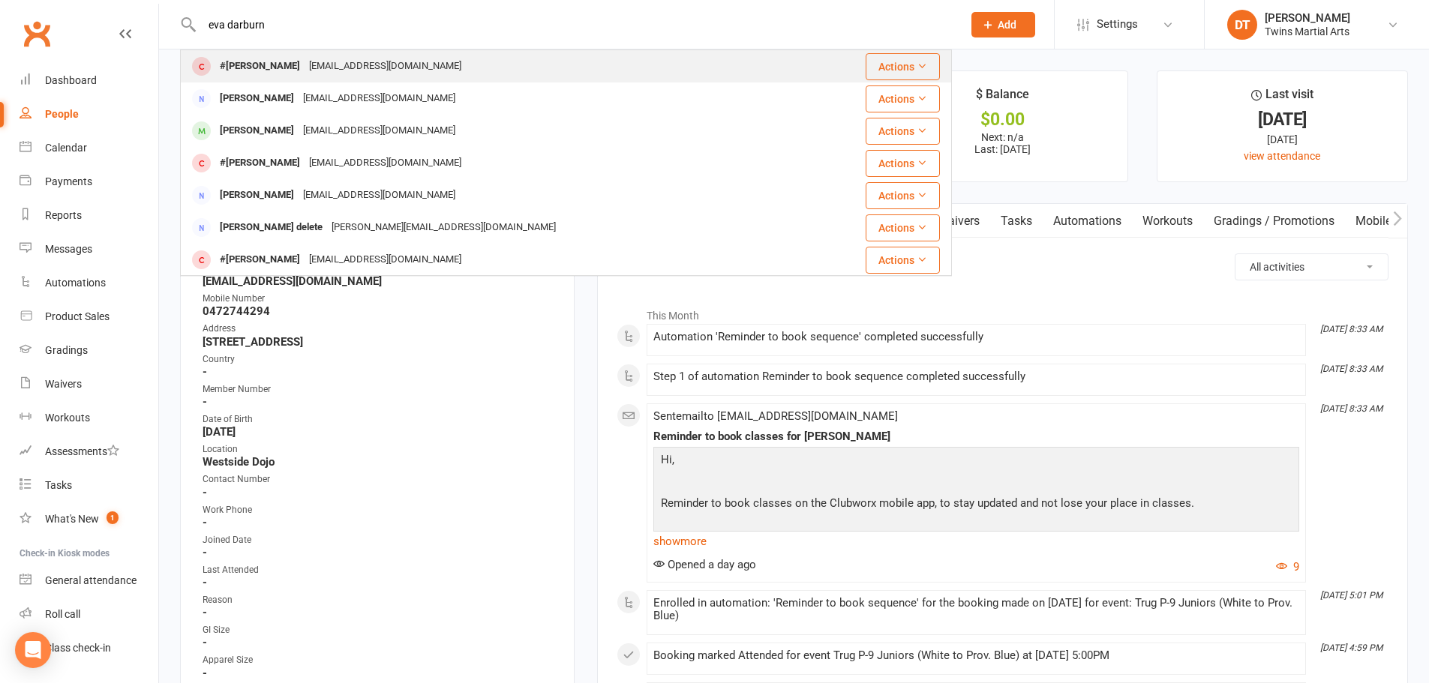
type input "eva darburn"
click at [377, 68] on div "[EMAIL_ADDRESS][DOMAIN_NAME]" at bounding box center [385, 67] width 161 height 22
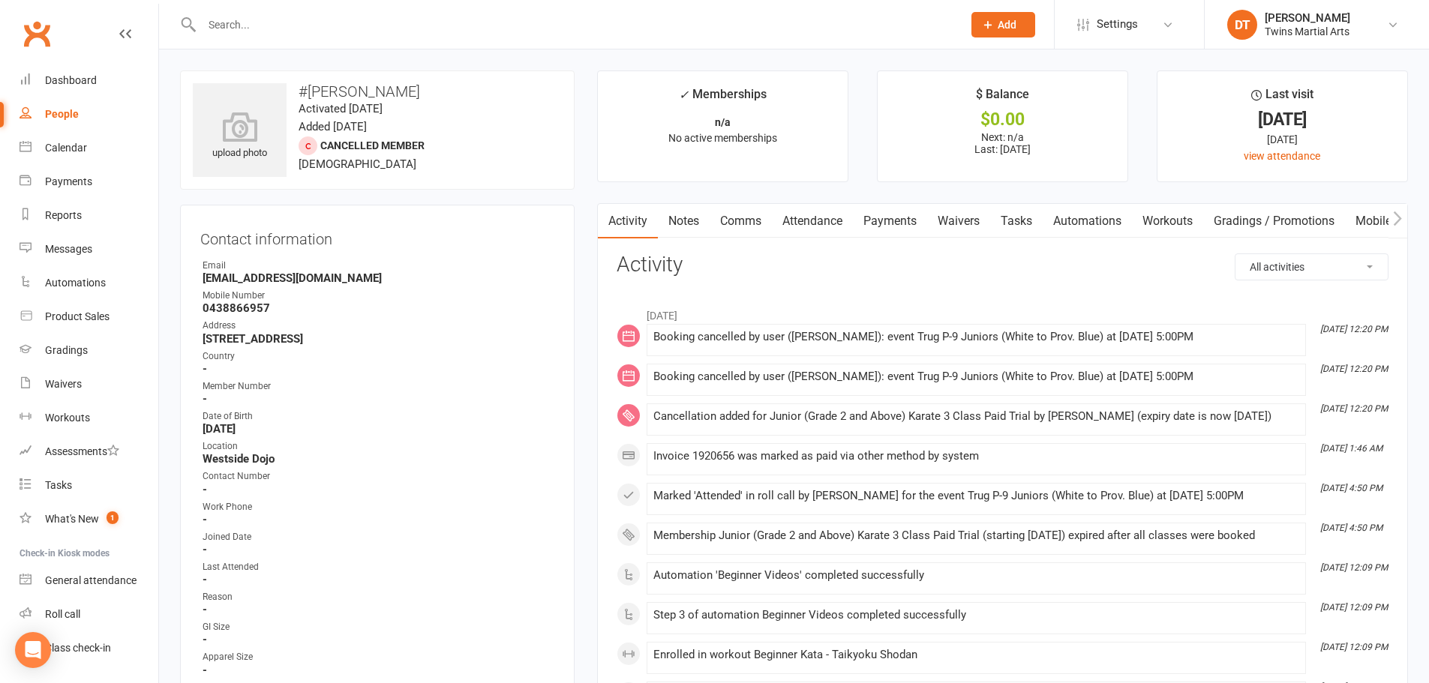
click at [895, 219] on link "Payments" at bounding box center [890, 221] width 74 height 35
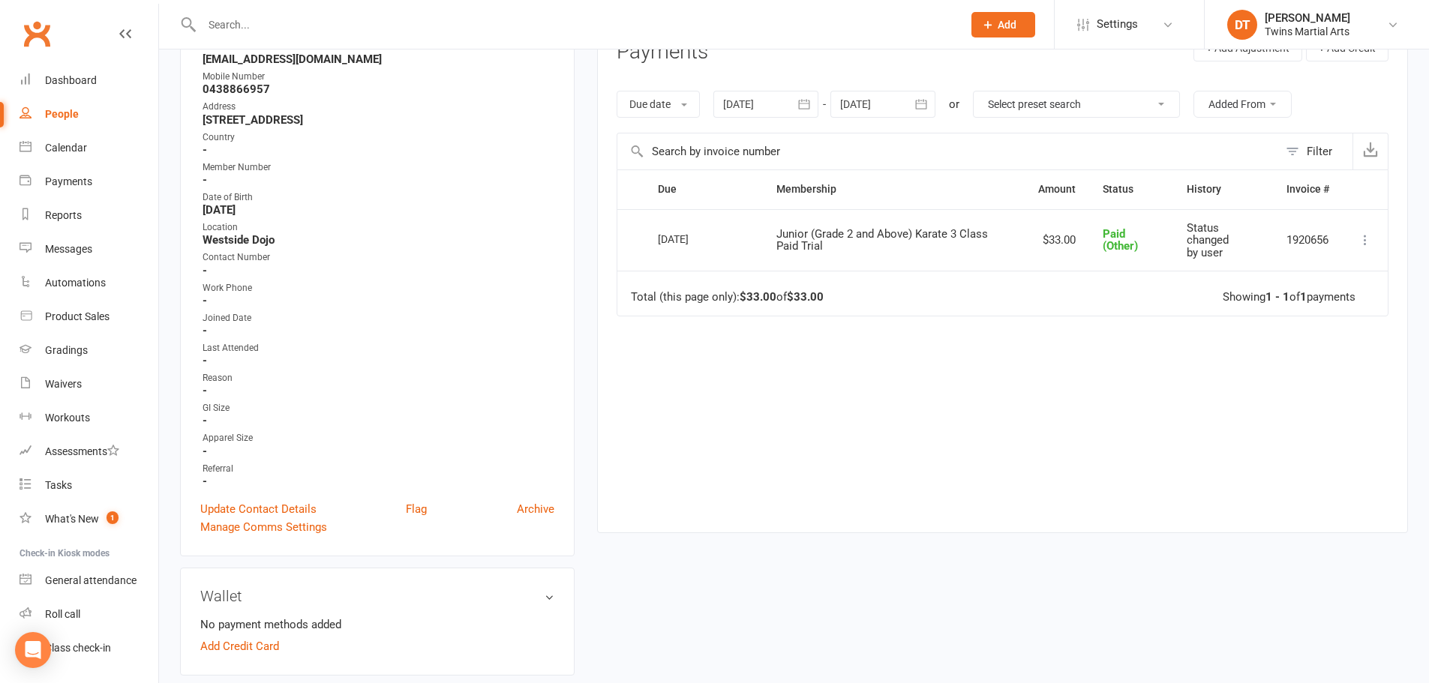
scroll to position [225, 0]
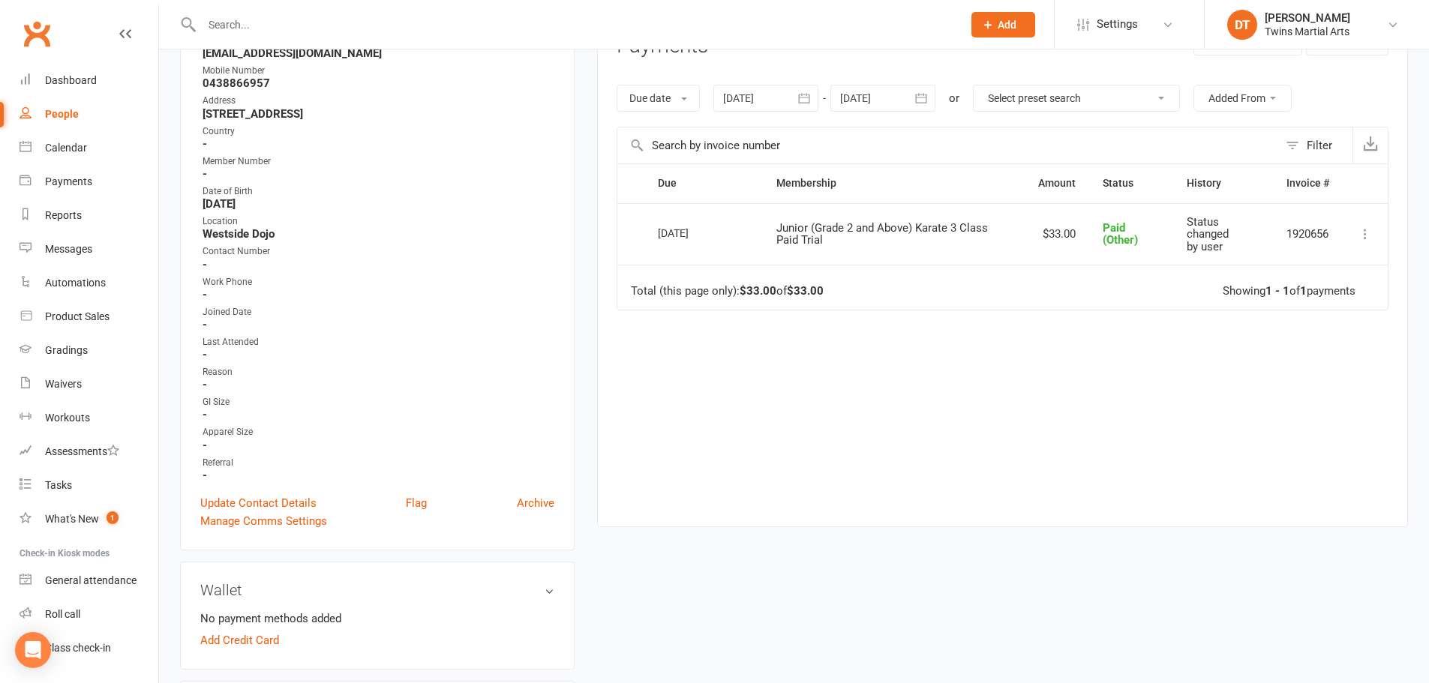
click at [380, 19] on input "text" at bounding box center [574, 24] width 755 height 21
paste input "[PERSON_NAME][EMAIL_ADDRESS][PERSON_NAME][DOMAIN_NAME]"
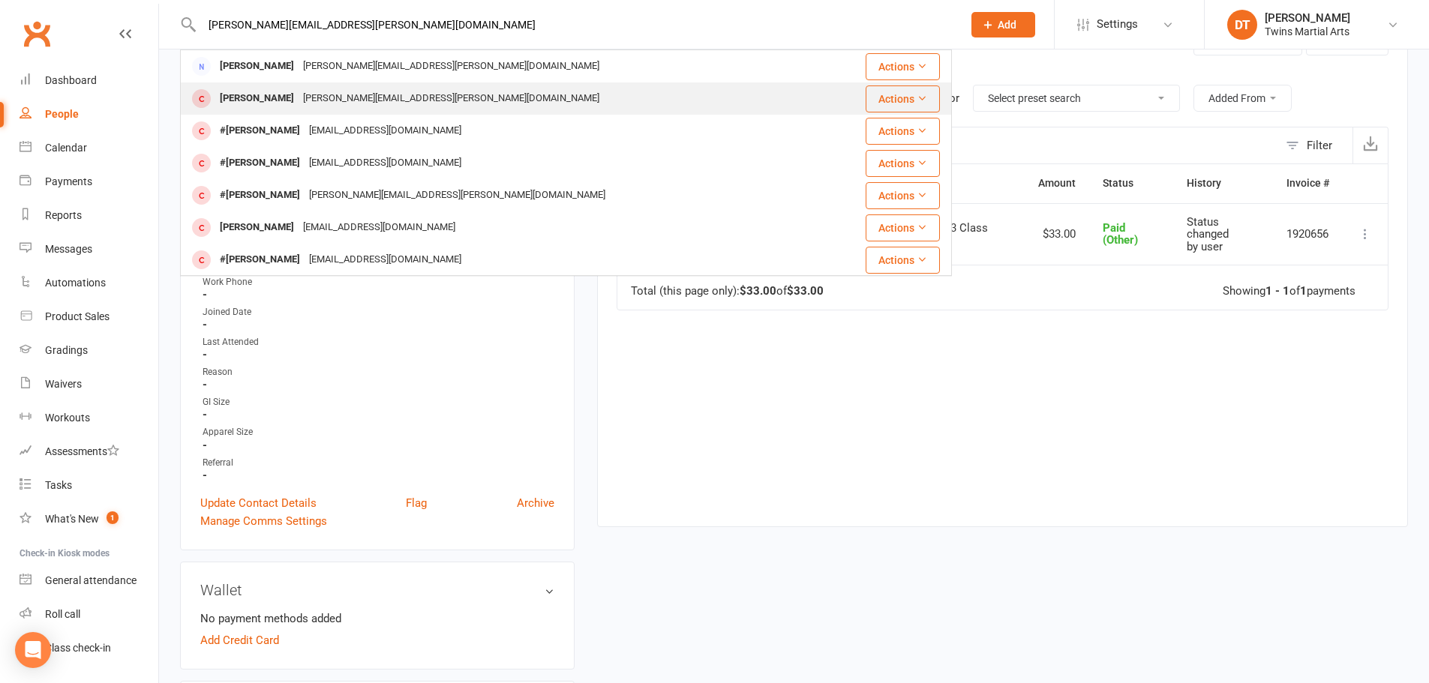
type input "[PERSON_NAME][EMAIL_ADDRESS][PERSON_NAME][DOMAIN_NAME]"
click at [357, 110] on div "[PERSON_NAME] Woodyatt [EMAIL_ADDRESS][PERSON_NAME][DOMAIN_NAME]" at bounding box center [505, 98] width 647 height 31
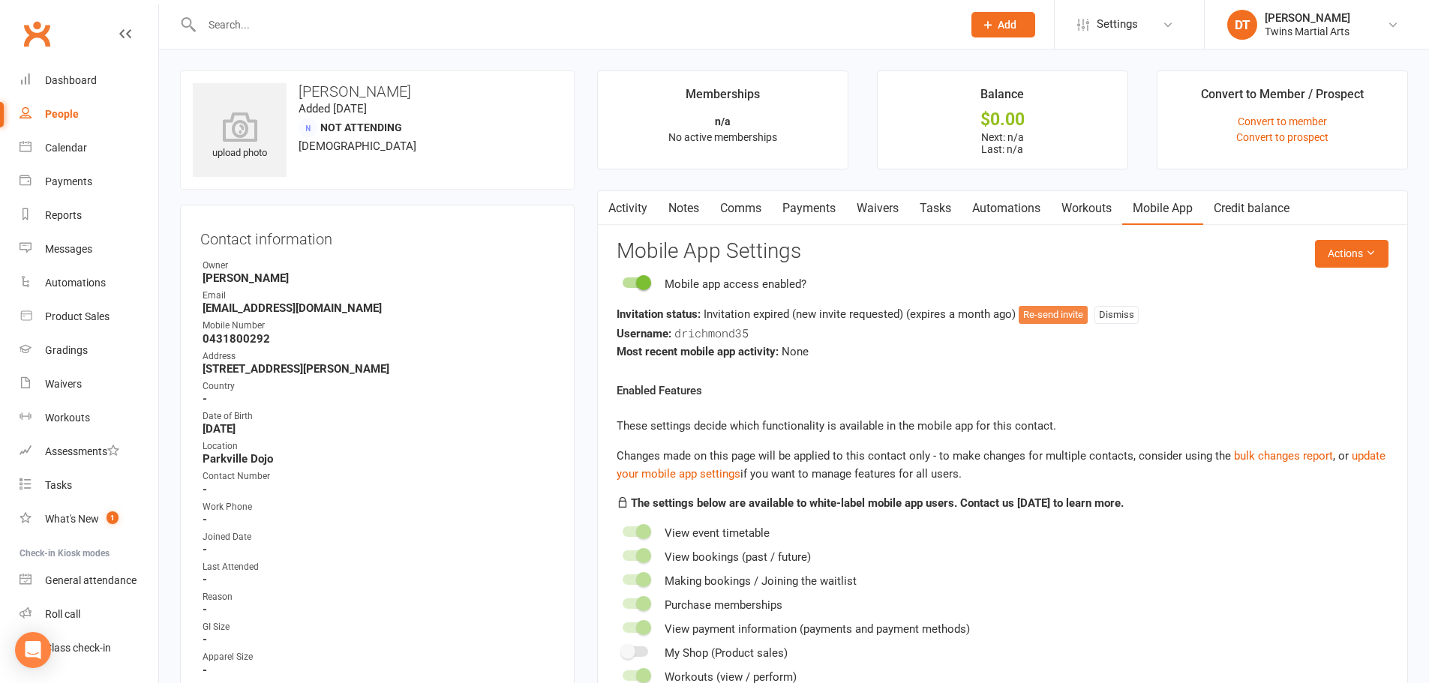
click at [1065, 308] on button "Re-send invite" at bounding box center [1053, 315] width 69 height 18
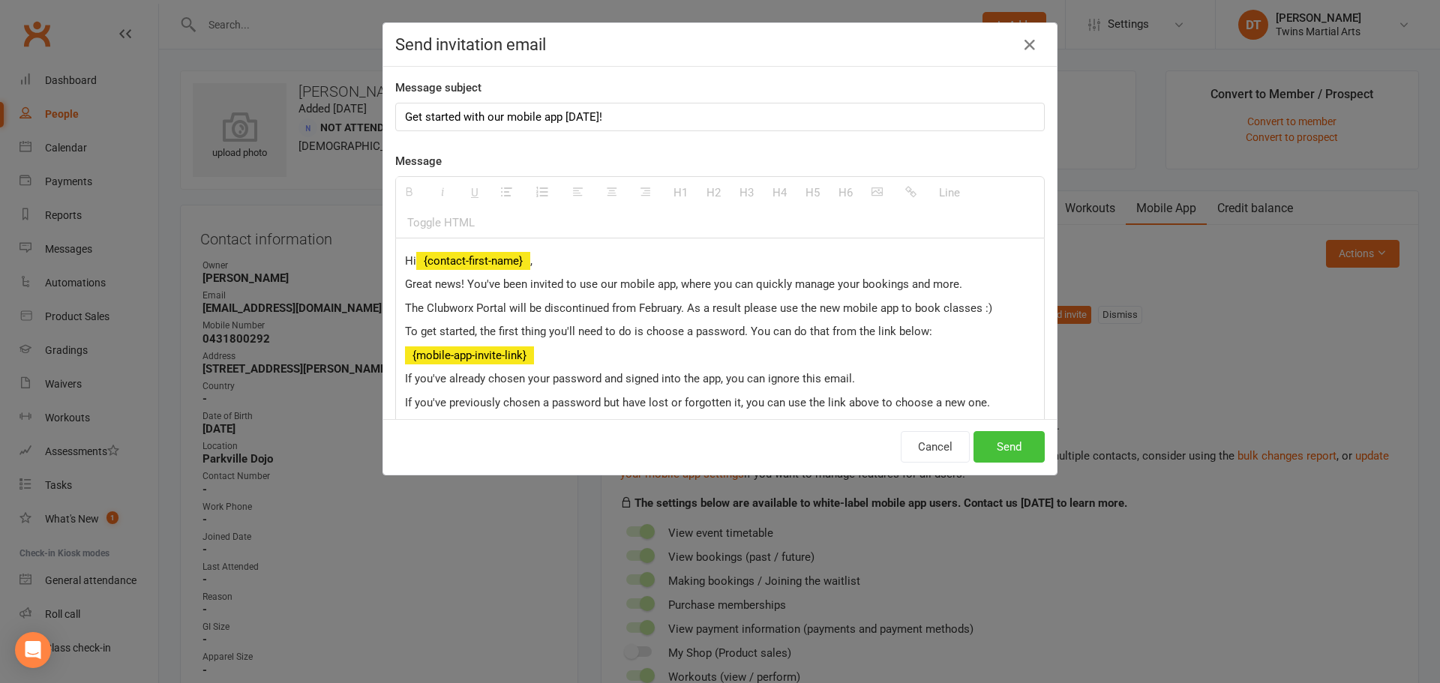
click at [1011, 440] on button "Send" at bounding box center [1009, 447] width 71 height 32
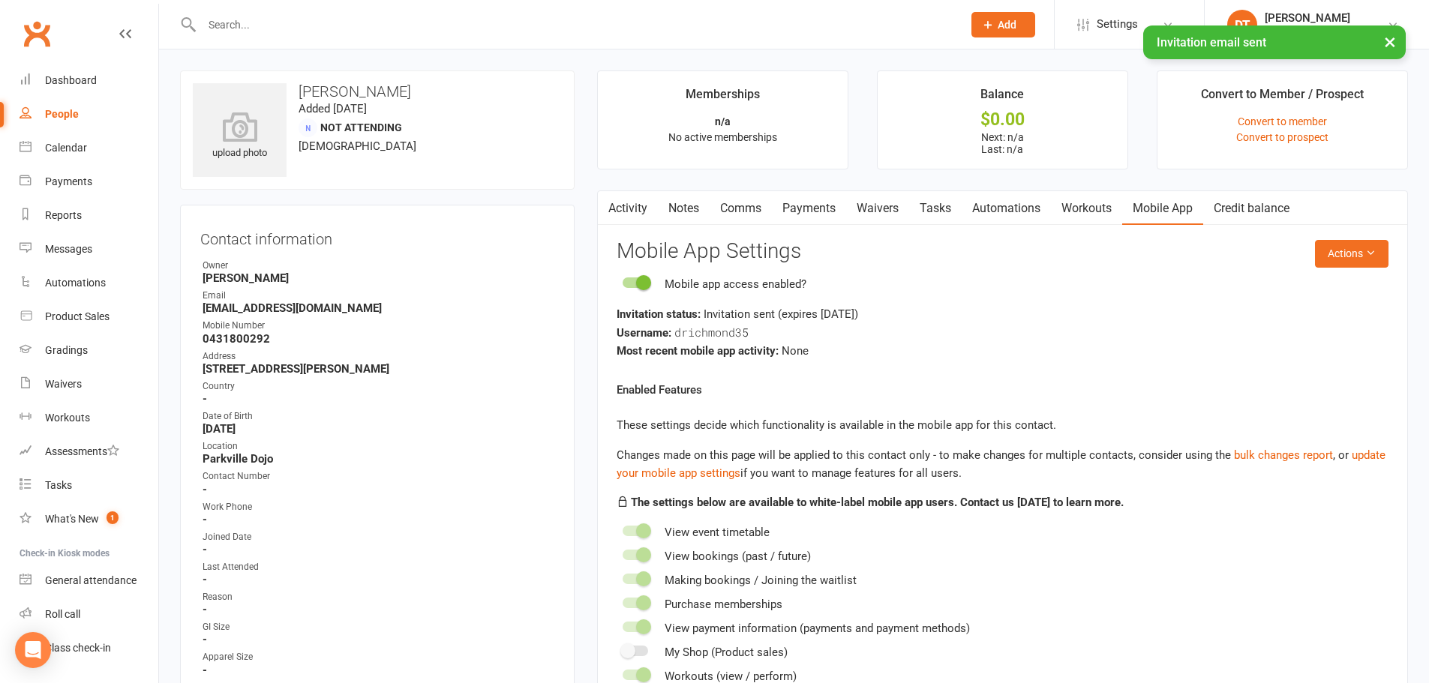
drag, startPoint x: 773, startPoint y: 311, endPoint x: 664, endPoint y: 264, distance: 118.6
click at [772, 311] on div "Invitation status: Invitation sent (expires in 7 days )" at bounding box center [1003, 314] width 772 height 18
